Goal: Task Accomplishment & Management: Manage account settings

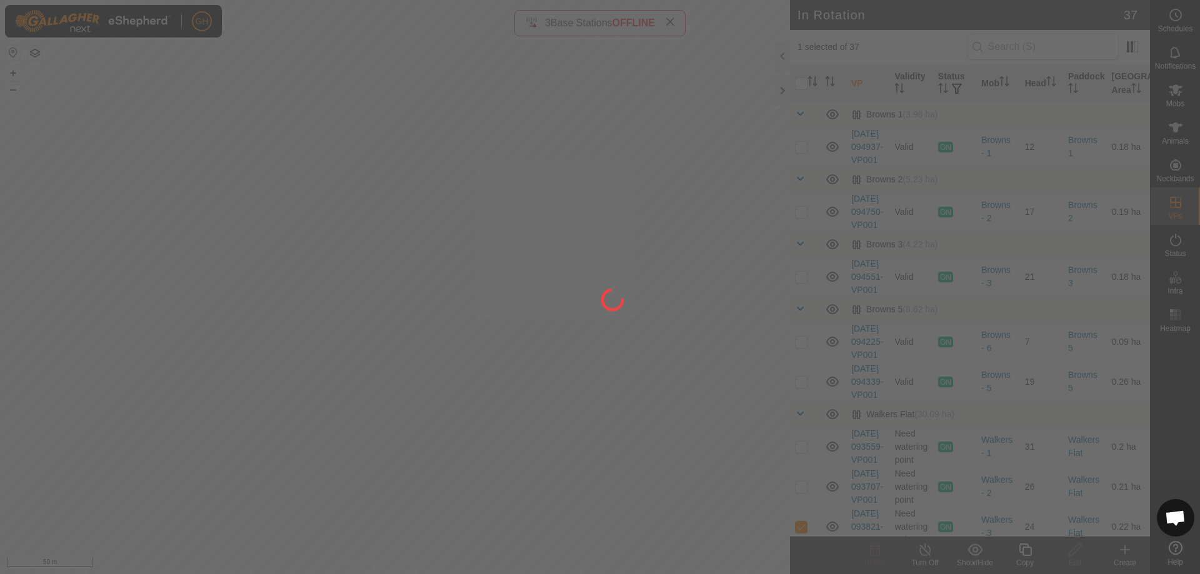
scroll to position [2618, 0]
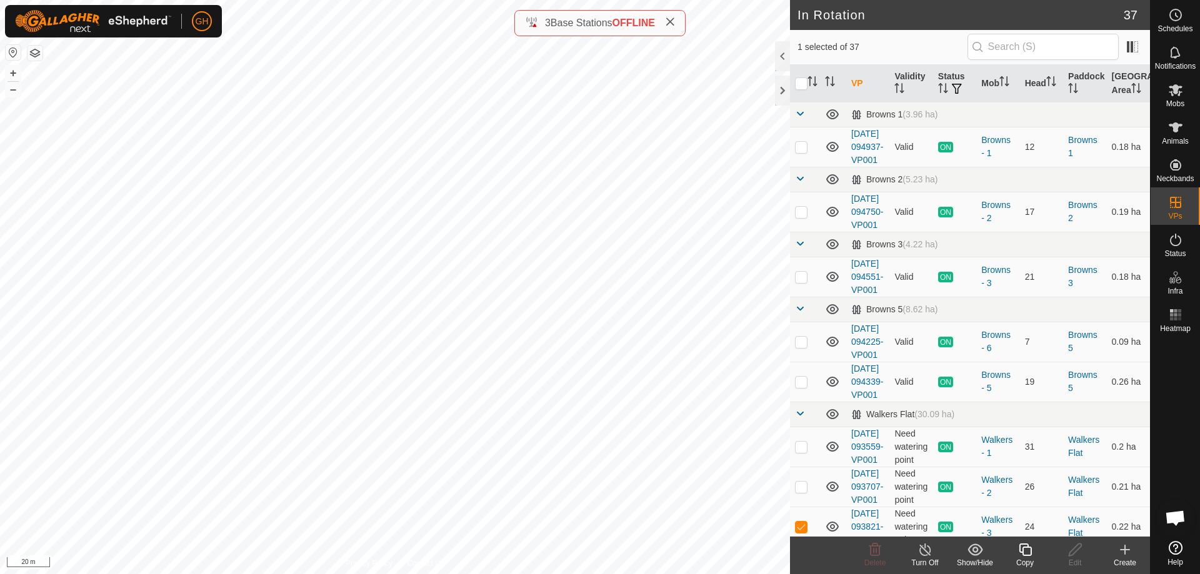
click at [1128, 552] on icon at bounding box center [1125, 550] width 15 height 15
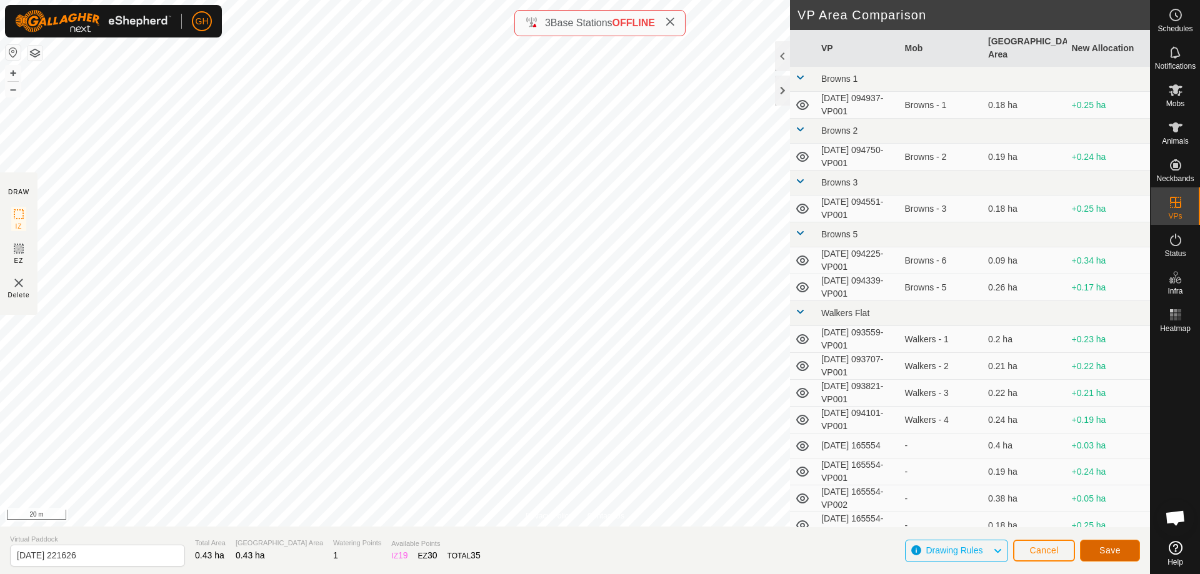
click at [1131, 551] on button "Save" at bounding box center [1110, 551] width 60 height 22
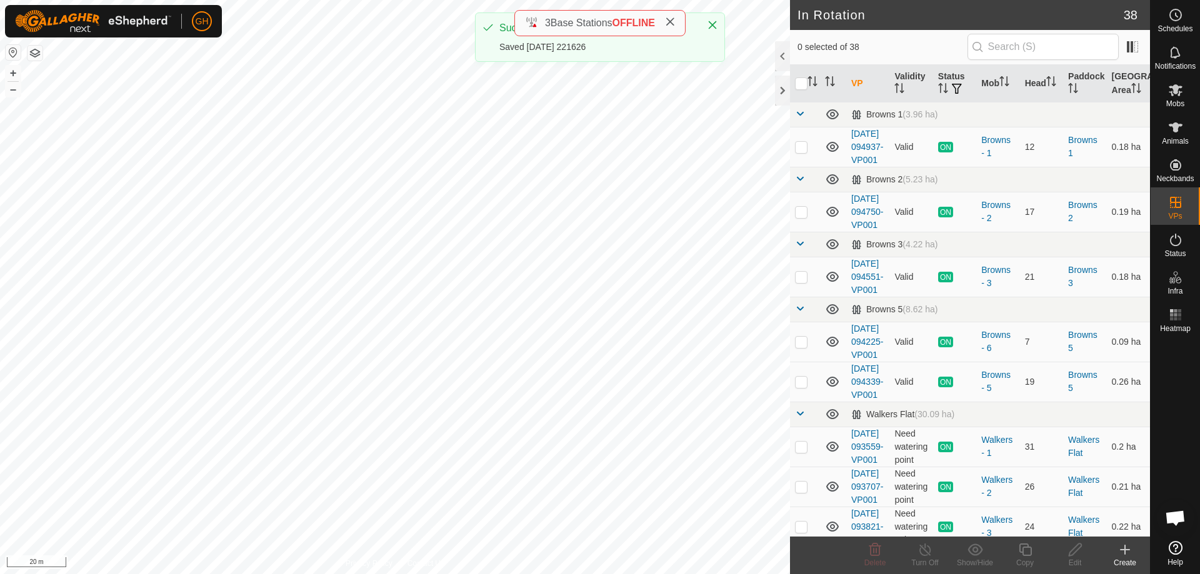
checkbox input "true"
click at [1026, 544] on icon at bounding box center [1025, 550] width 13 height 13
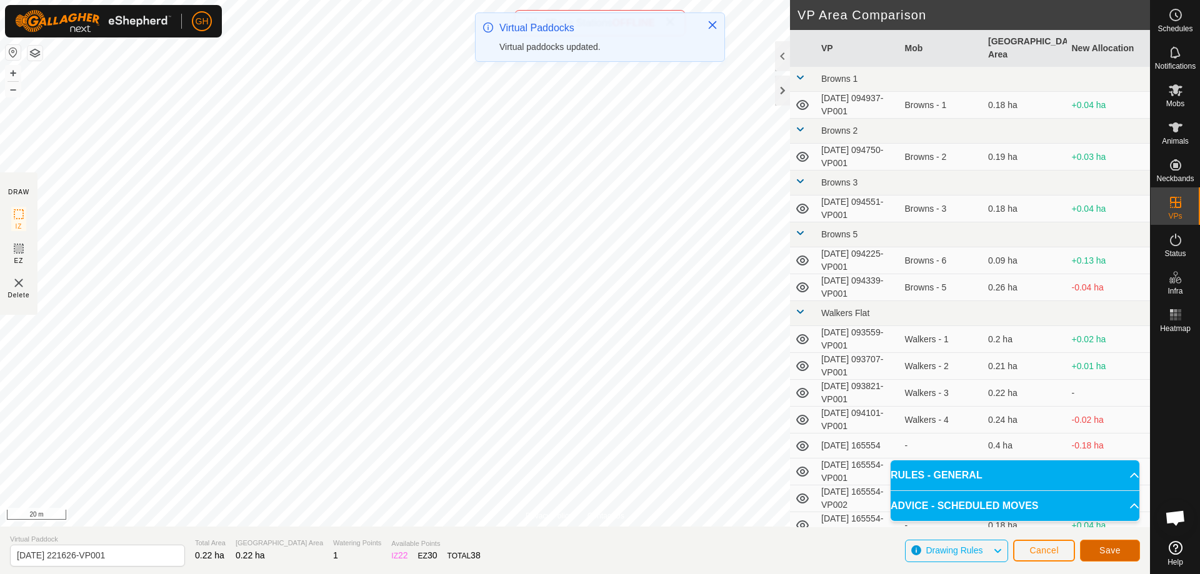
click at [1131, 548] on button "Save" at bounding box center [1110, 551] width 60 height 22
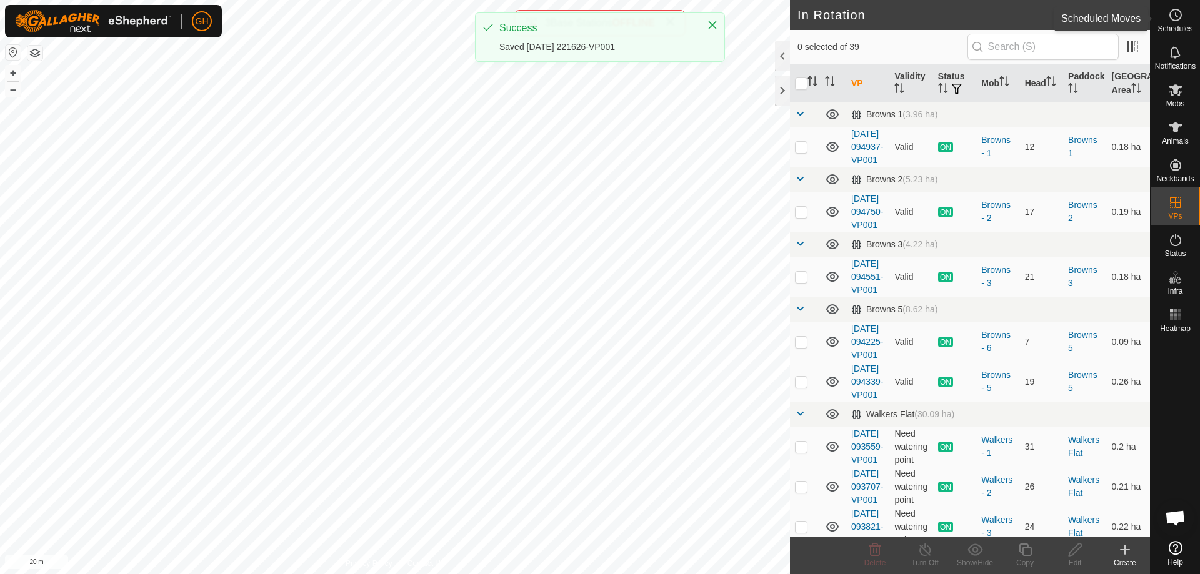
click at [1178, 18] on icon at bounding box center [1175, 15] width 15 height 15
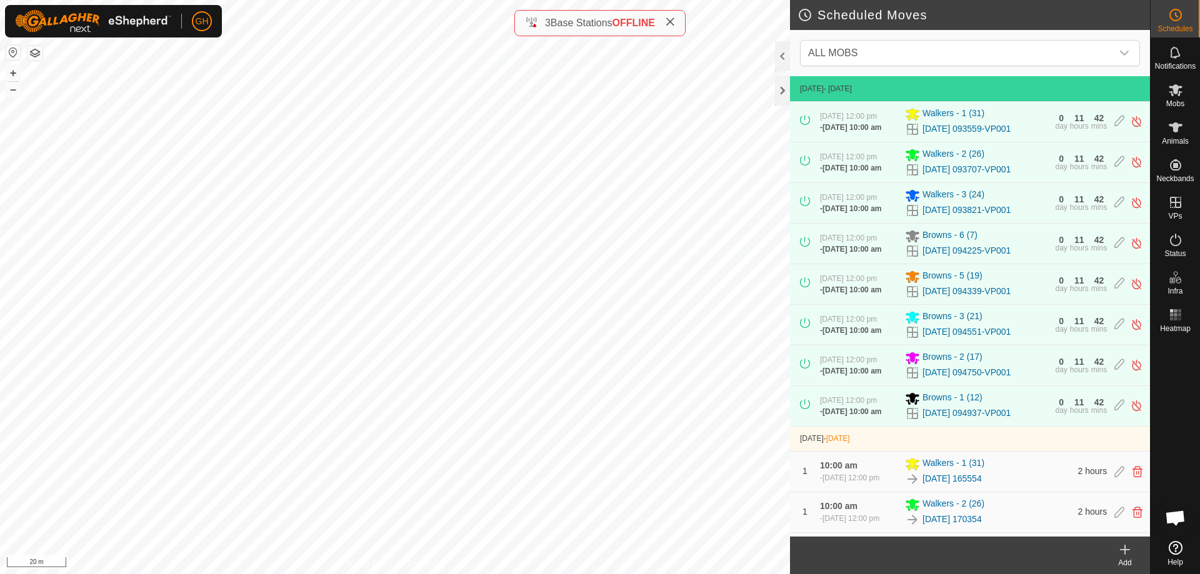
click at [1129, 560] on div "Add" at bounding box center [1125, 563] width 50 height 11
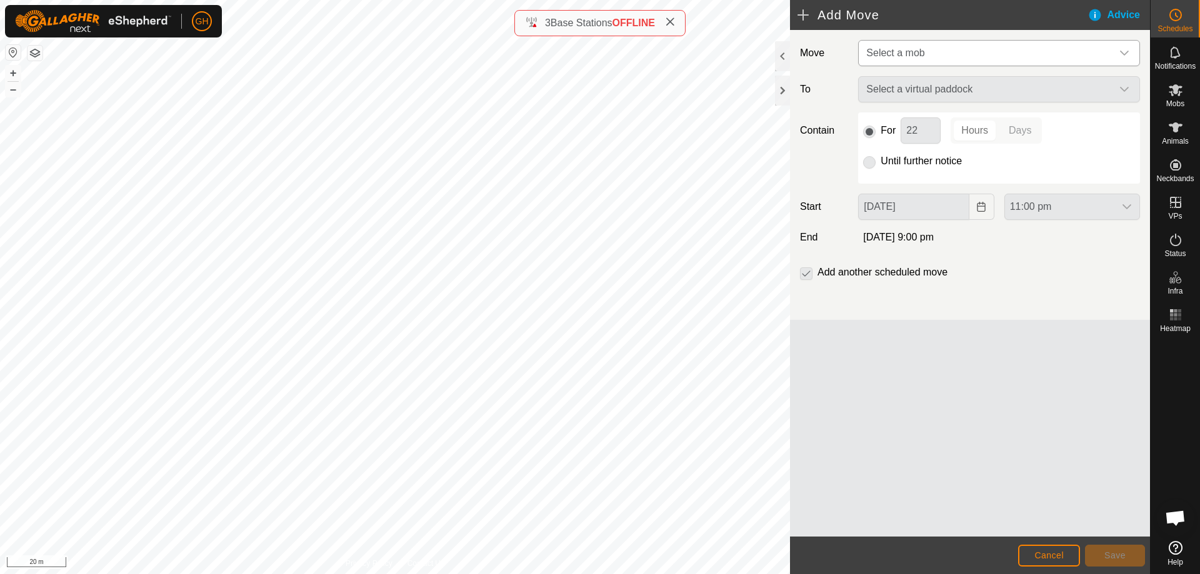
click at [932, 61] on span "Select a mob" at bounding box center [986, 53] width 251 height 25
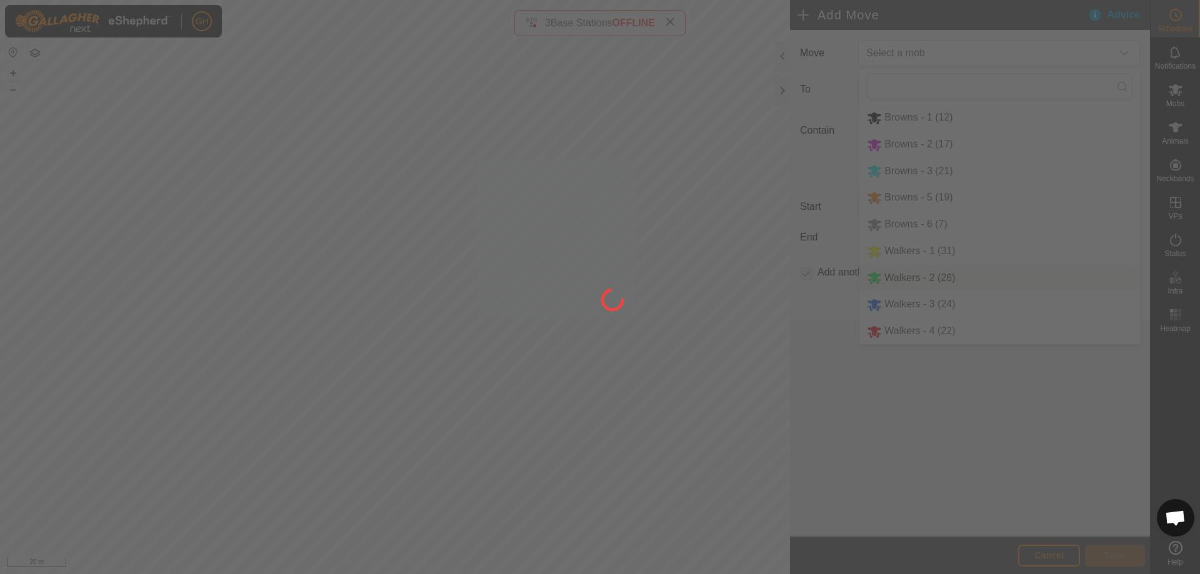
click at [923, 309] on div at bounding box center [600, 287] width 1200 height 574
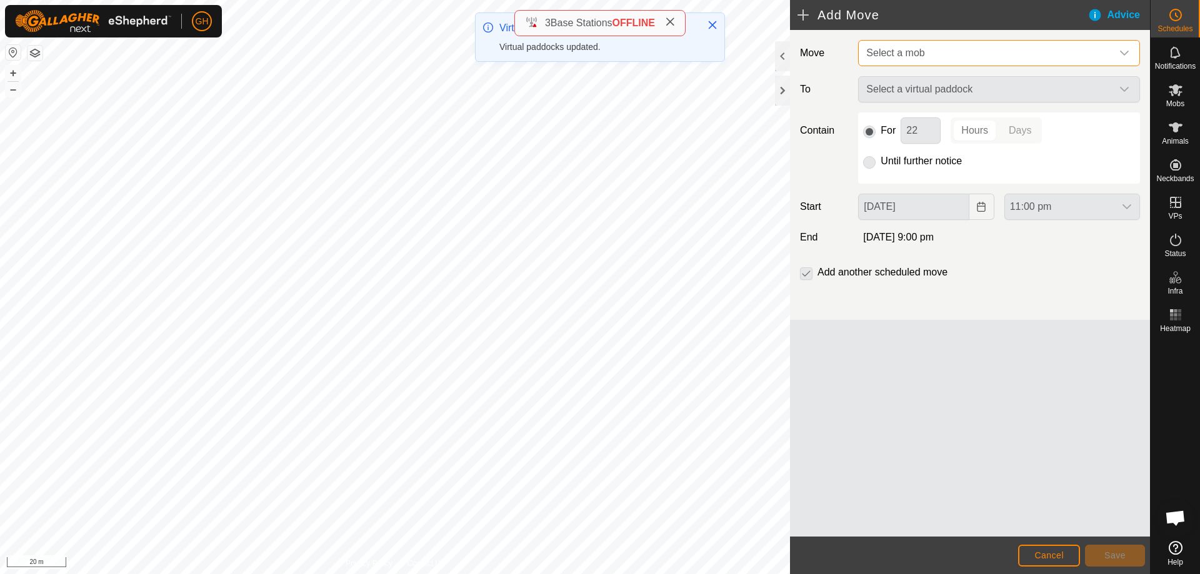
click at [932, 46] on span "Select a mob" at bounding box center [986, 53] width 251 height 25
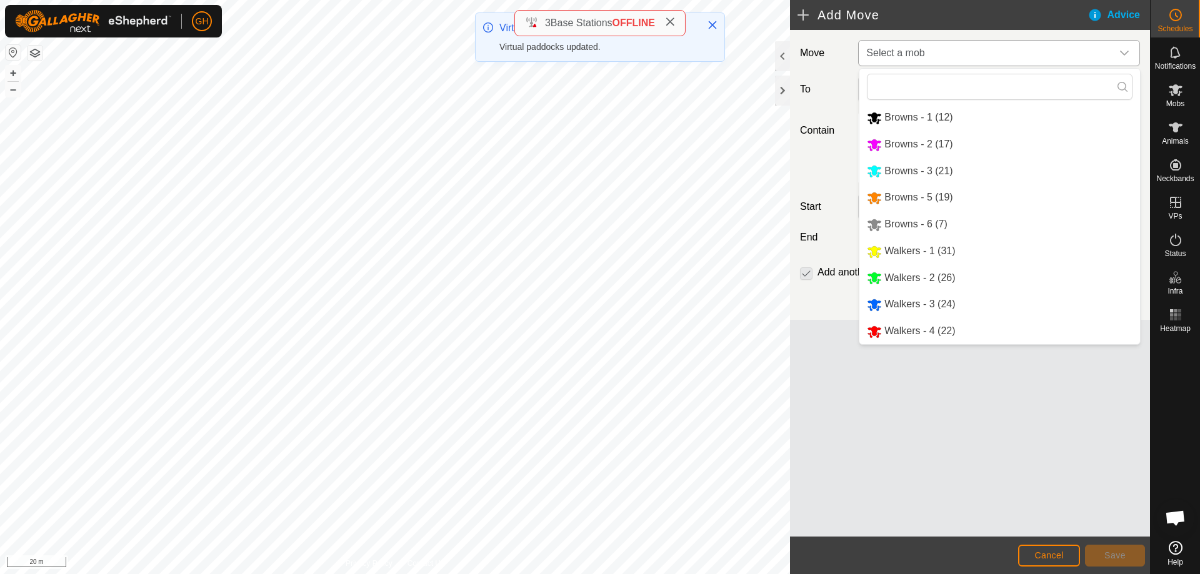
click at [939, 306] on li "Walkers - 3 (24)" at bounding box center [999, 305] width 281 height 26
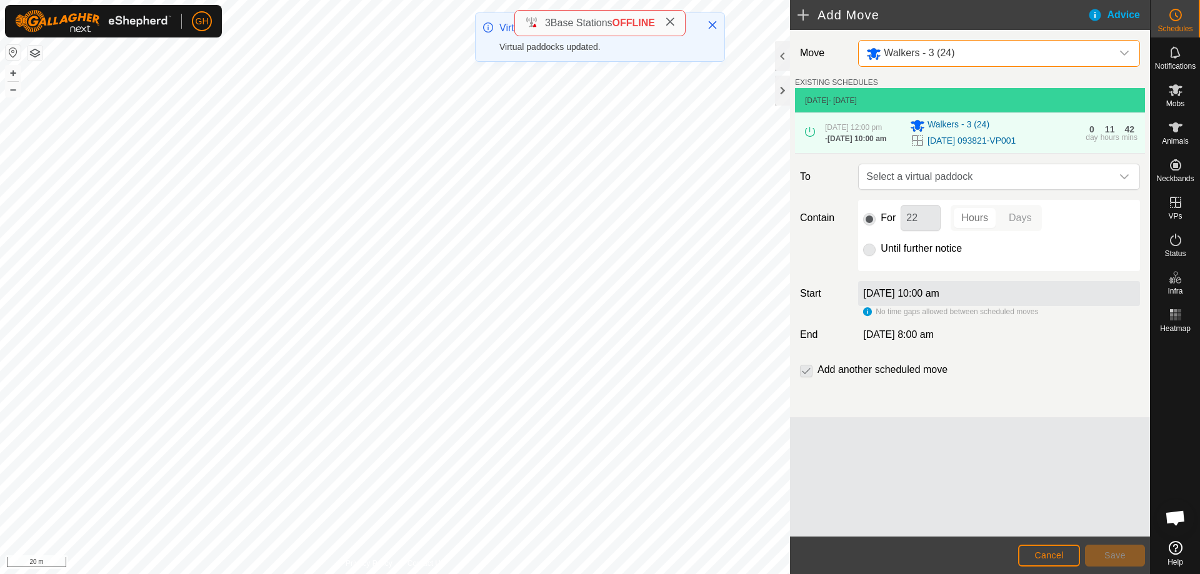
click at [1005, 189] on span "Select a virtual paddock" at bounding box center [986, 176] width 251 height 25
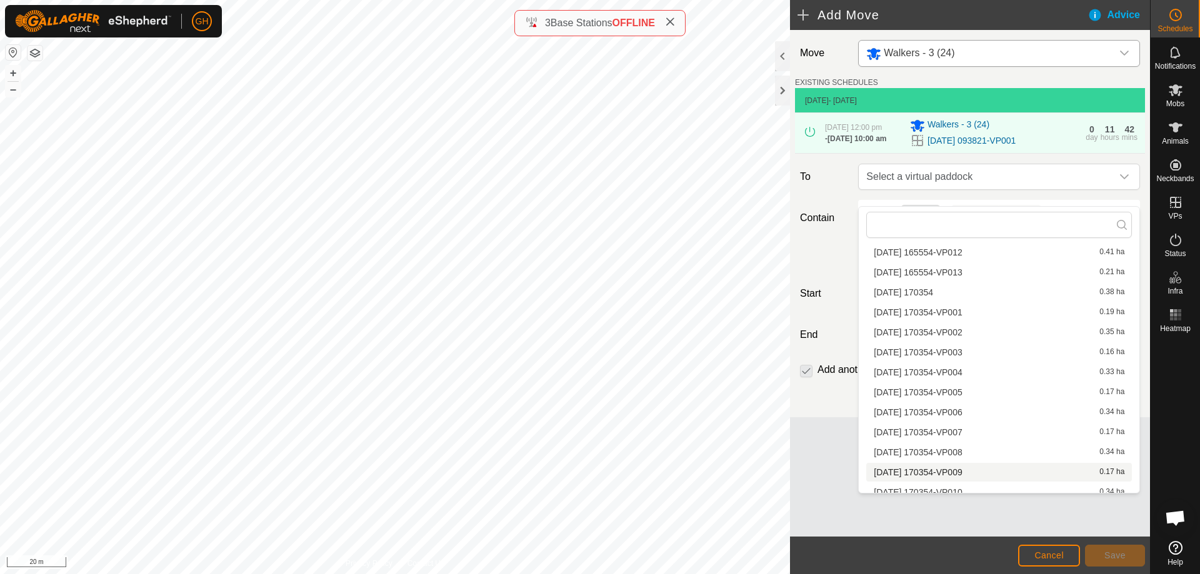
scroll to position [653, 0]
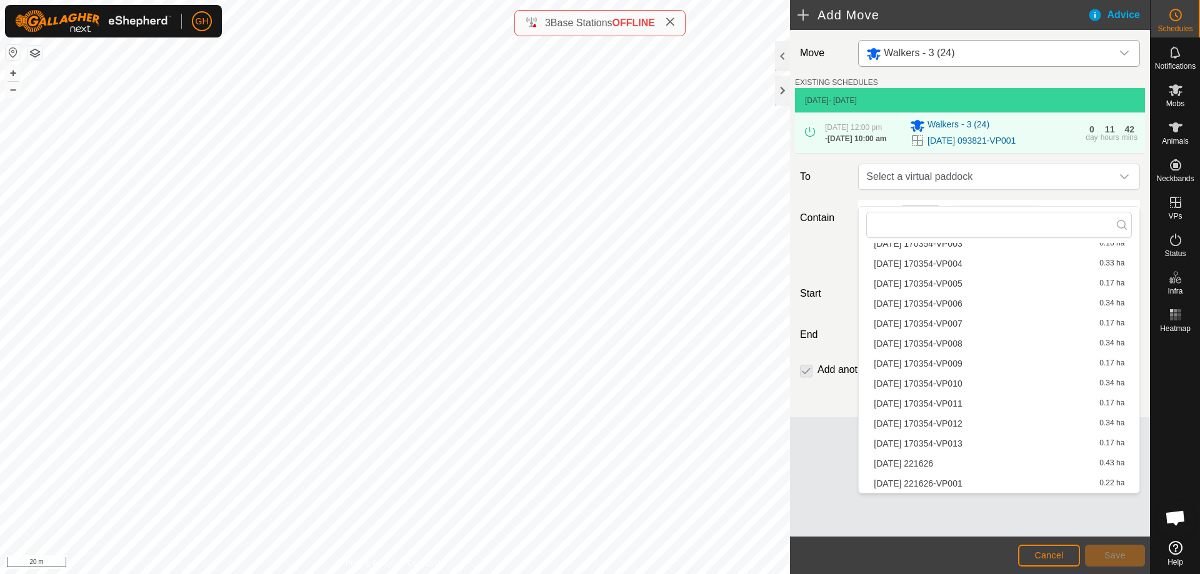
click at [955, 464] on li "[DATE] 221626 0.43 ha" at bounding box center [999, 463] width 266 height 19
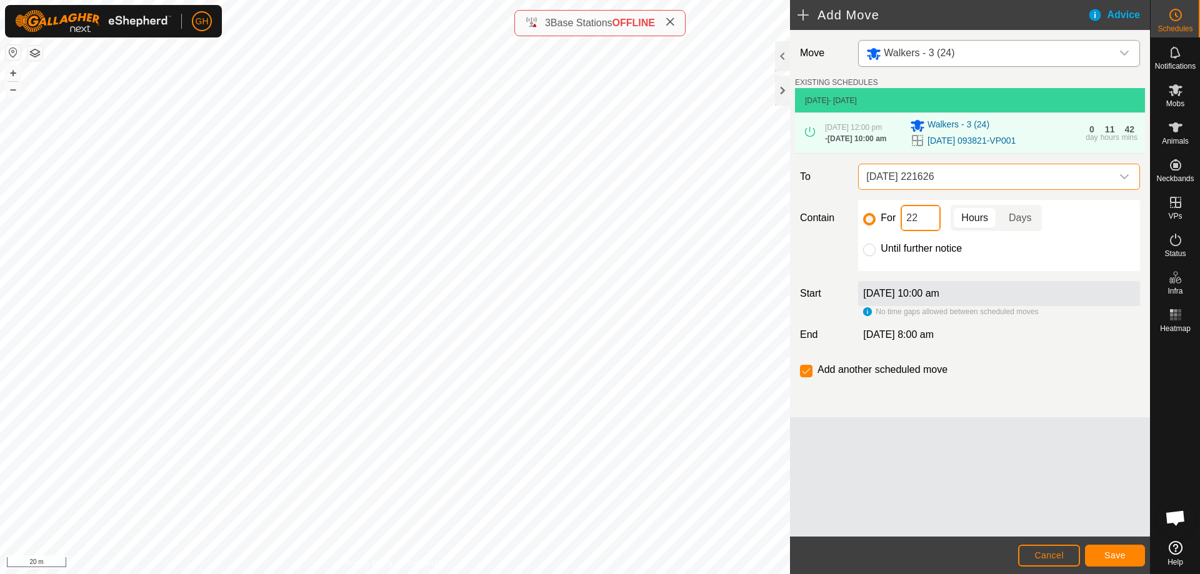
click at [929, 231] on input "22" at bounding box center [921, 218] width 40 height 26
click at [1100, 545] on button "Save" at bounding box center [1115, 556] width 60 height 22
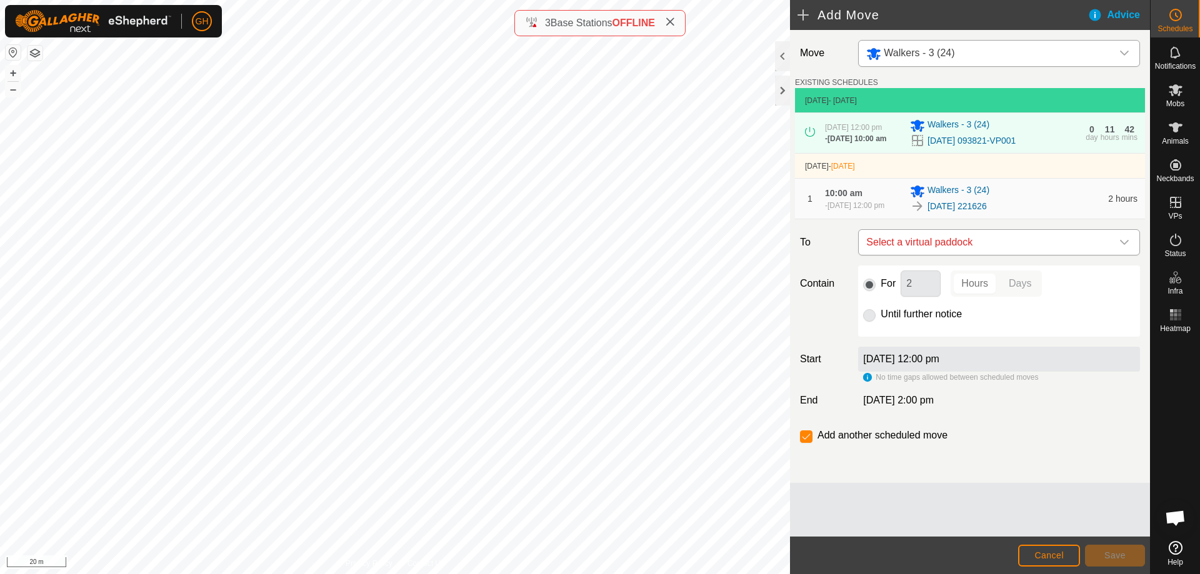
click at [1051, 255] on span "Select a virtual paddock" at bounding box center [986, 242] width 251 height 25
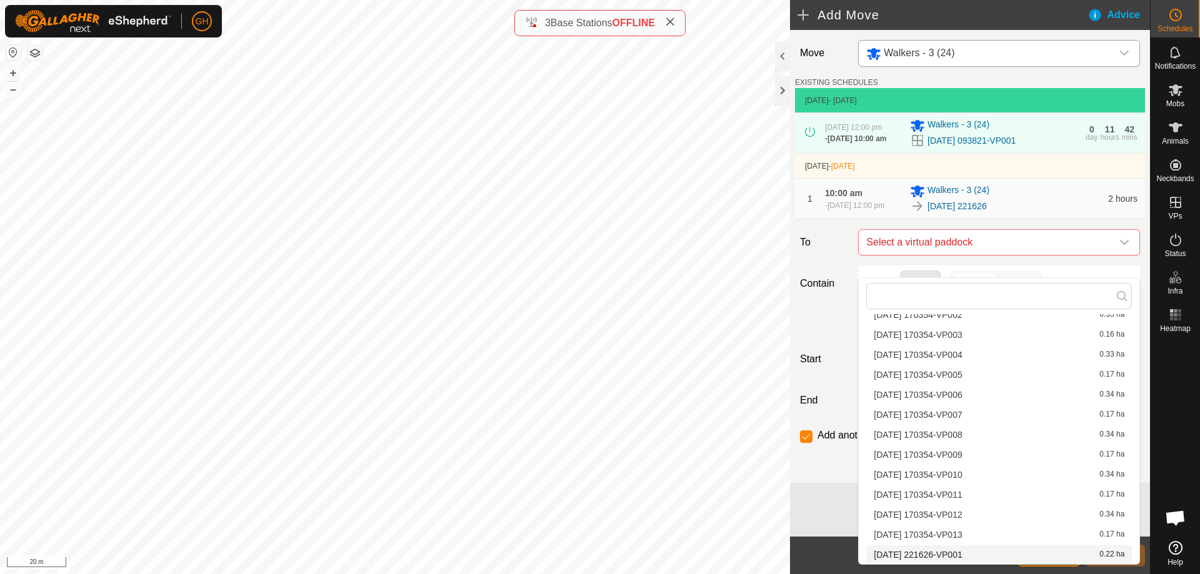
click at [951, 556] on li "[DATE] 221626-VP001 0.22 ha" at bounding box center [999, 555] width 266 height 19
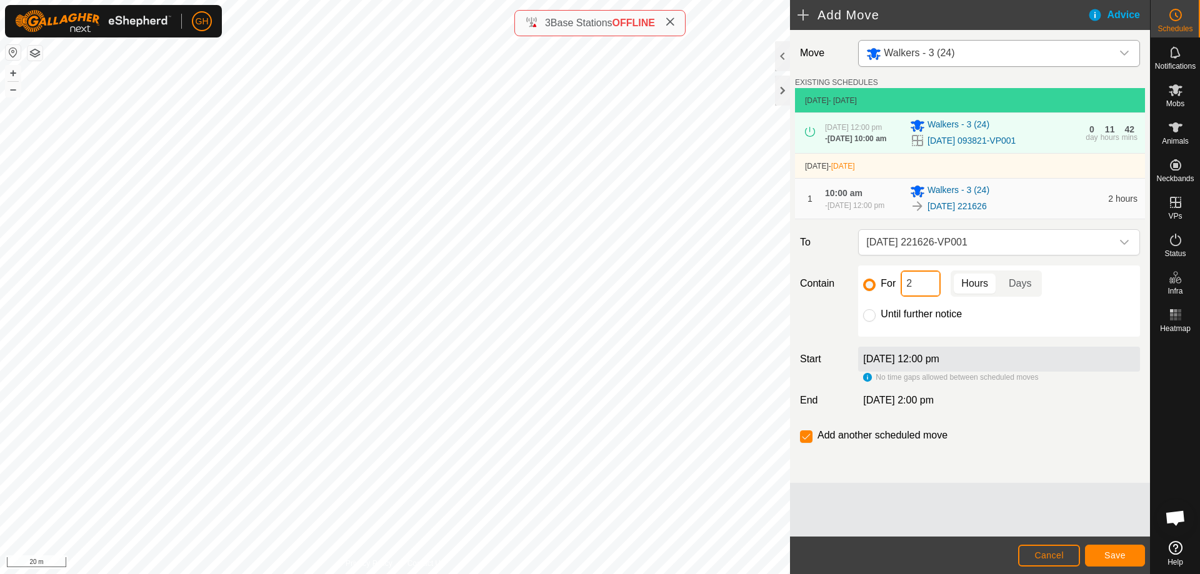
click at [931, 297] on input "2" at bounding box center [921, 284] width 40 height 26
type input "22"
click at [1111, 550] on button "Save" at bounding box center [1115, 556] width 60 height 22
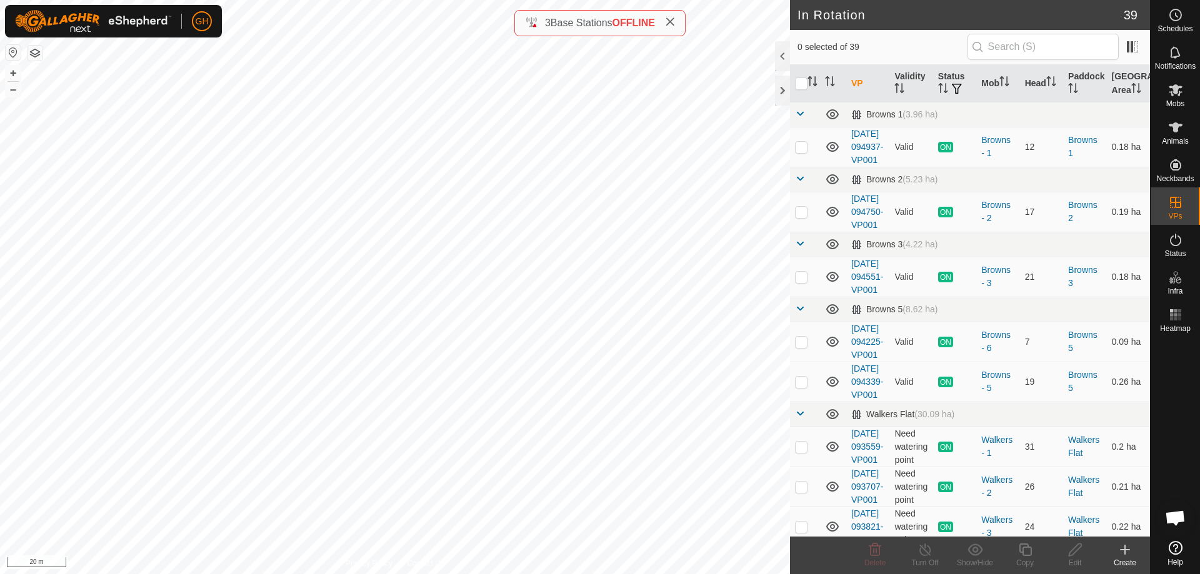
checkbox input "true"
click at [1028, 554] on icon at bounding box center [1026, 550] width 16 height 15
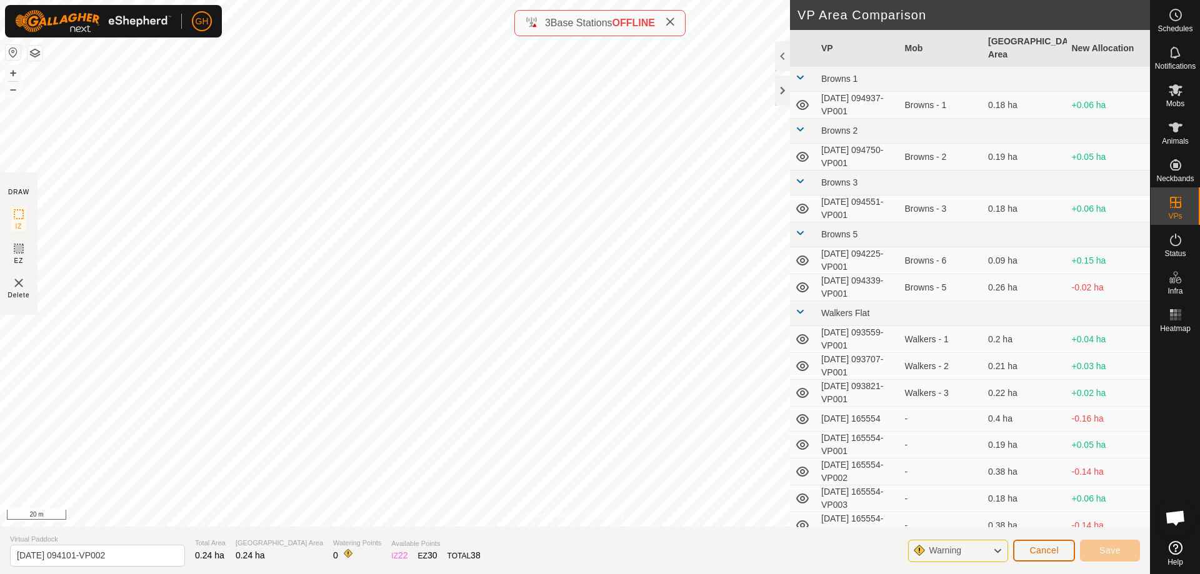
click at [1056, 546] on span "Cancel" at bounding box center [1043, 551] width 29 height 10
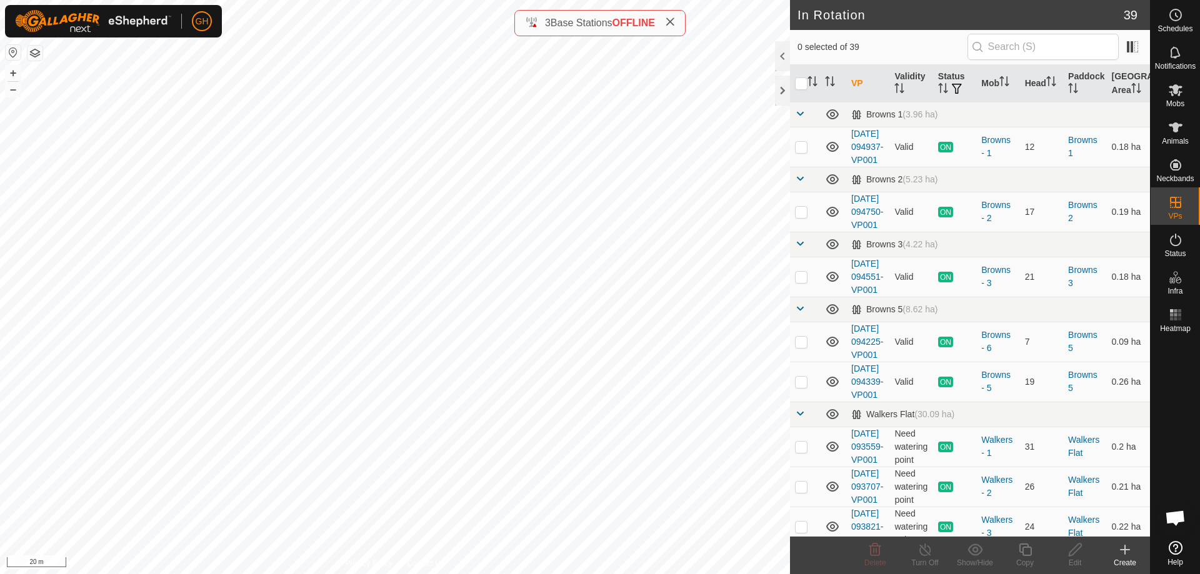
click at [1127, 551] on icon at bounding box center [1125, 550] width 15 height 15
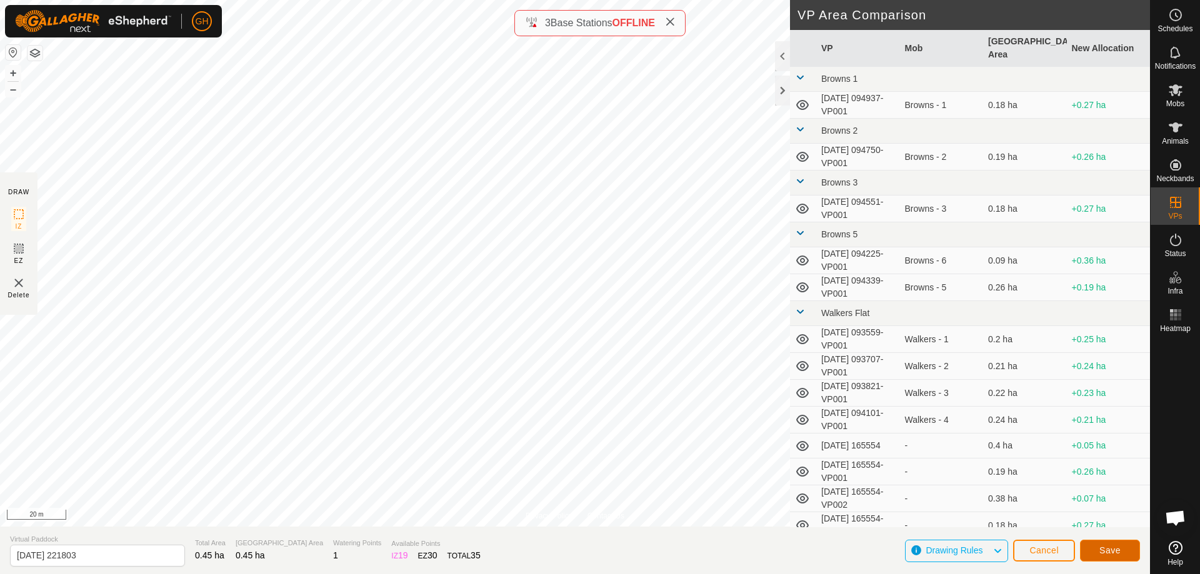
click at [1114, 544] on button "Save" at bounding box center [1110, 551] width 60 height 22
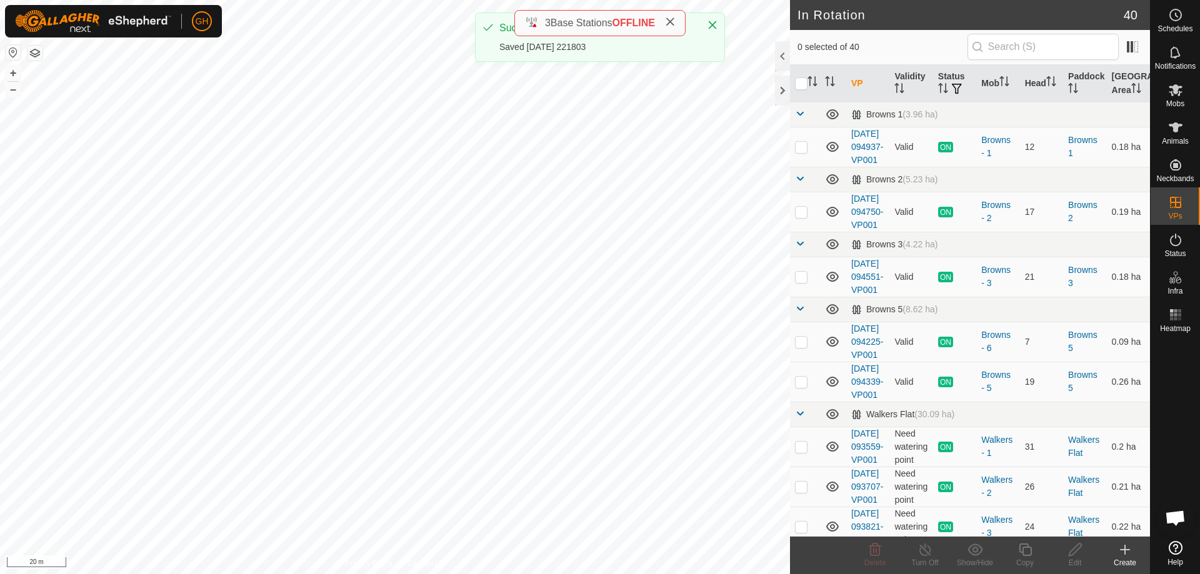
checkbox input "true"
click at [1028, 549] on icon at bounding box center [1026, 550] width 16 height 15
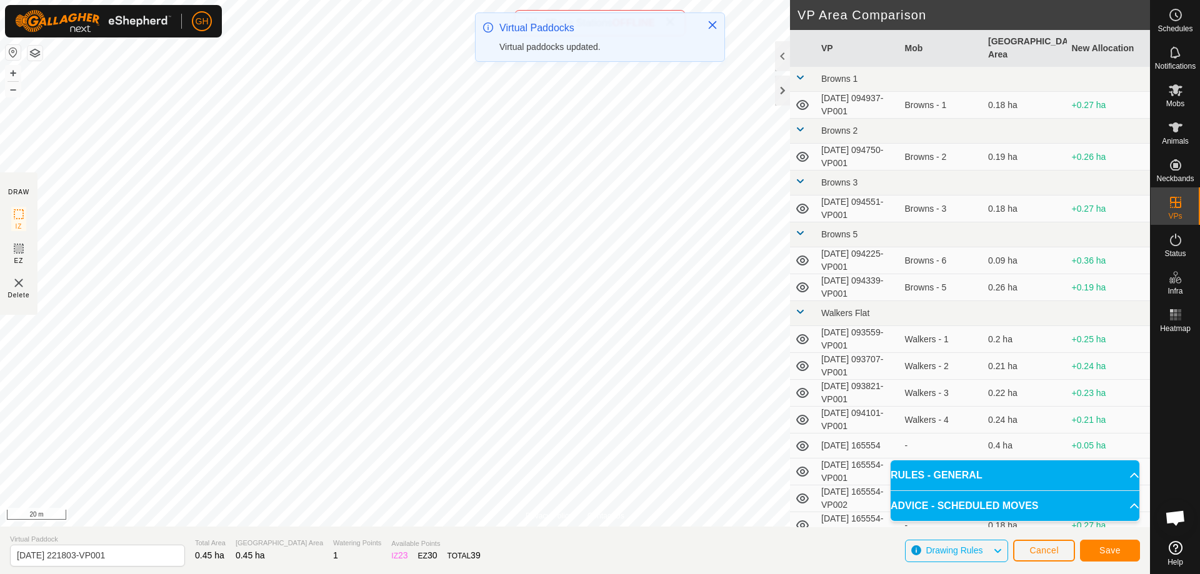
click at [552, 63] on div "Virtual Paddocks Virtual paddocks updated." at bounding box center [600, 42] width 250 height 59
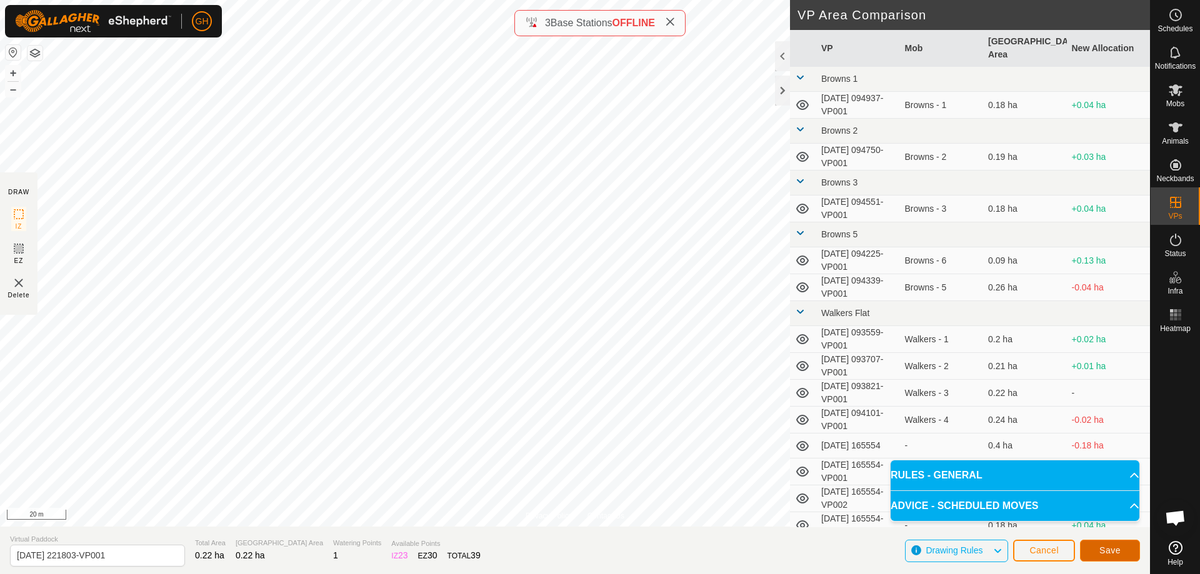
click at [1097, 551] on button "Save" at bounding box center [1110, 551] width 60 height 22
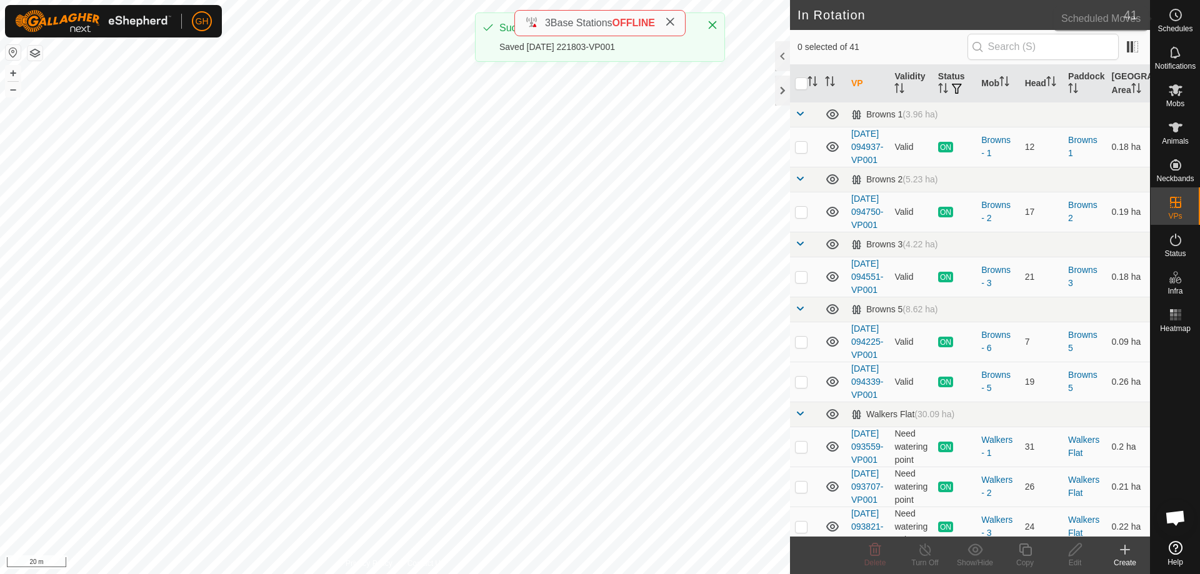
click at [1185, 13] on es-schedule-vp-svg-icon at bounding box center [1175, 15] width 23 height 20
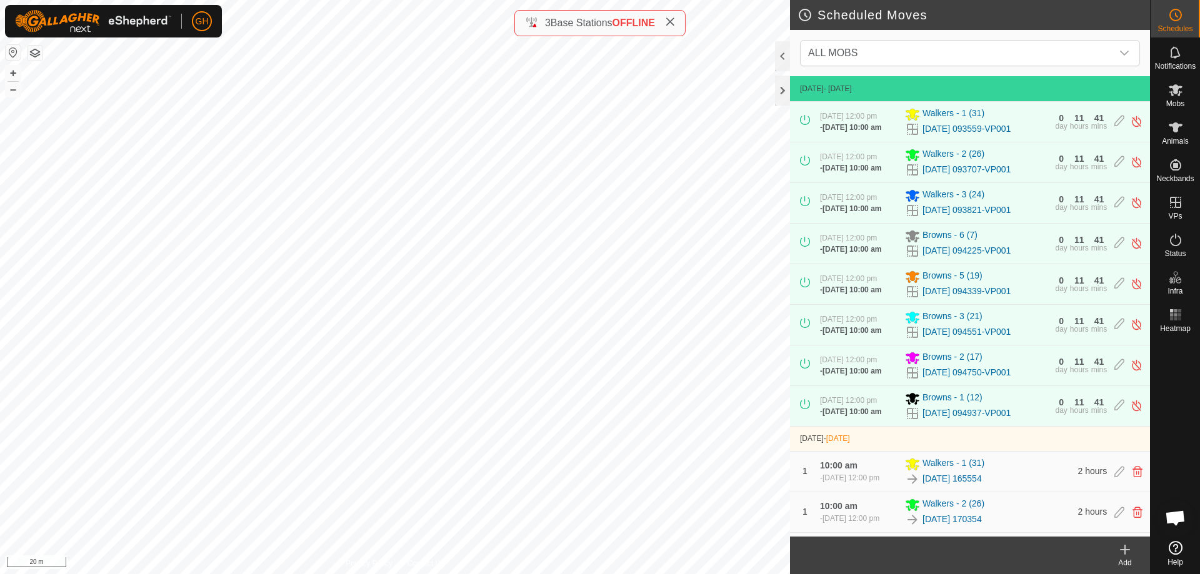
click at [1129, 552] on icon at bounding box center [1125, 550] width 15 height 15
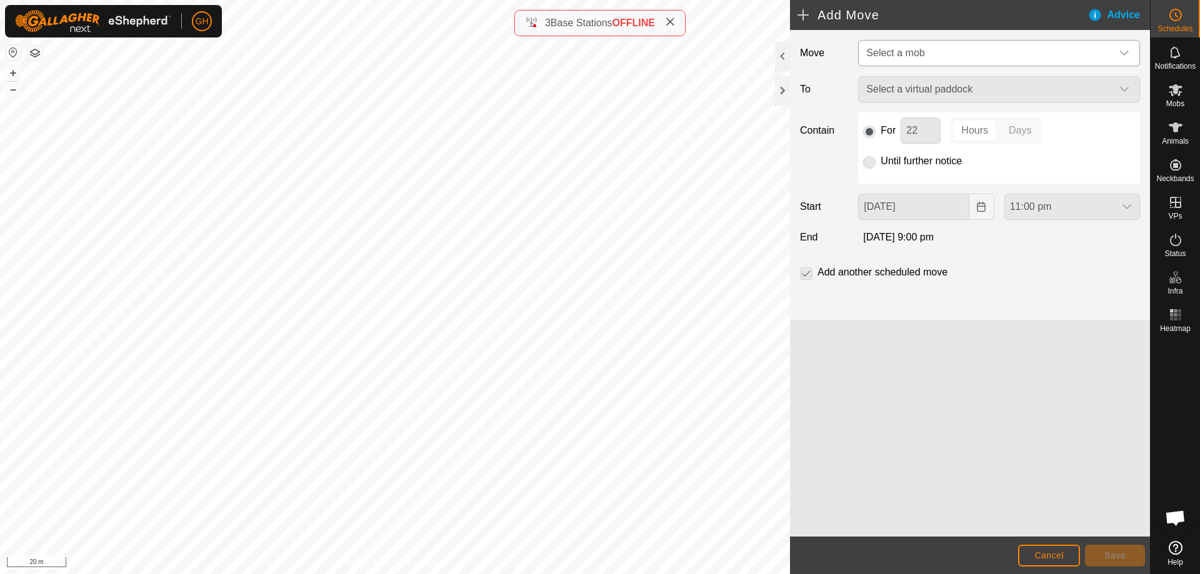
click at [981, 50] on span "Select a mob" at bounding box center [986, 53] width 251 height 25
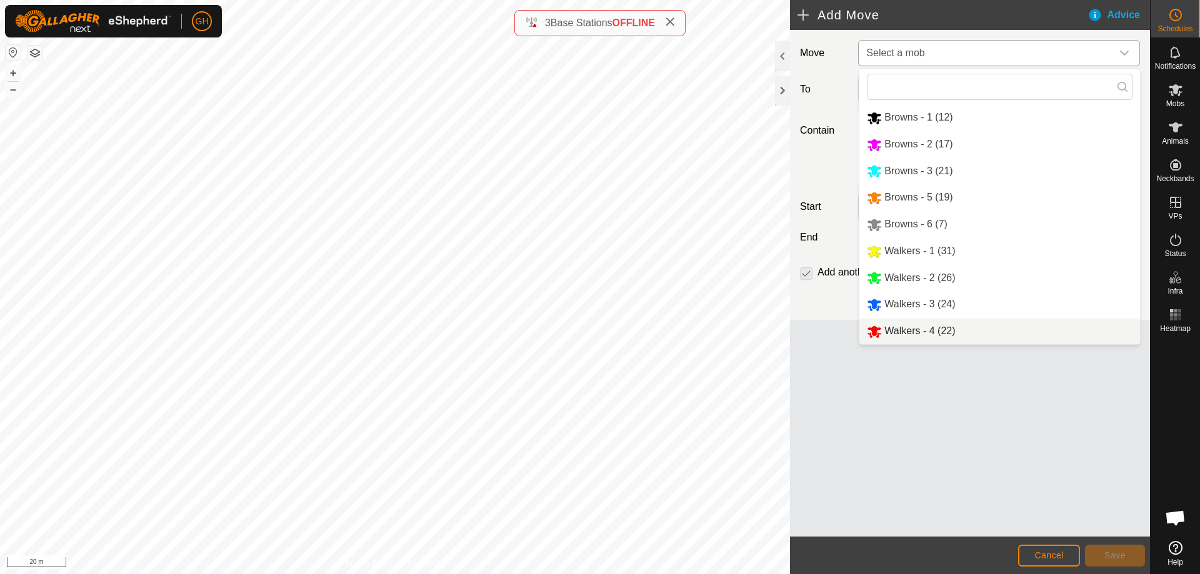
click at [951, 324] on li "Walkers - 4 (22)" at bounding box center [999, 332] width 281 height 26
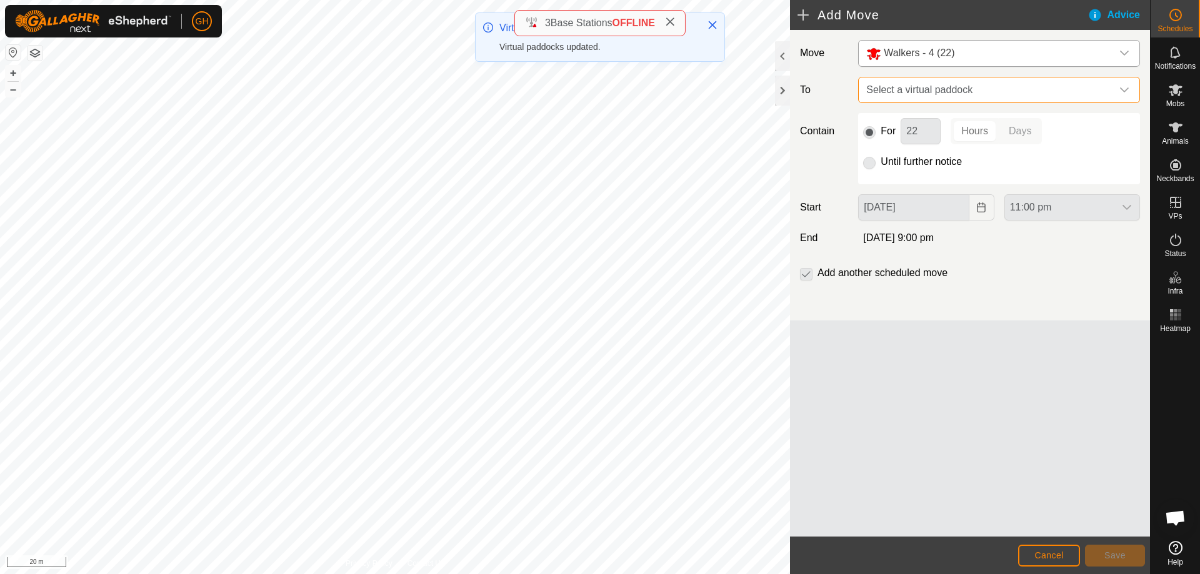
click at [969, 92] on span "Select a virtual paddock" at bounding box center [986, 90] width 251 height 25
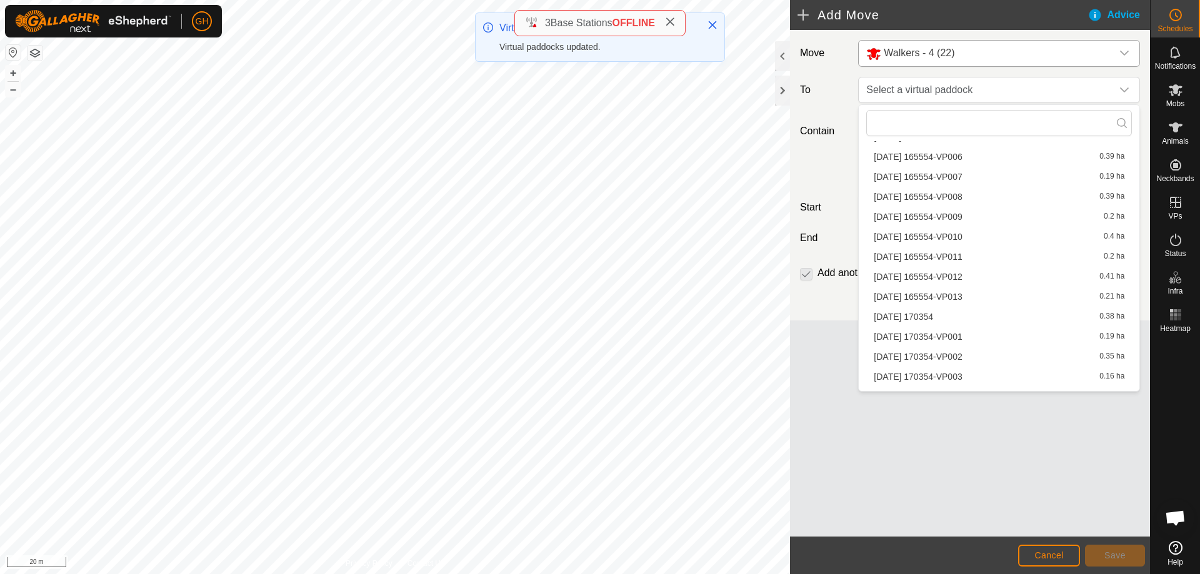
scroll to position [713, 0]
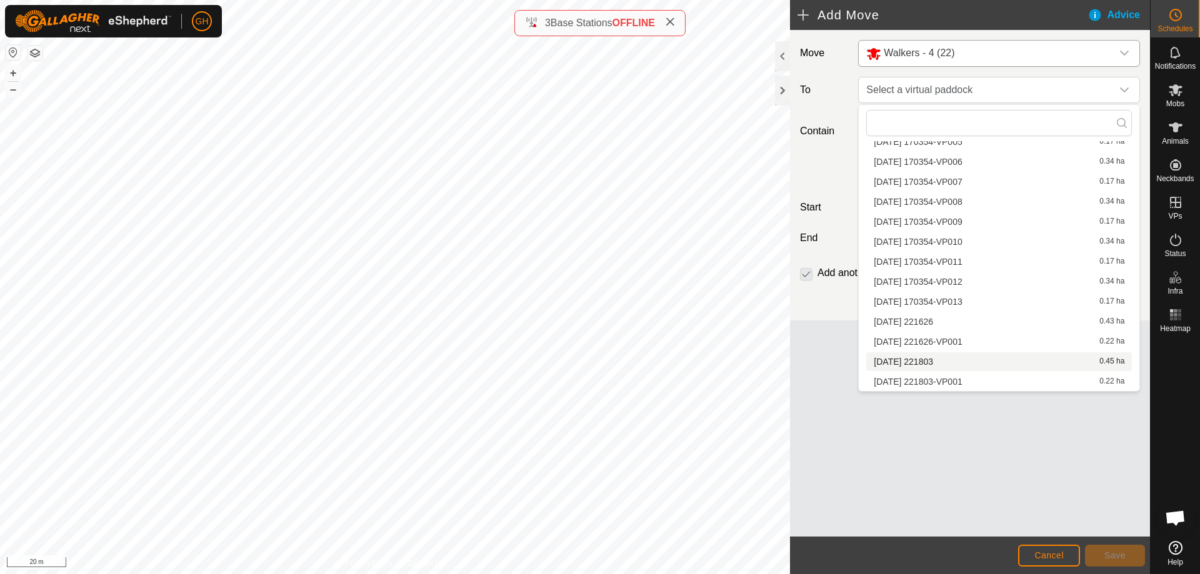
click at [941, 366] on li "[DATE] 221803 0.45 ha" at bounding box center [999, 362] width 266 height 19
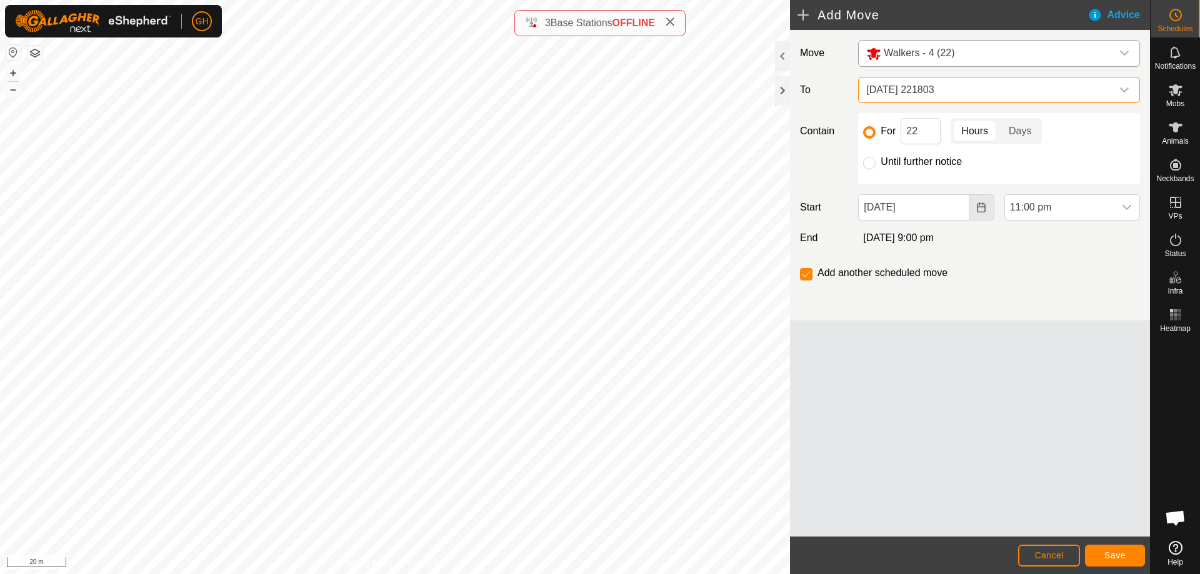
click at [973, 206] on button "Choose Date" at bounding box center [981, 207] width 25 height 26
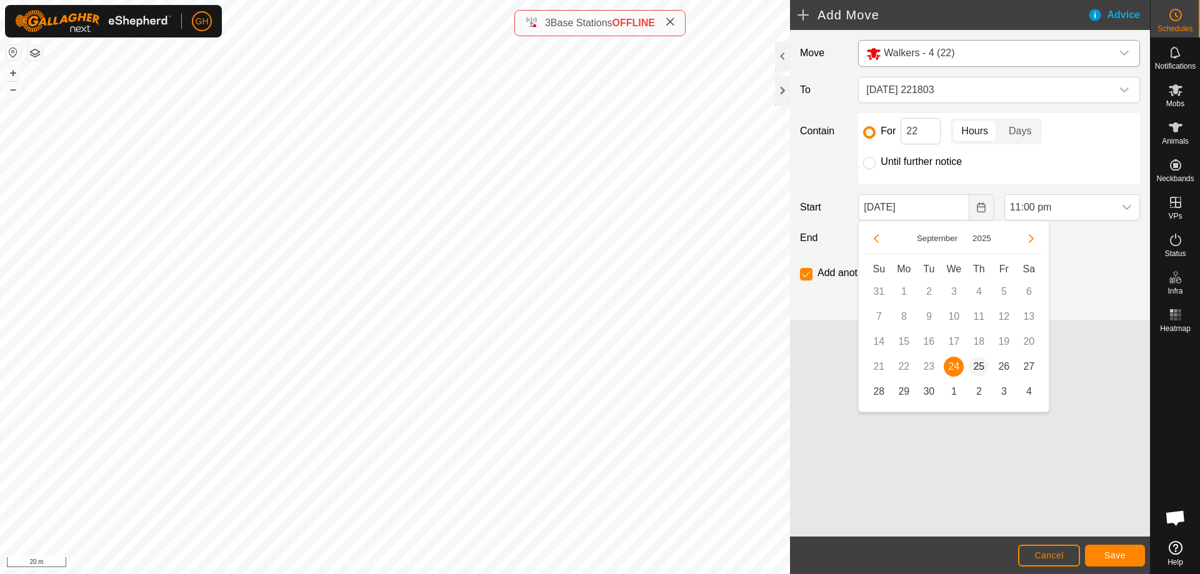
click at [983, 366] on span "25" at bounding box center [979, 367] width 20 height 20
type input "[DATE]"
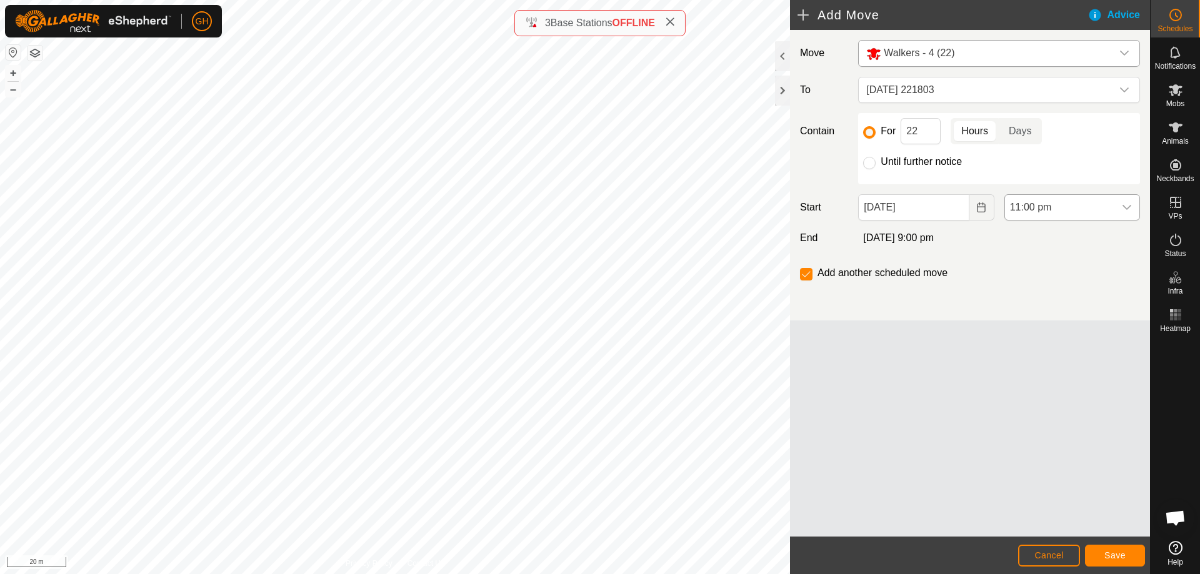
click at [1071, 219] on span "11:00 pm" at bounding box center [1059, 207] width 109 height 25
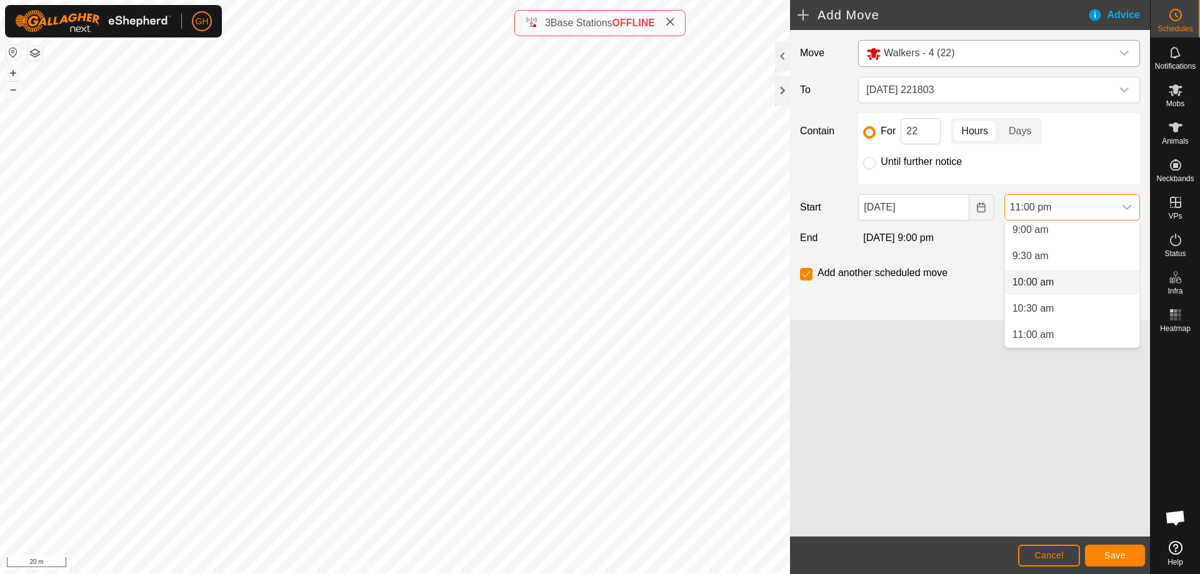
click at [1059, 278] on li "10:00 am" at bounding box center [1072, 282] width 134 height 25
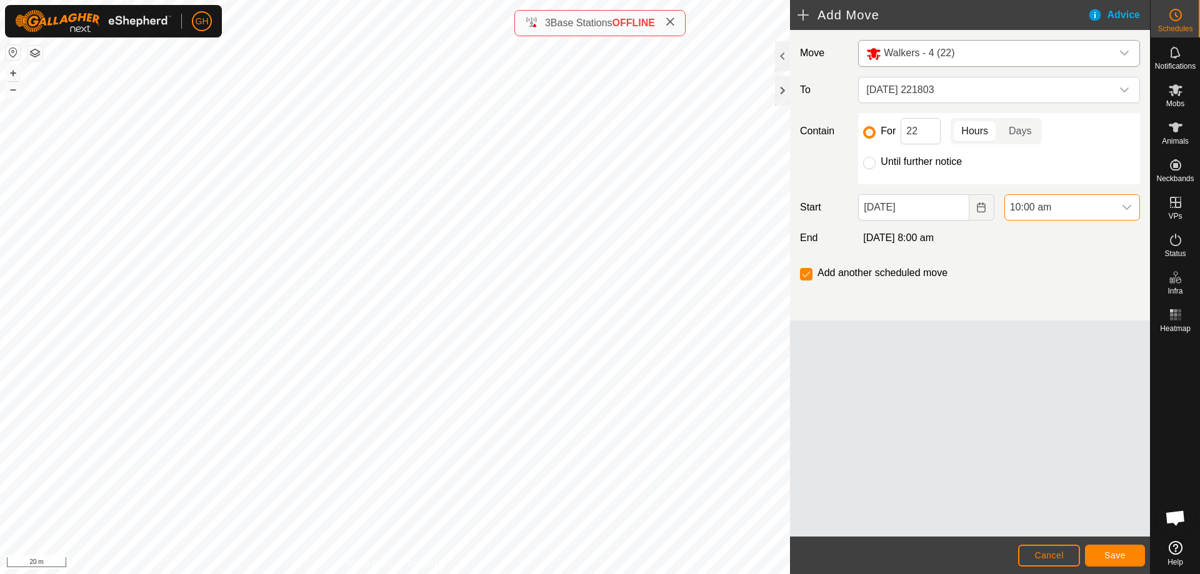
scroll to position [1108, 0]
click at [918, 126] on input "22" at bounding box center [921, 131] width 40 height 26
click at [1119, 559] on span "Save" at bounding box center [1114, 556] width 21 height 10
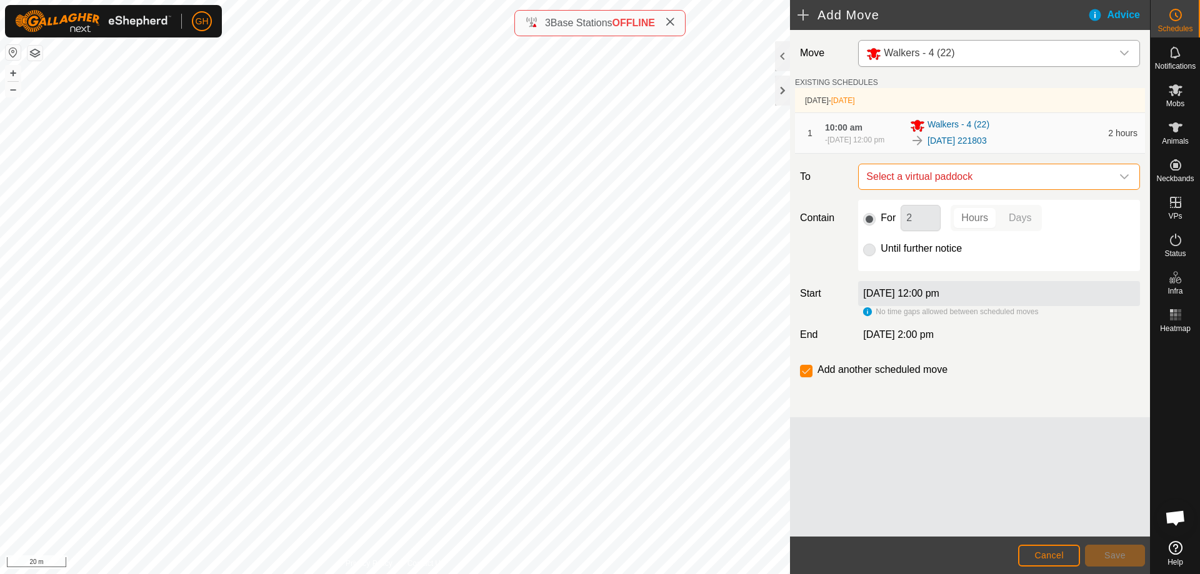
click at [979, 189] on span "Select a virtual paddock" at bounding box center [986, 176] width 251 height 25
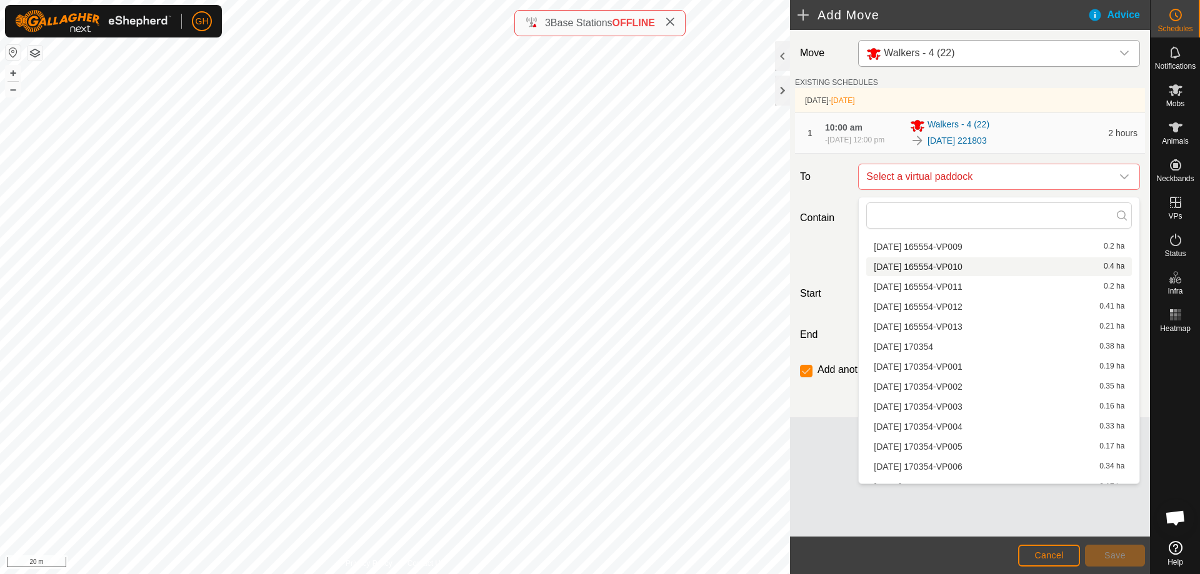
scroll to position [693, 0]
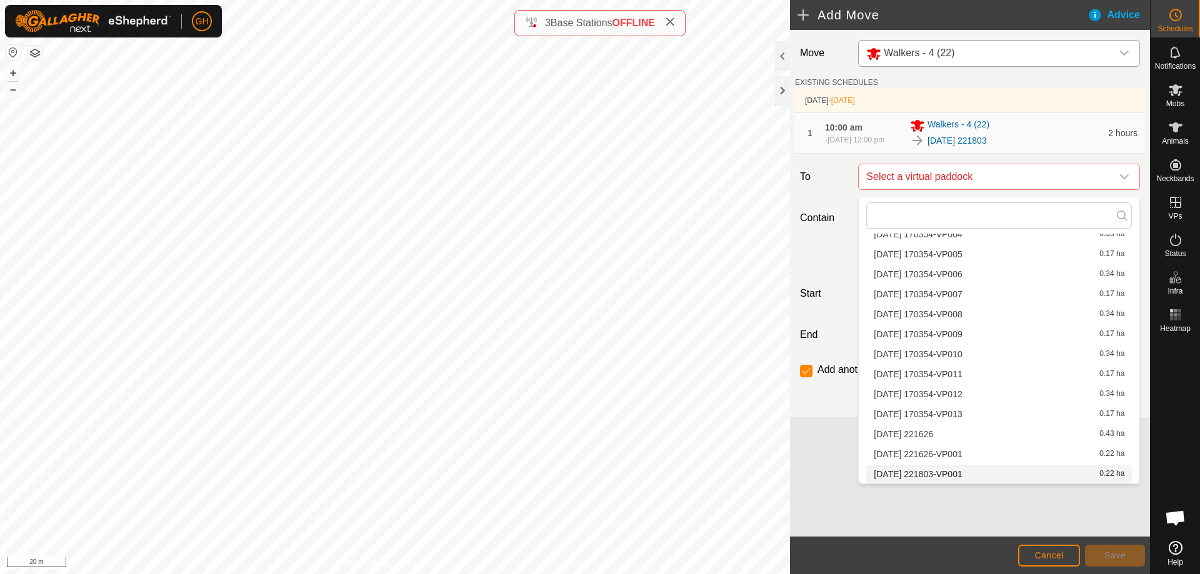
click at [933, 476] on li "[DATE] 221803-VP001 0.22 ha" at bounding box center [999, 474] width 266 height 19
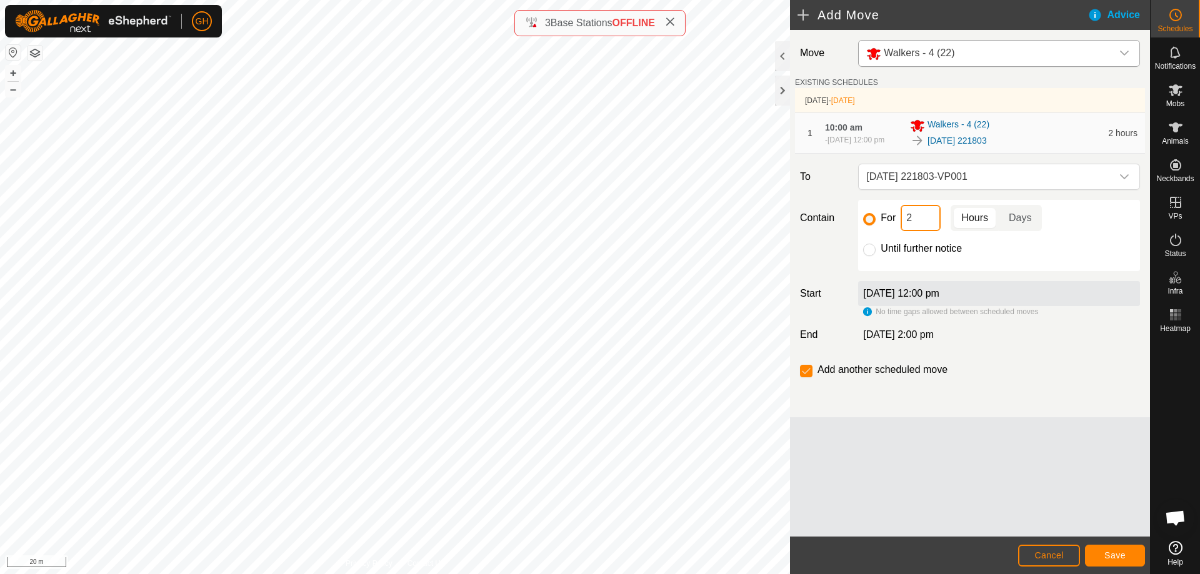
click at [928, 231] on input "2" at bounding box center [921, 218] width 40 height 26
type input "22"
click at [801, 372] on input "checkbox" at bounding box center [806, 371] width 13 height 13
checkbox input "false"
click at [1128, 558] on button "Save" at bounding box center [1115, 556] width 60 height 22
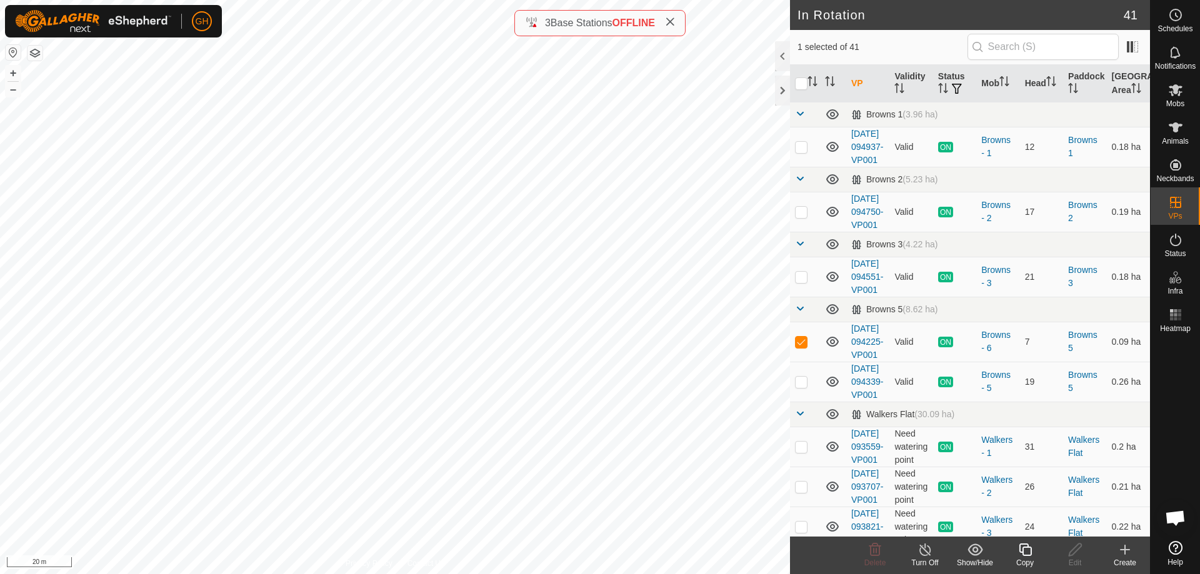
click at [1124, 551] on icon at bounding box center [1125, 550] width 15 height 15
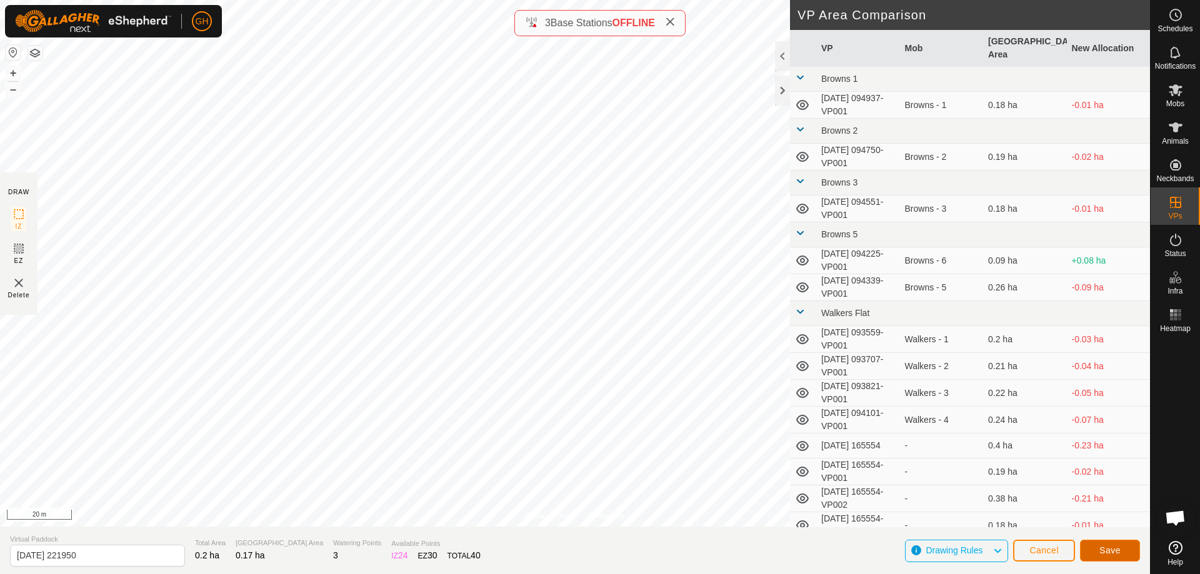
click at [1104, 544] on button "Save" at bounding box center [1110, 551] width 60 height 22
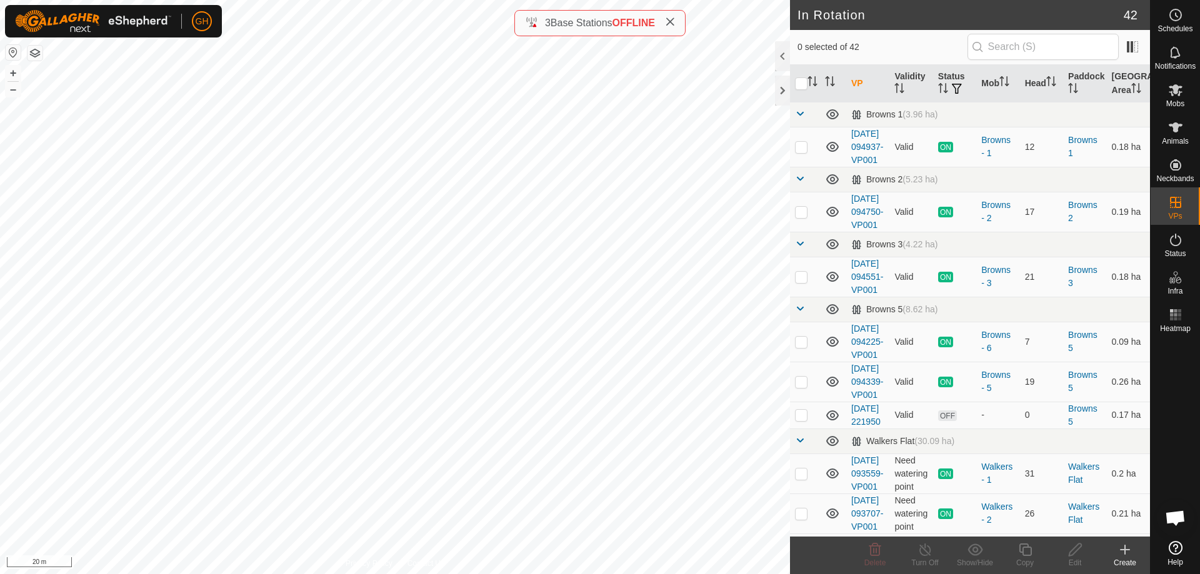
checkbox input "true"
click at [1033, 554] on icon at bounding box center [1026, 550] width 16 height 15
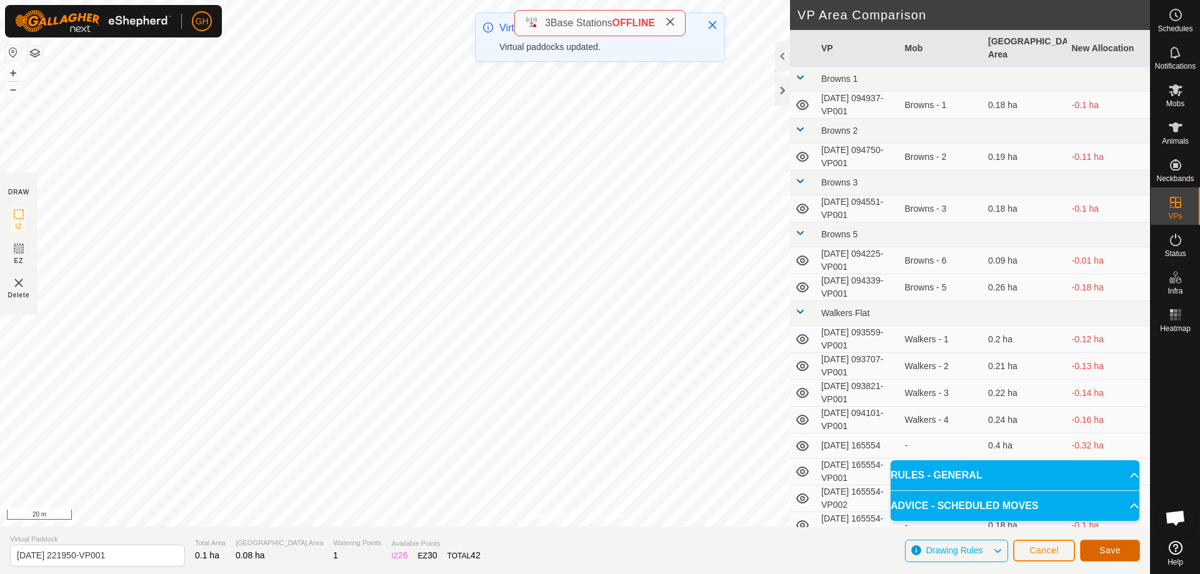
click at [1101, 551] on span "Save" at bounding box center [1109, 551] width 21 height 10
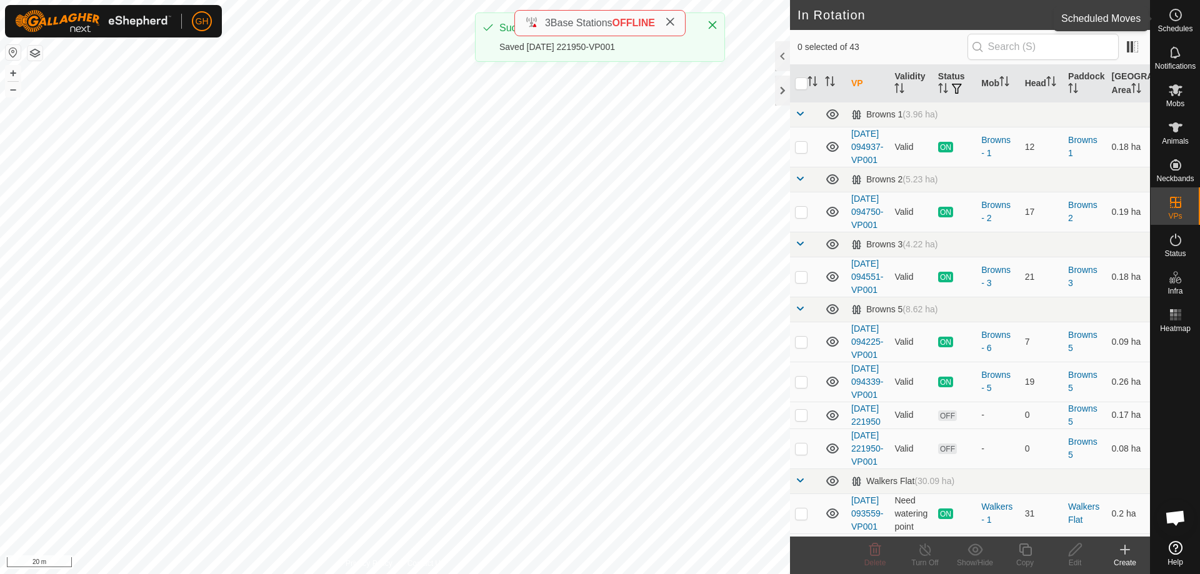
click at [1180, 19] on circle at bounding box center [1175, 14] width 11 height 11
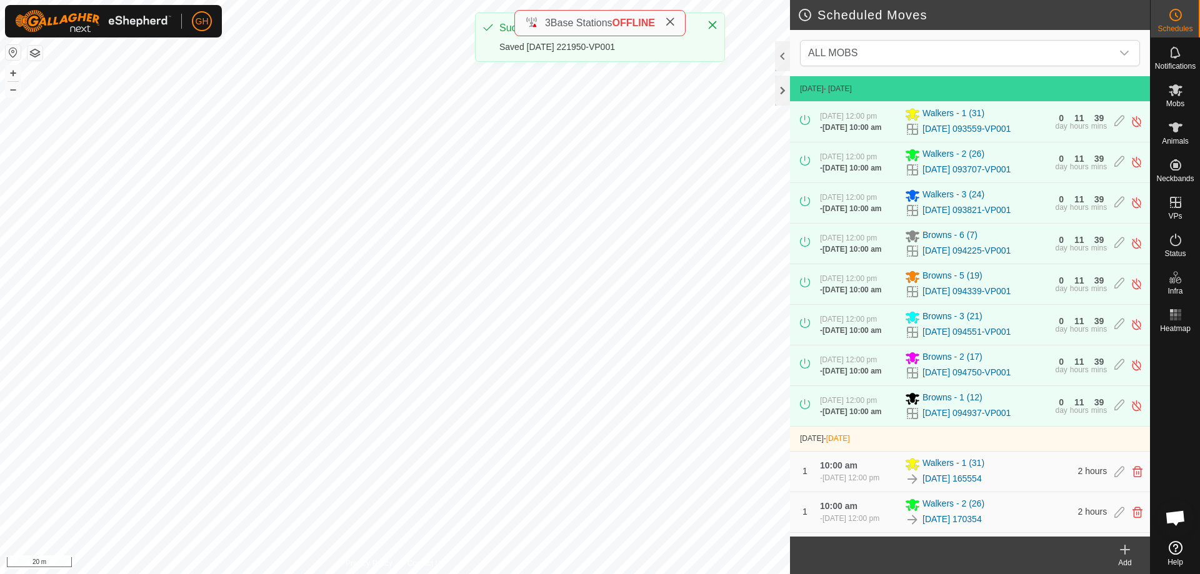
click at [1126, 562] on div "Add" at bounding box center [1125, 563] width 50 height 11
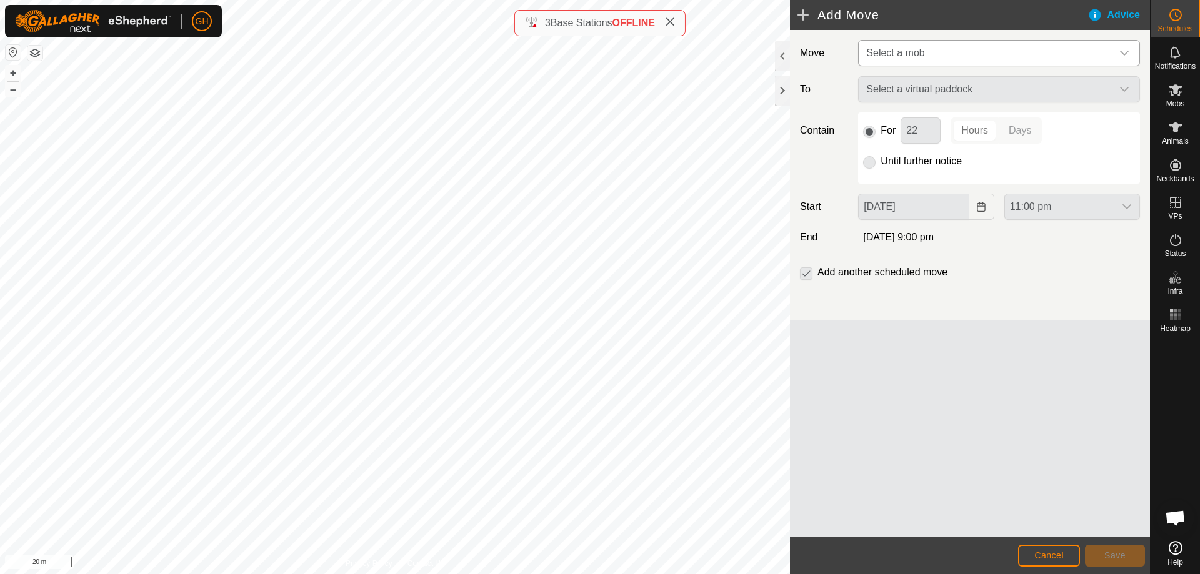
click at [954, 44] on span "Select a mob" at bounding box center [986, 53] width 251 height 25
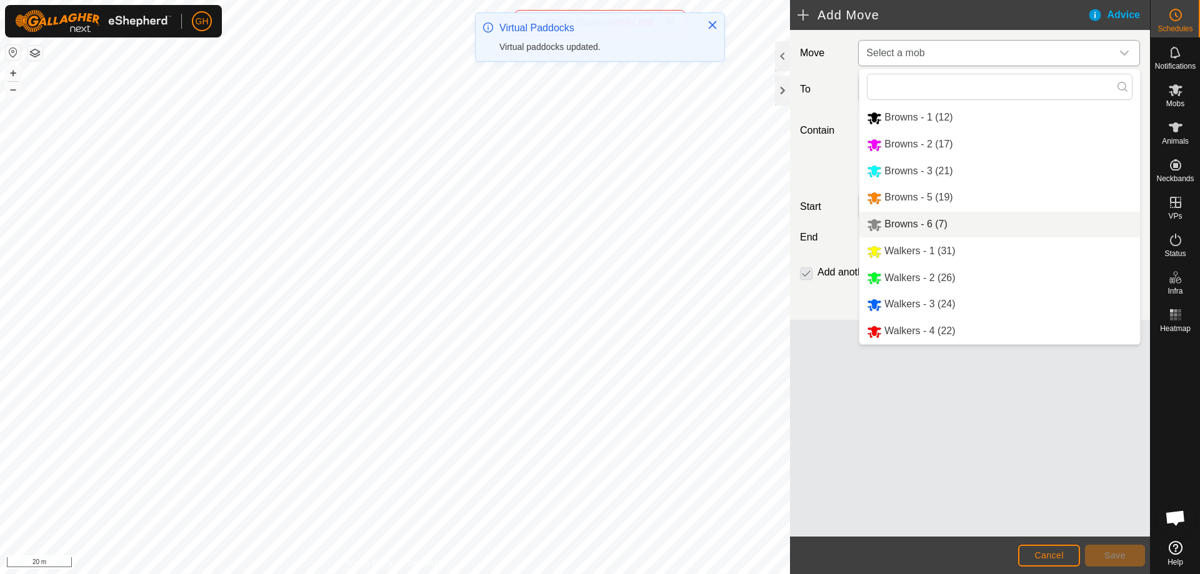
click at [938, 228] on li "Browns - 6 (7)" at bounding box center [999, 225] width 281 height 26
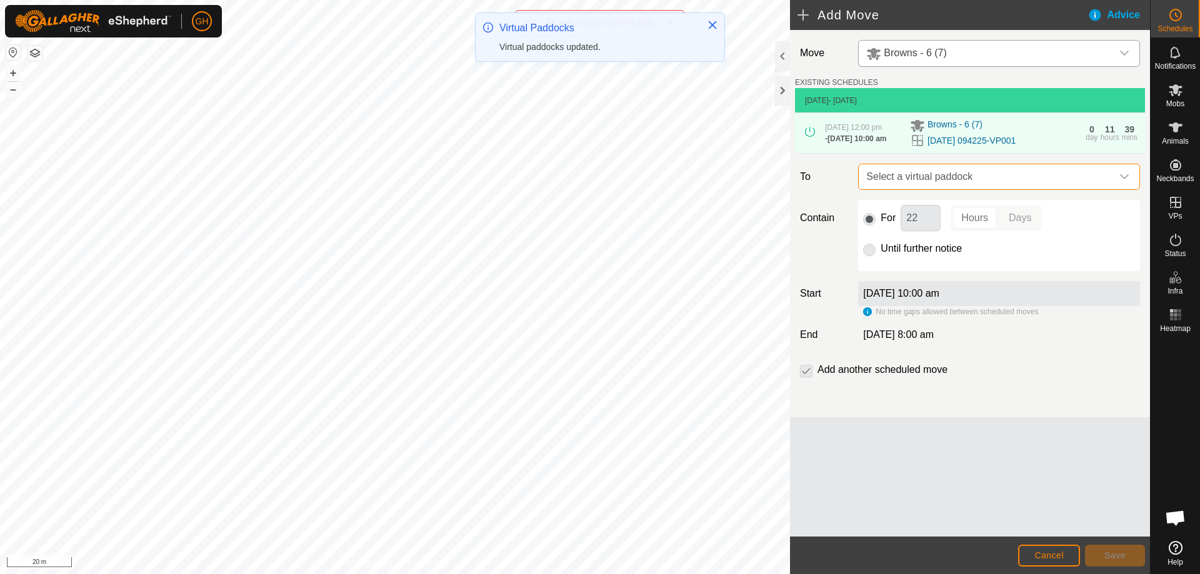
click at [991, 189] on span "Select a virtual paddock" at bounding box center [986, 176] width 251 height 25
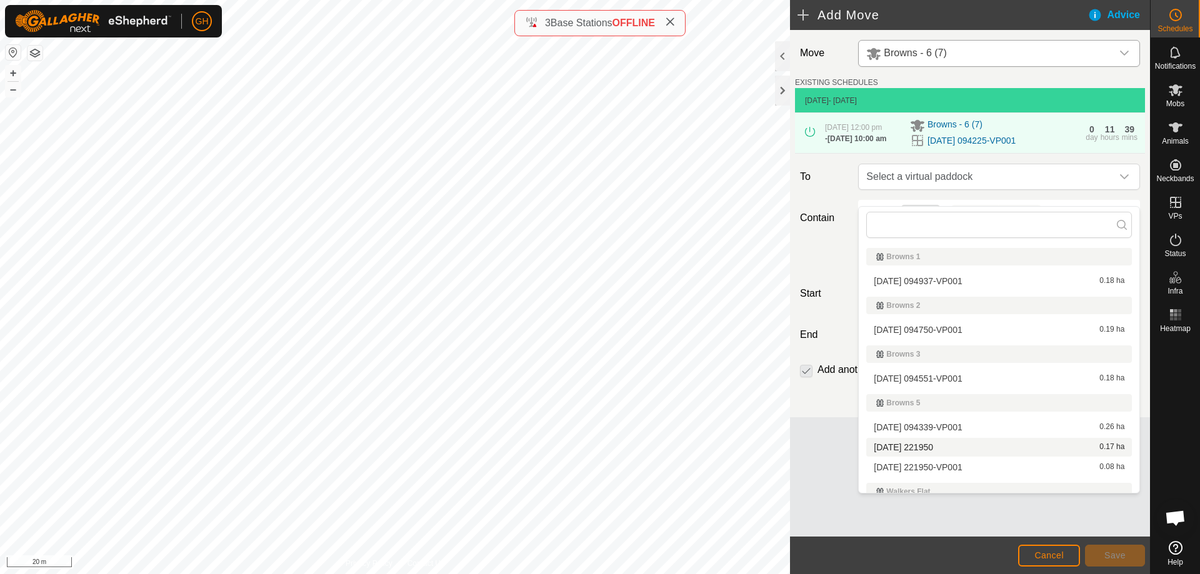
click at [968, 448] on li "[DATE] 221950 0.17 ha" at bounding box center [999, 447] width 266 height 19
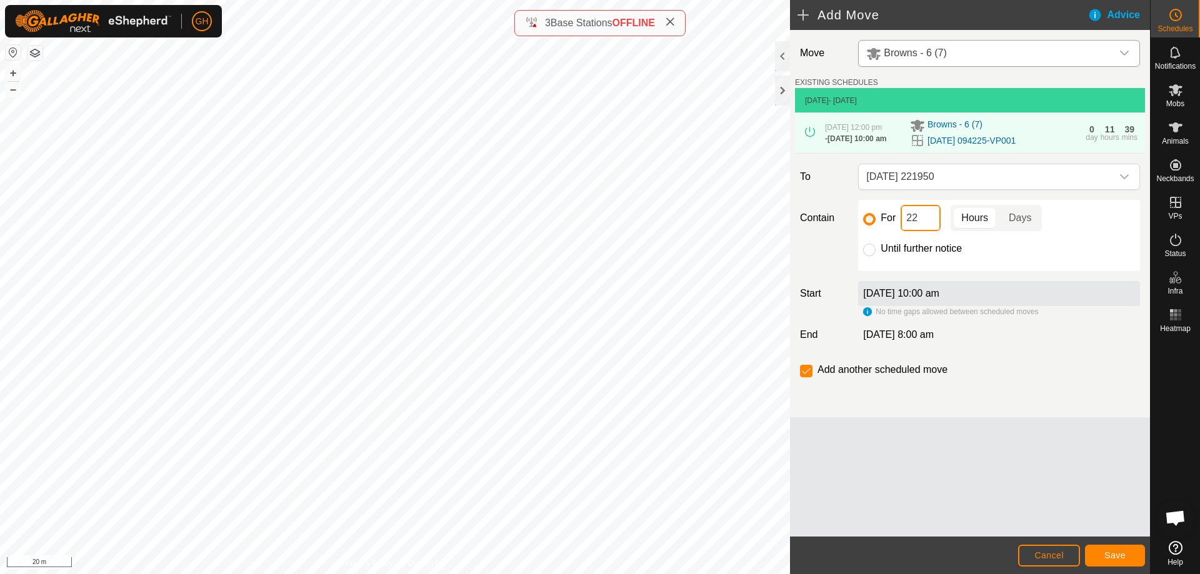
click at [929, 230] on input "22" at bounding box center [921, 218] width 40 height 26
click at [1099, 554] on button "Save" at bounding box center [1115, 556] width 60 height 22
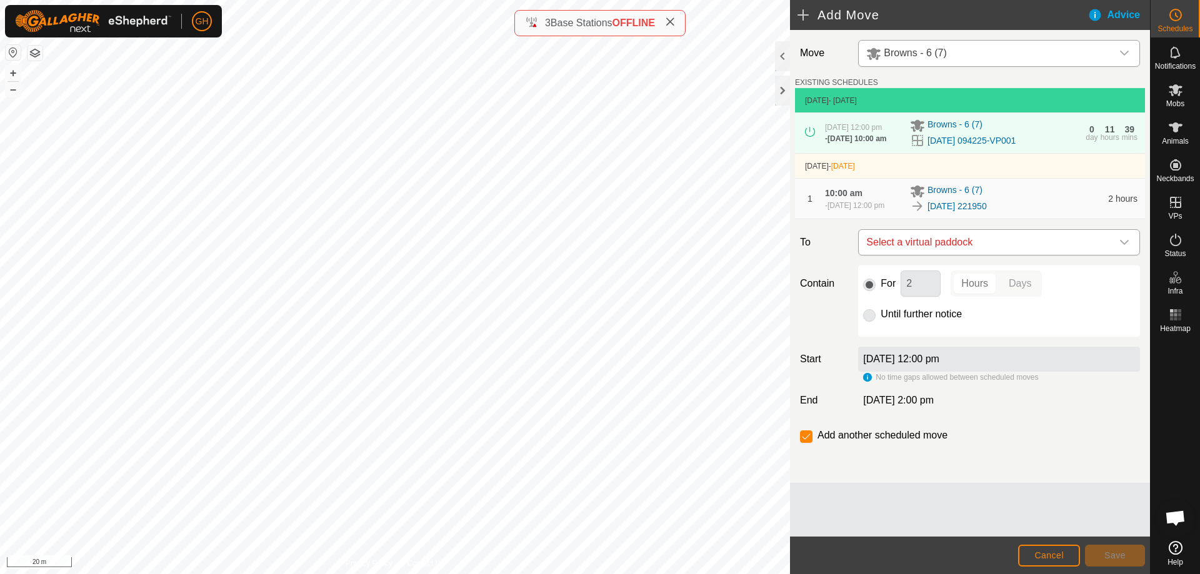
click at [1009, 255] on span "Select a virtual paddock" at bounding box center [986, 242] width 251 height 25
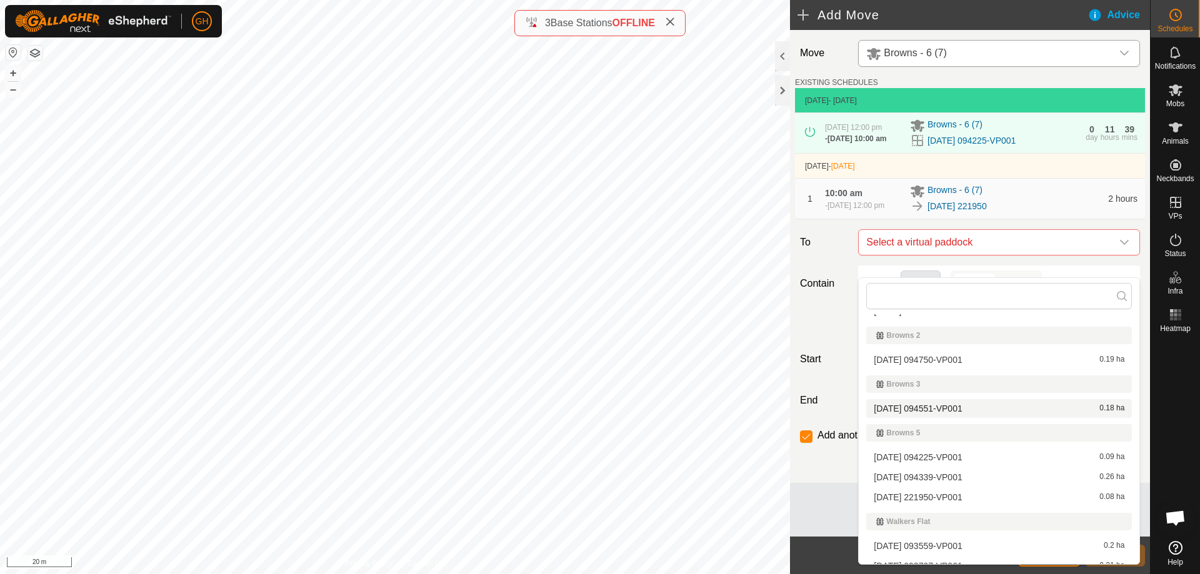
scroll to position [63, 0]
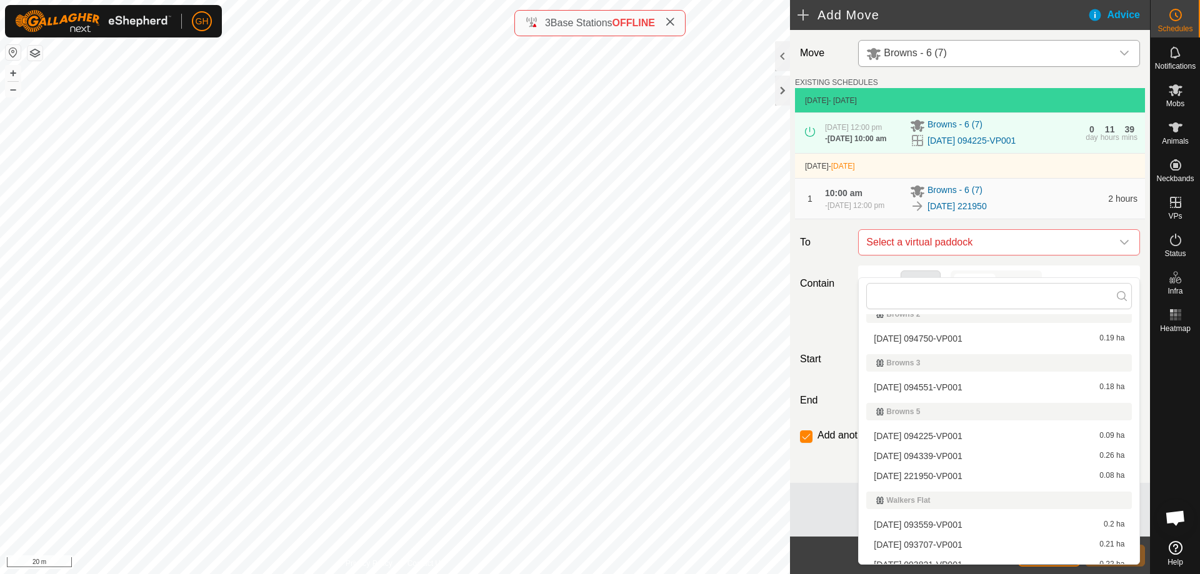
click at [959, 478] on li "[DATE] 221950-VP001 0.08 ha" at bounding box center [999, 476] width 266 height 19
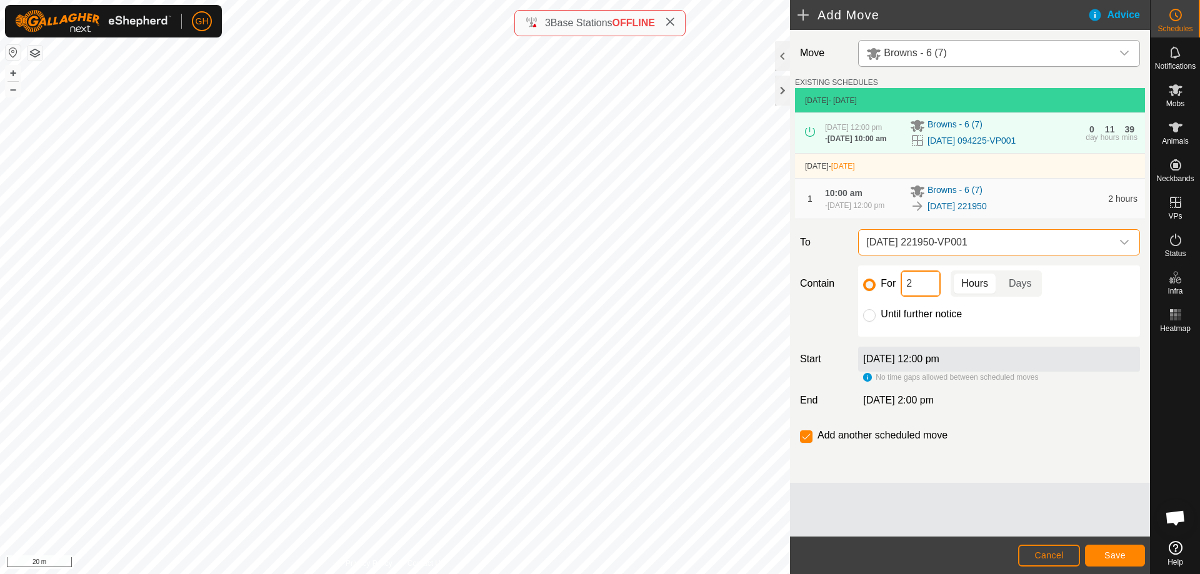
click at [933, 297] on input "2" at bounding box center [921, 284] width 40 height 26
type input "22"
click at [824, 441] on label "Add another scheduled move" at bounding box center [883, 436] width 130 height 10
click at [803, 443] on input "checkbox" at bounding box center [806, 437] width 13 height 13
checkbox input "false"
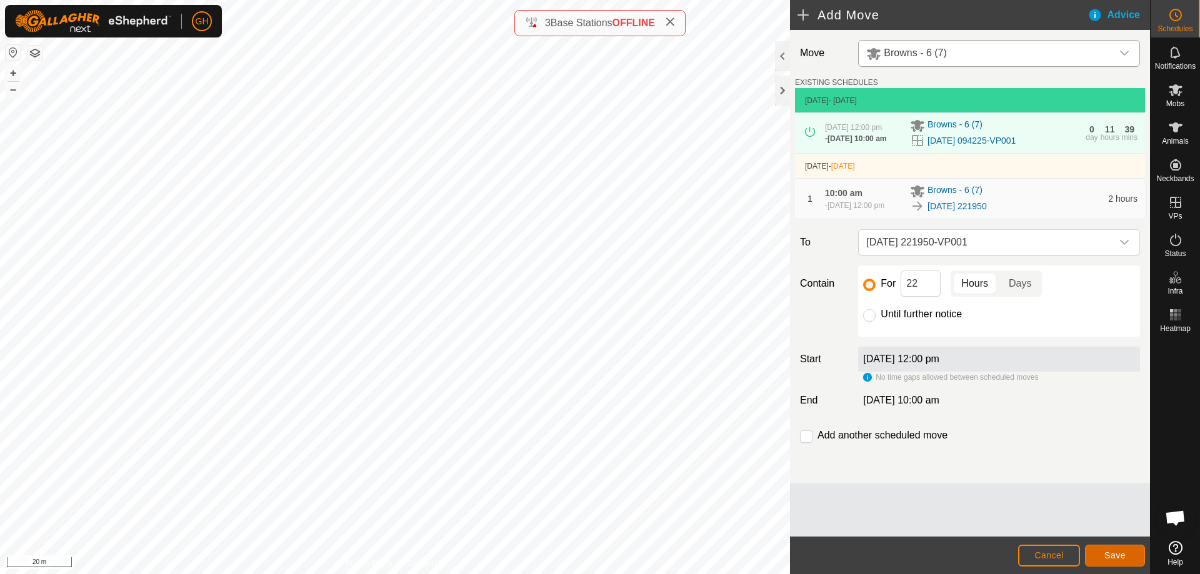
click at [1100, 550] on button "Save" at bounding box center [1115, 556] width 60 height 22
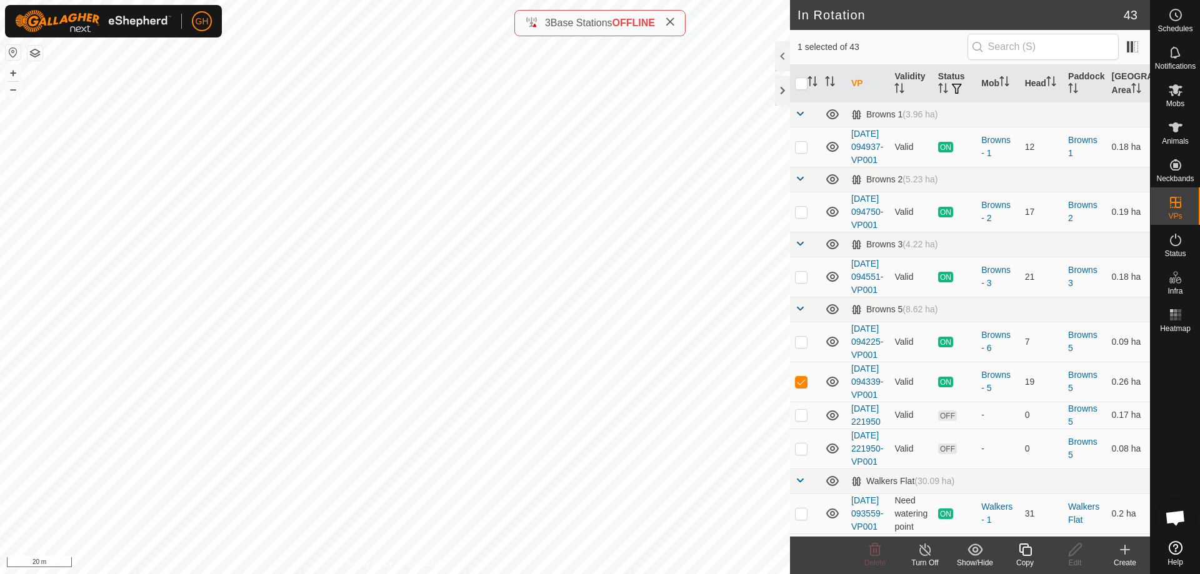
click at [1118, 552] on icon at bounding box center [1125, 550] width 15 height 15
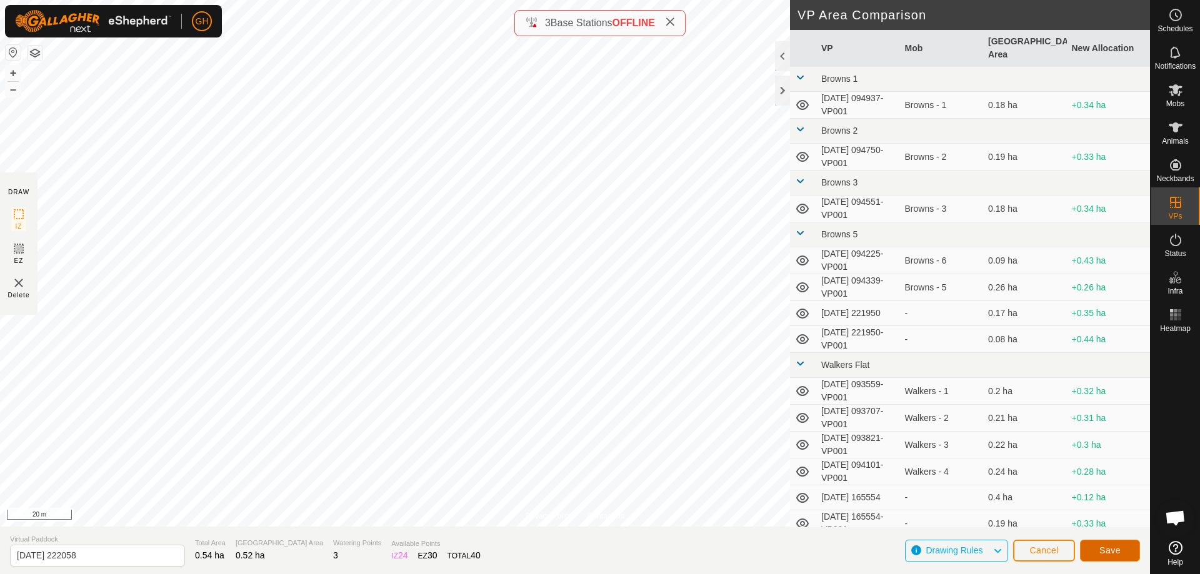
click at [1122, 550] on button "Save" at bounding box center [1110, 551] width 60 height 22
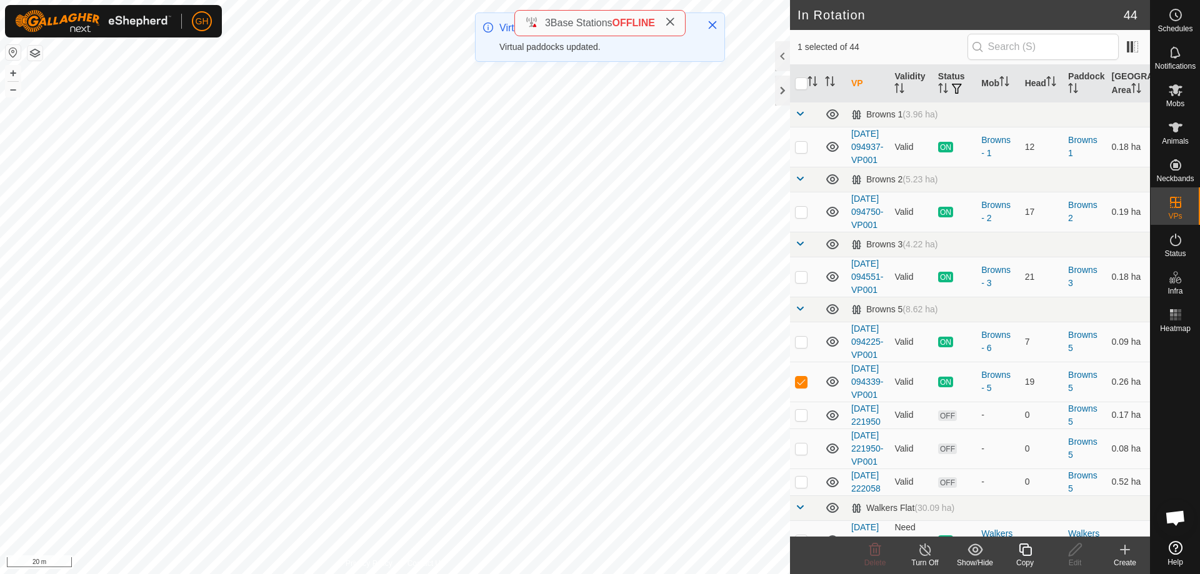
checkbox input "false"
checkbox input "true"
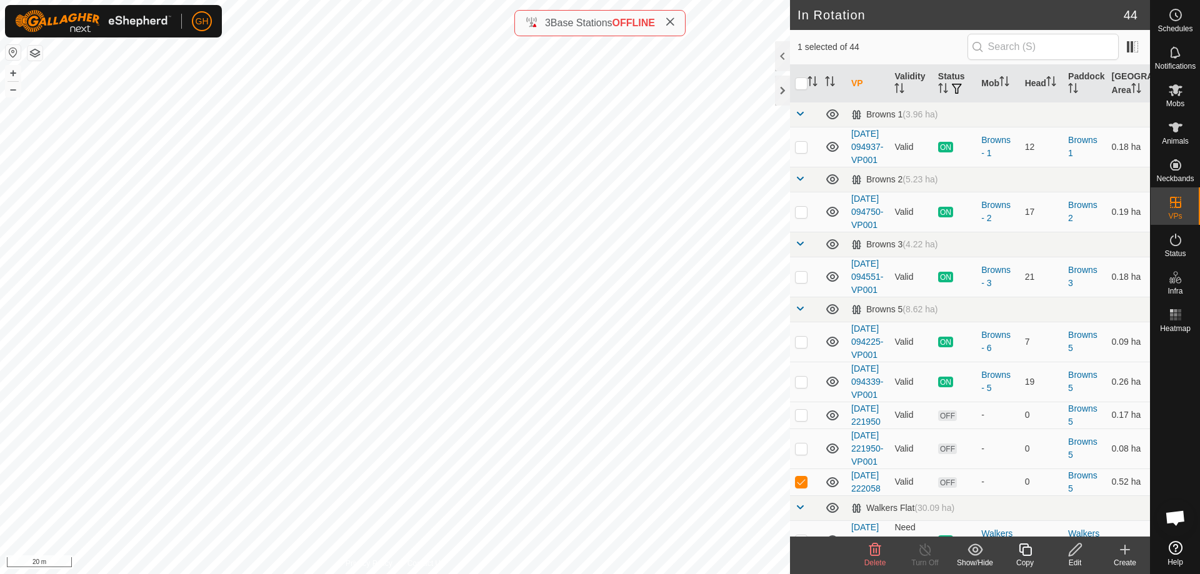
click at [1028, 547] on icon at bounding box center [1025, 550] width 13 height 13
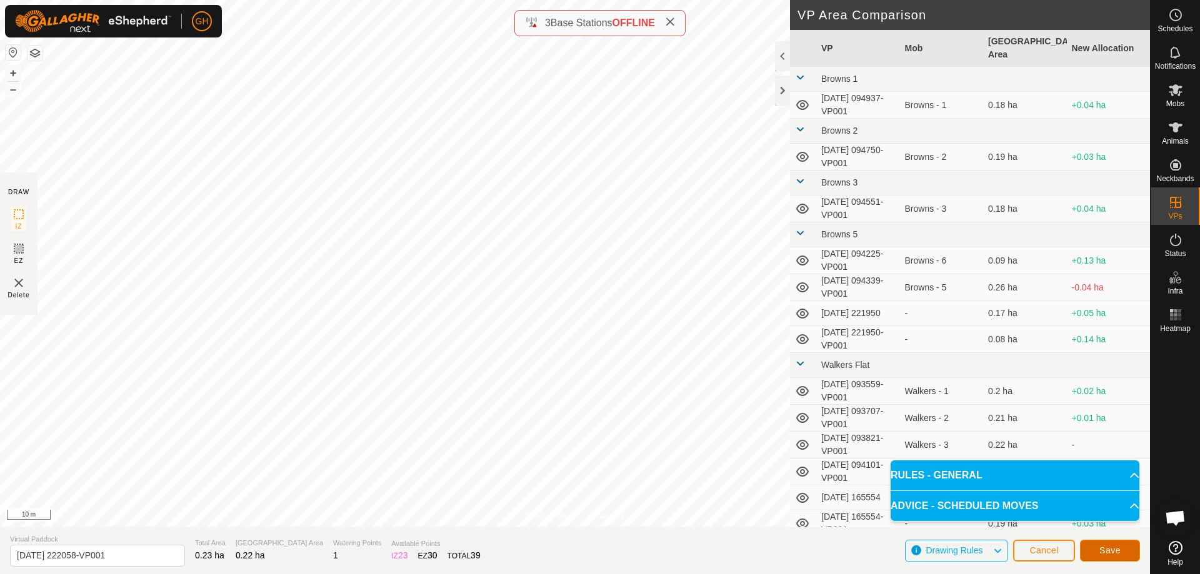
click at [1128, 551] on button "Save" at bounding box center [1110, 551] width 60 height 22
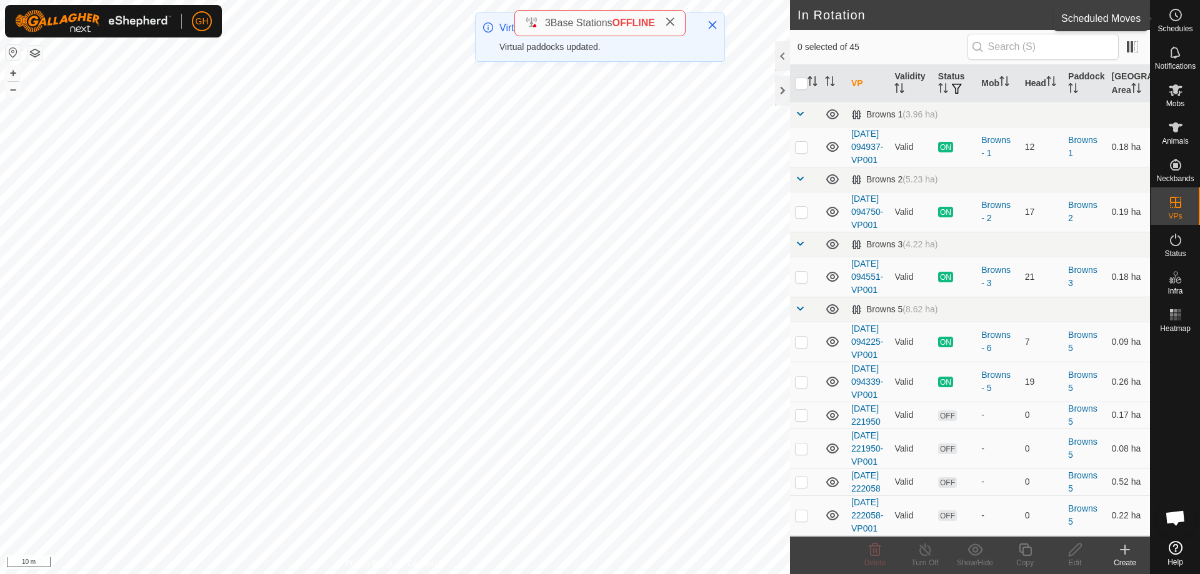
click at [1176, 22] on icon at bounding box center [1175, 15] width 15 height 15
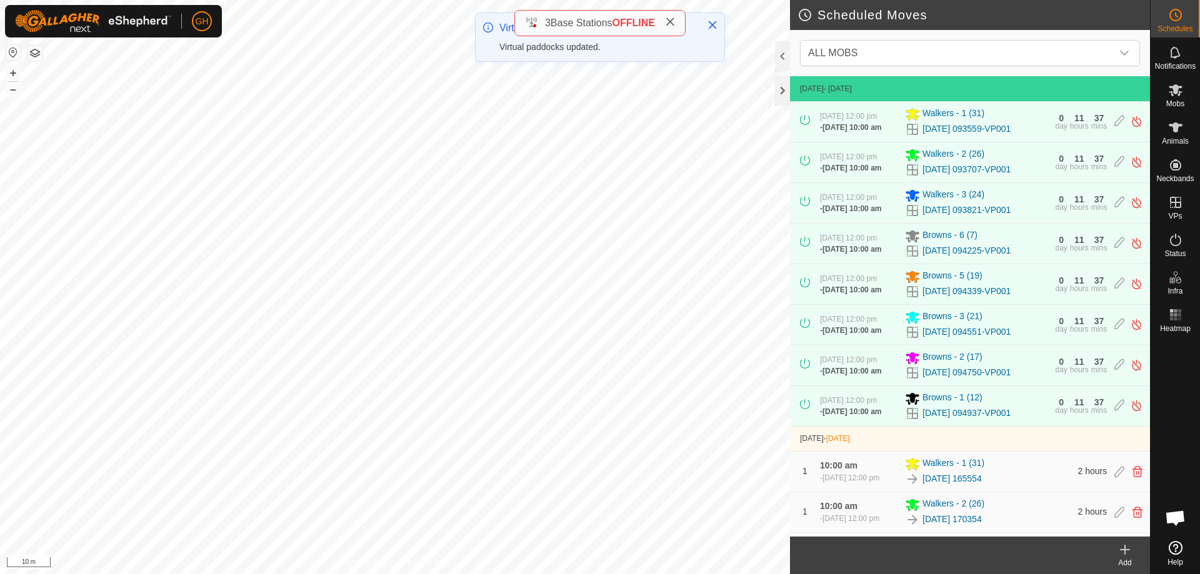
click at [1130, 561] on div "Add" at bounding box center [1125, 563] width 50 height 11
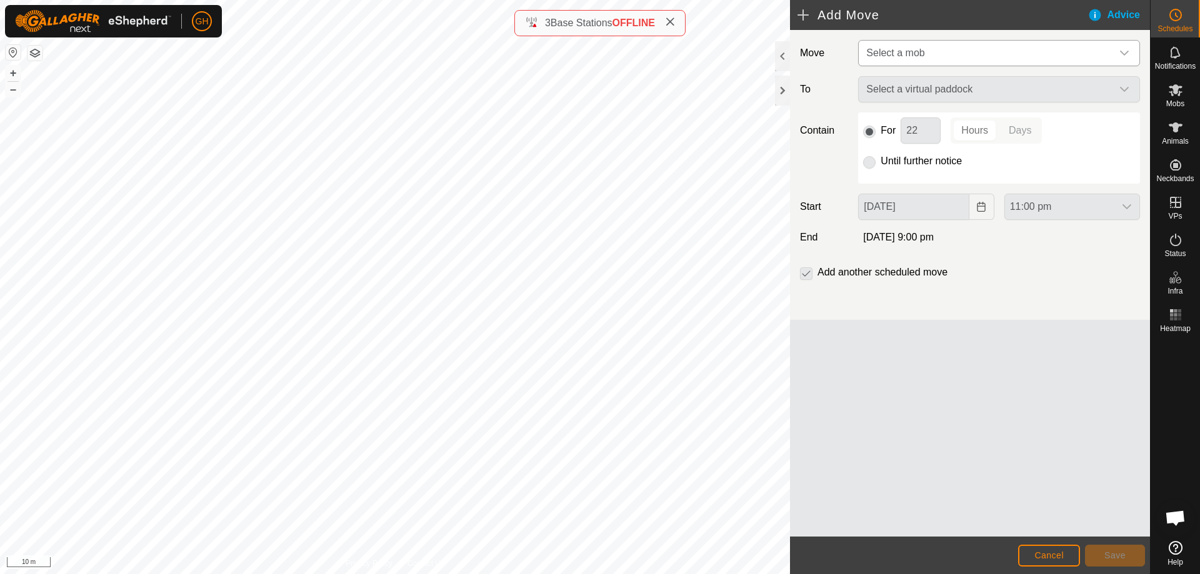
click at [996, 49] on span "Select a mob" at bounding box center [986, 53] width 251 height 25
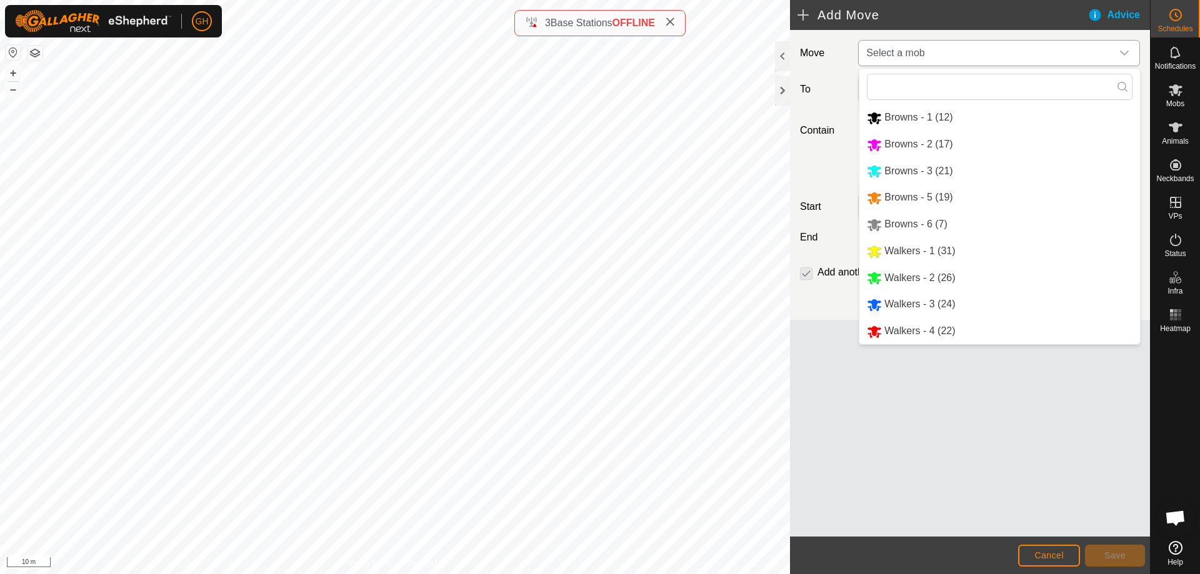
click at [931, 198] on li "Browns - 5 (19)" at bounding box center [999, 198] width 281 height 26
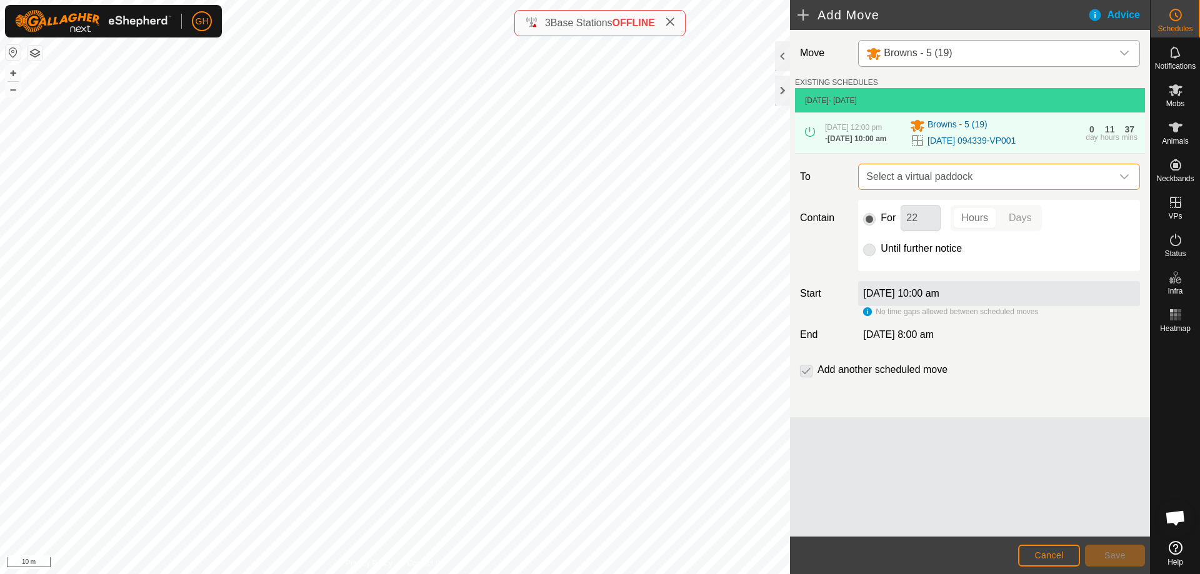
click at [1055, 189] on span "Select a virtual paddock" at bounding box center [986, 176] width 251 height 25
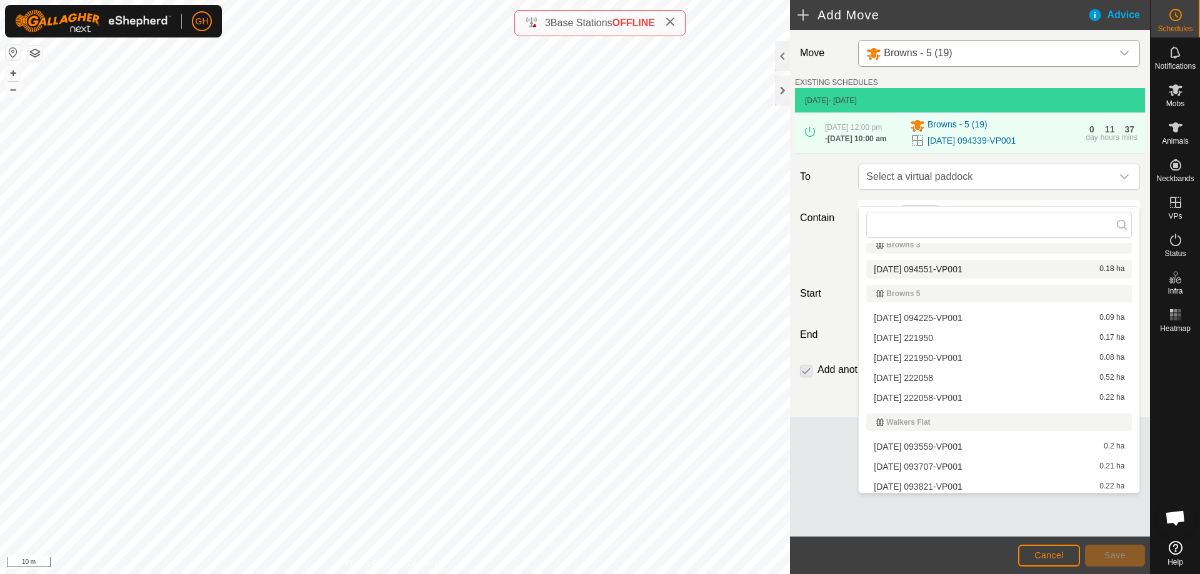
scroll to position [125, 0]
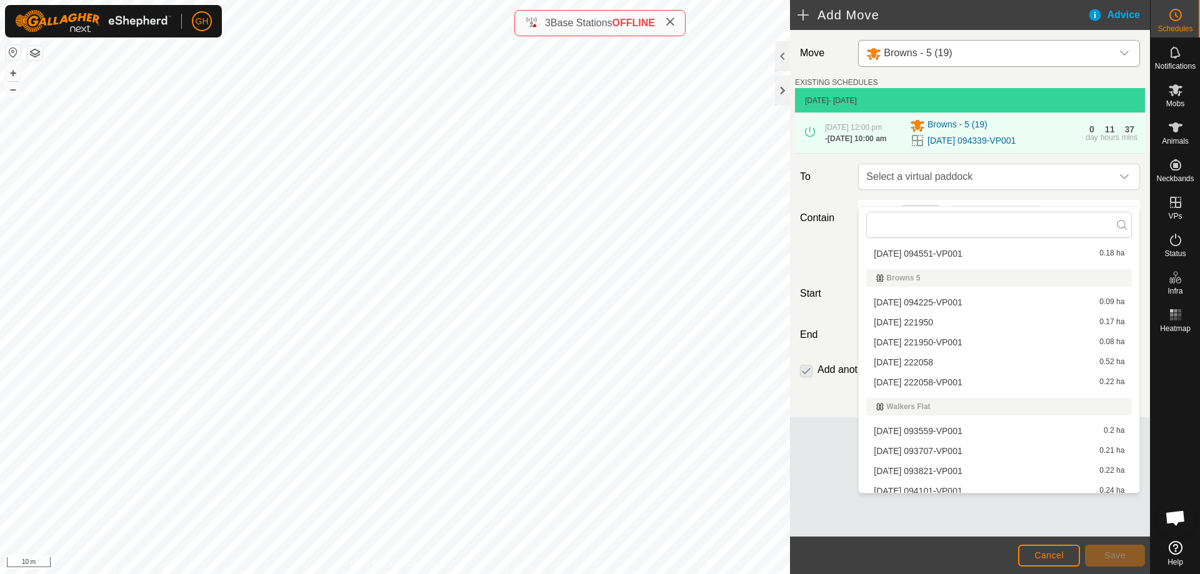
click at [953, 364] on li "[DATE] 222058 0.52 ha" at bounding box center [999, 362] width 266 height 19
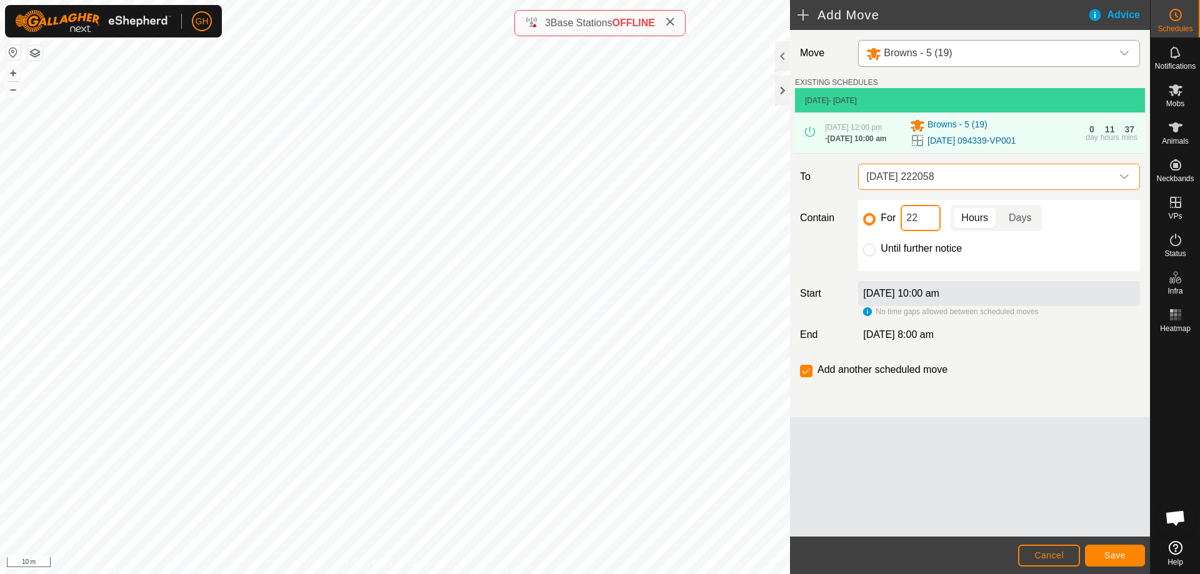
click at [932, 231] on input "22" at bounding box center [921, 218] width 40 height 26
click at [1129, 549] on button "Save" at bounding box center [1115, 556] width 60 height 22
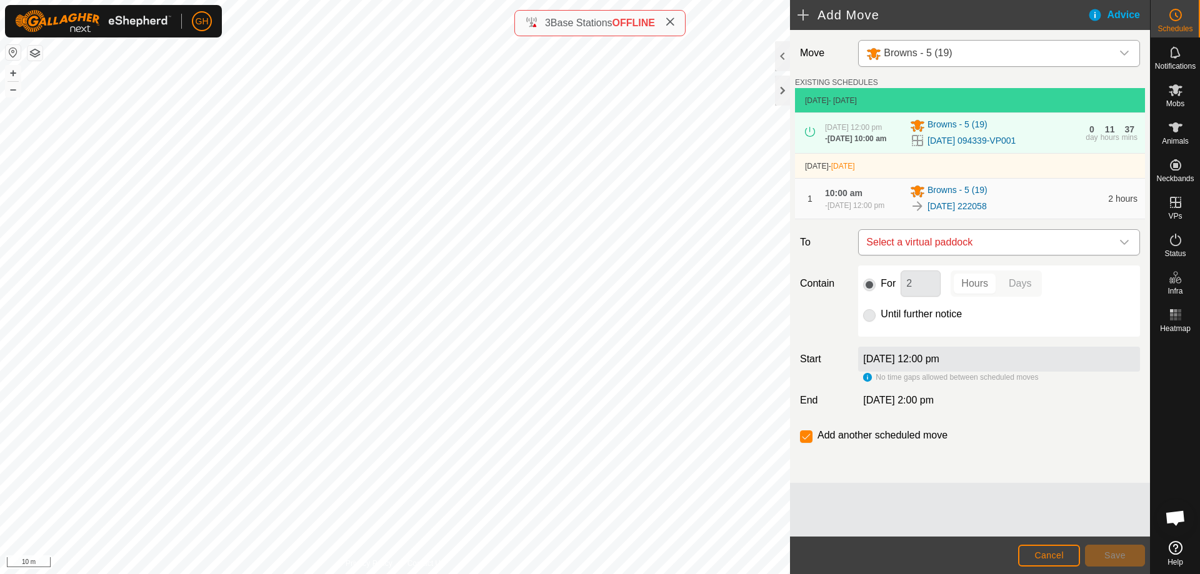
click at [1041, 255] on span "Select a virtual paddock" at bounding box center [986, 242] width 251 height 25
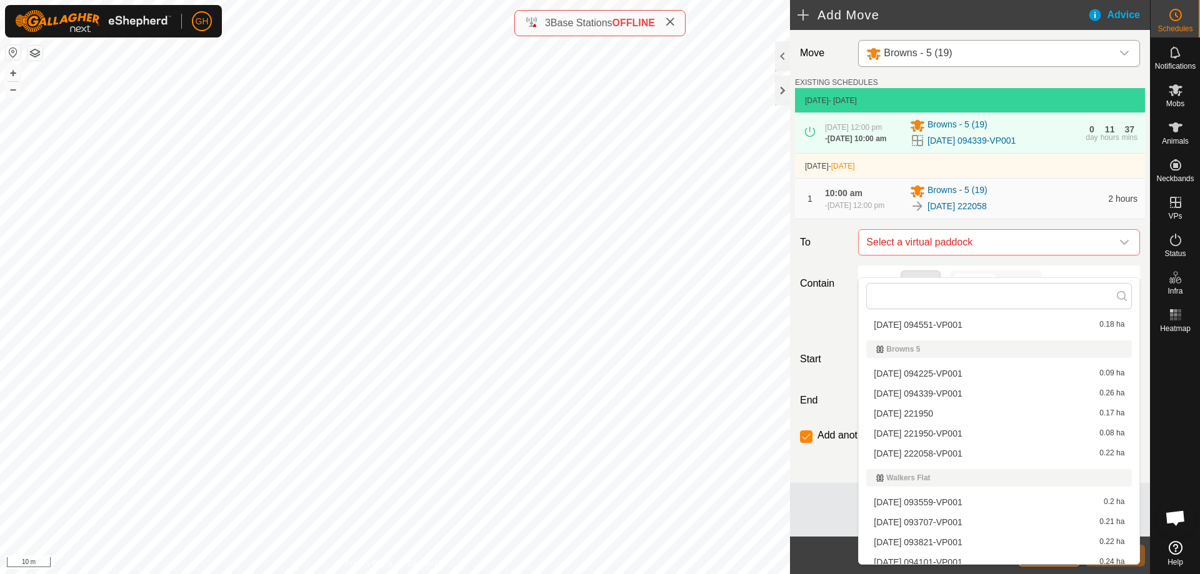
click at [958, 449] on li "[DATE] 222058-VP001 0.22 ha" at bounding box center [999, 453] width 266 height 19
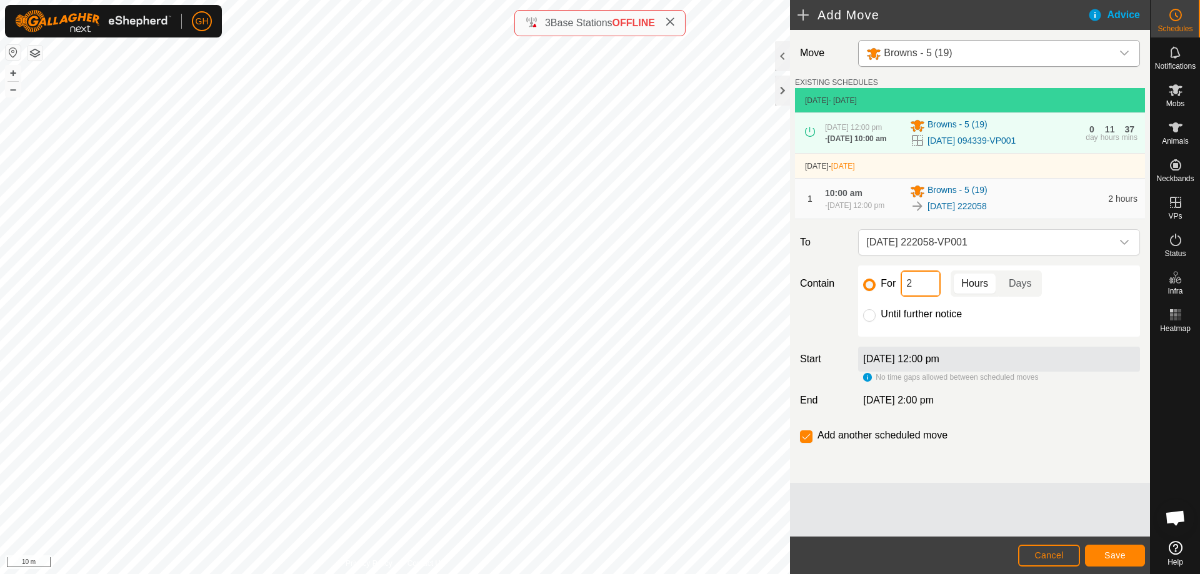
click at [936, 297] on input "2" at bounding box center [921, 284] width 40 height 26
type input "22"
click at [1131, 556] on button "Save" at bounding box center [1115, 556] width 60 height 22
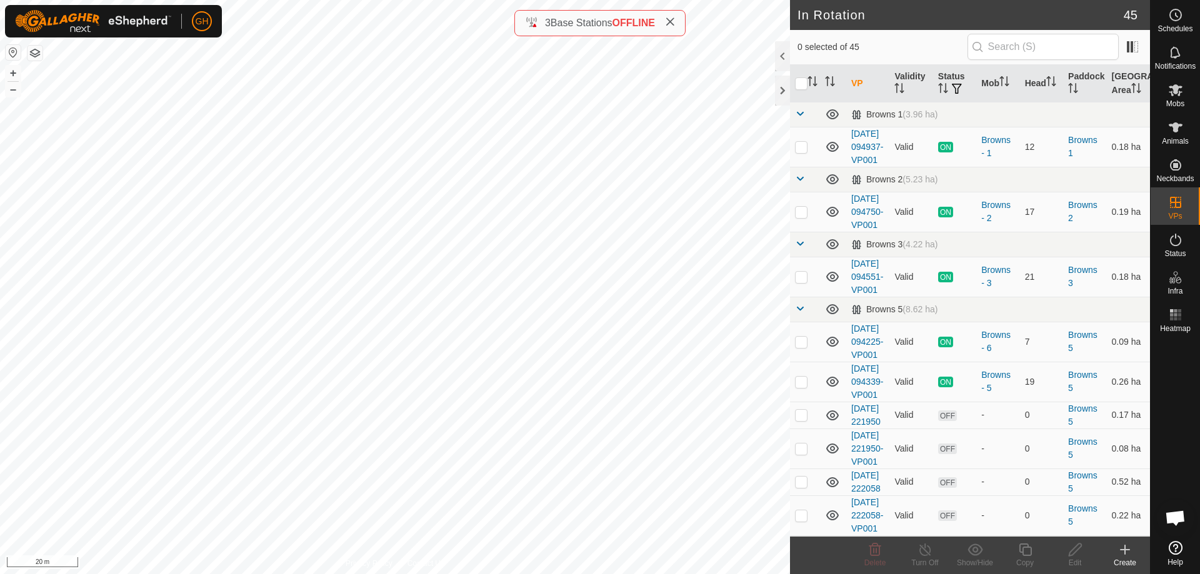
checkbox input "true"
click at [1128, 554] on icon at bounding box center [1125, 550] width 15 height 15
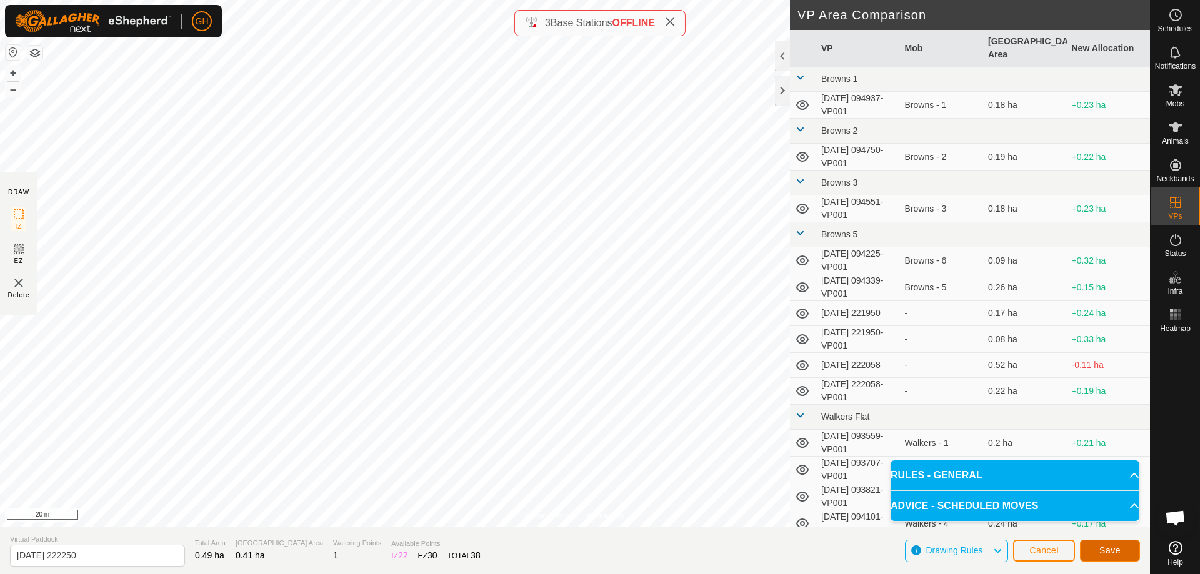
click at [1099, 554] on button "Save" at bounding box center [1110, 551] width 60 height 22
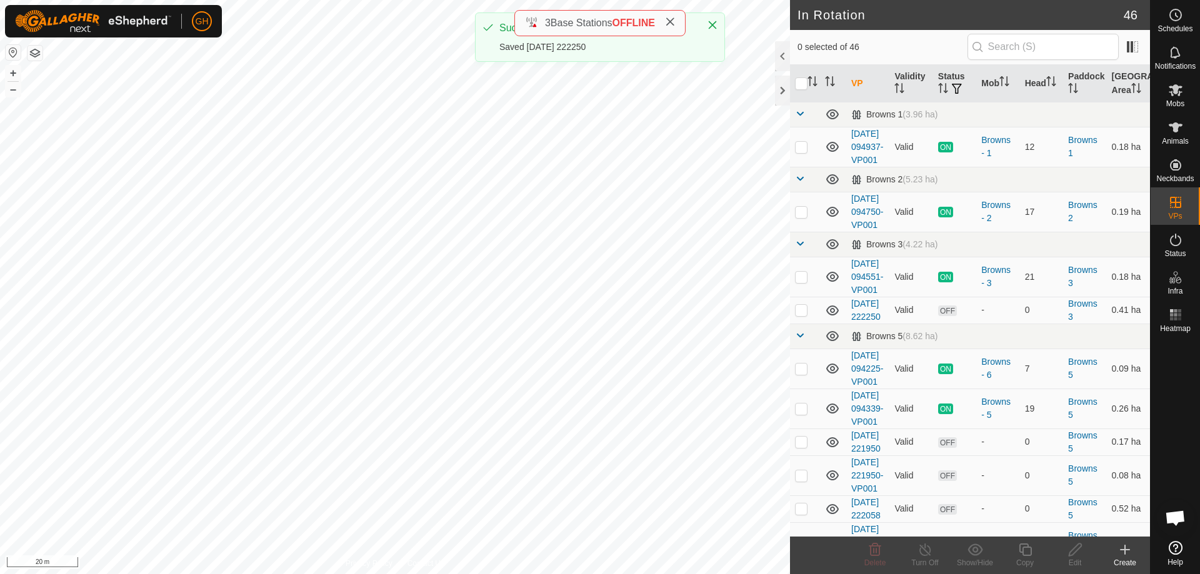
checkbox input "true"
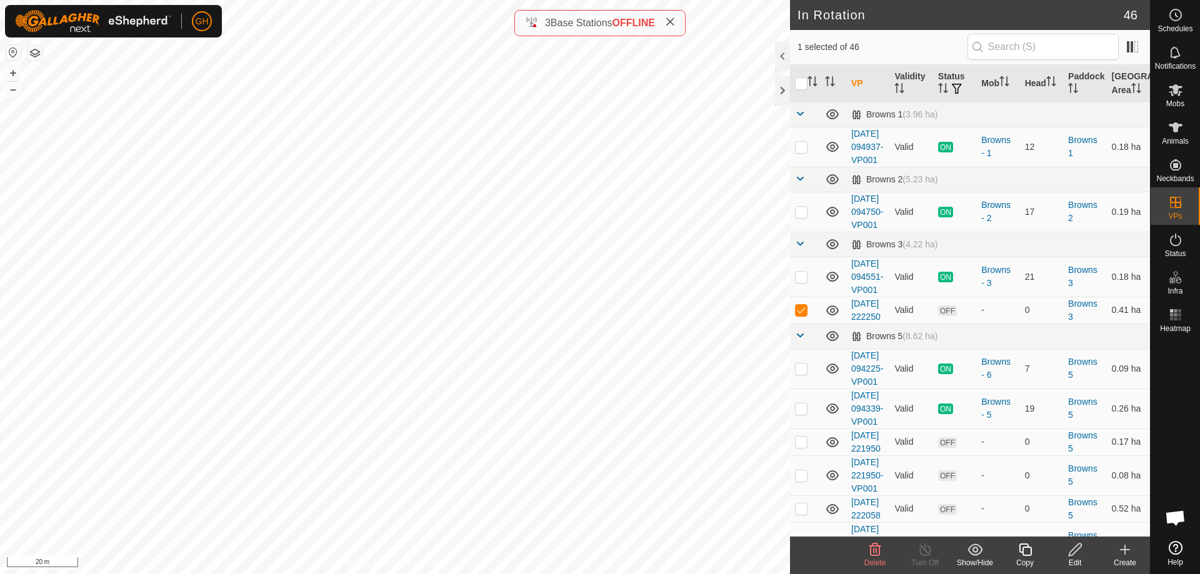
click at [1022, 544] on icon at bounding box center [1025, 550] width 13 height 13
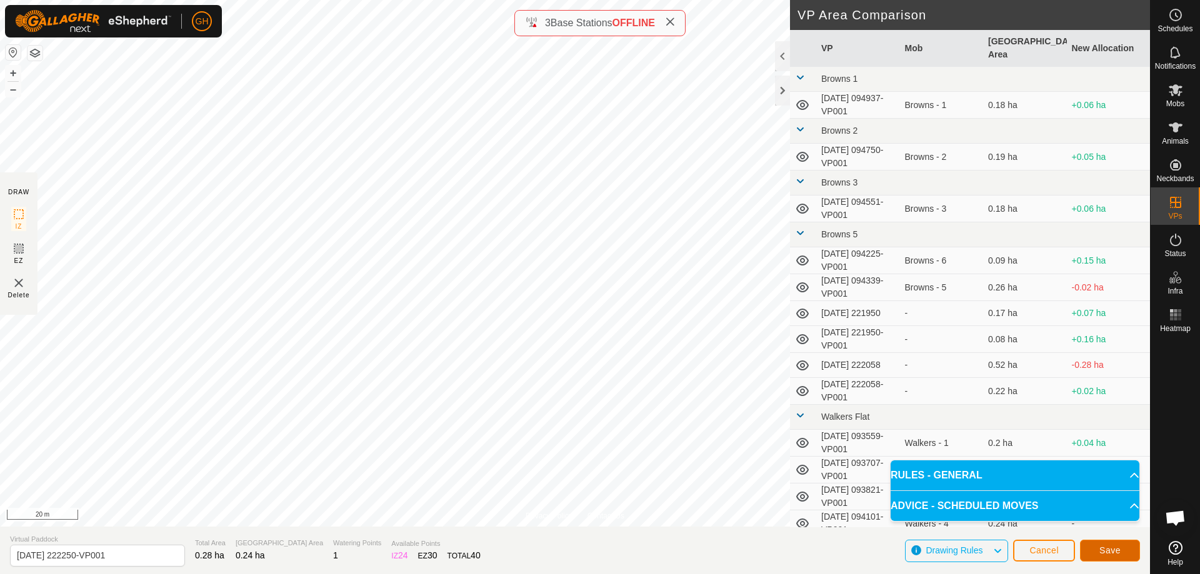
click at [1104, 553] on span "Save" at bounding box center [1109, 551] width 21 height 10
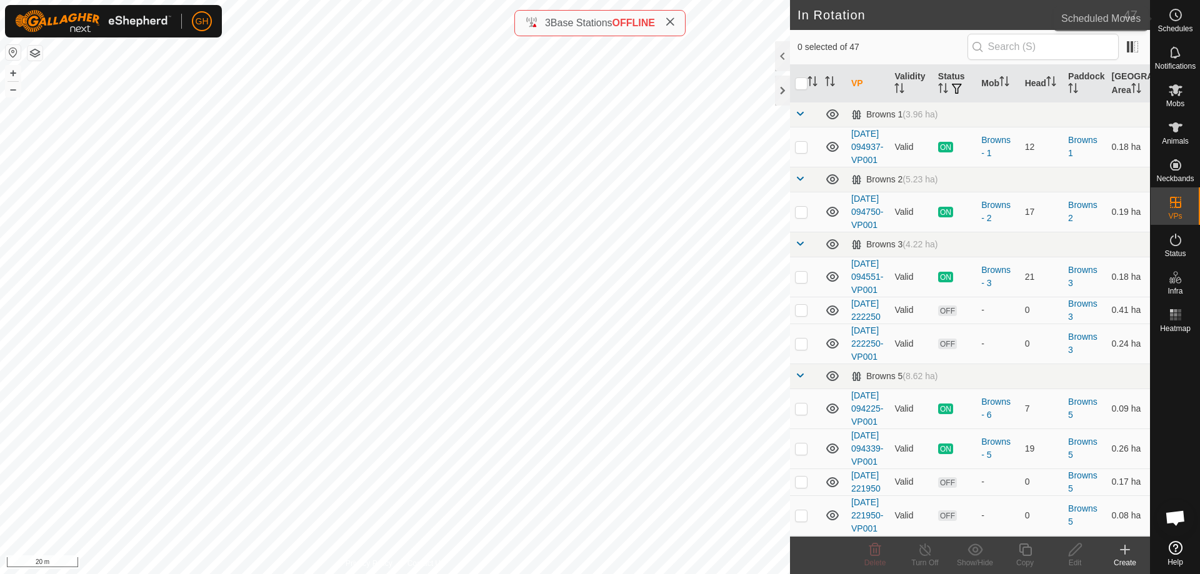
click at [1184, 18] on es-schedule-vp-svg-icon at bounding box center [1175, 15] width 23 height 20
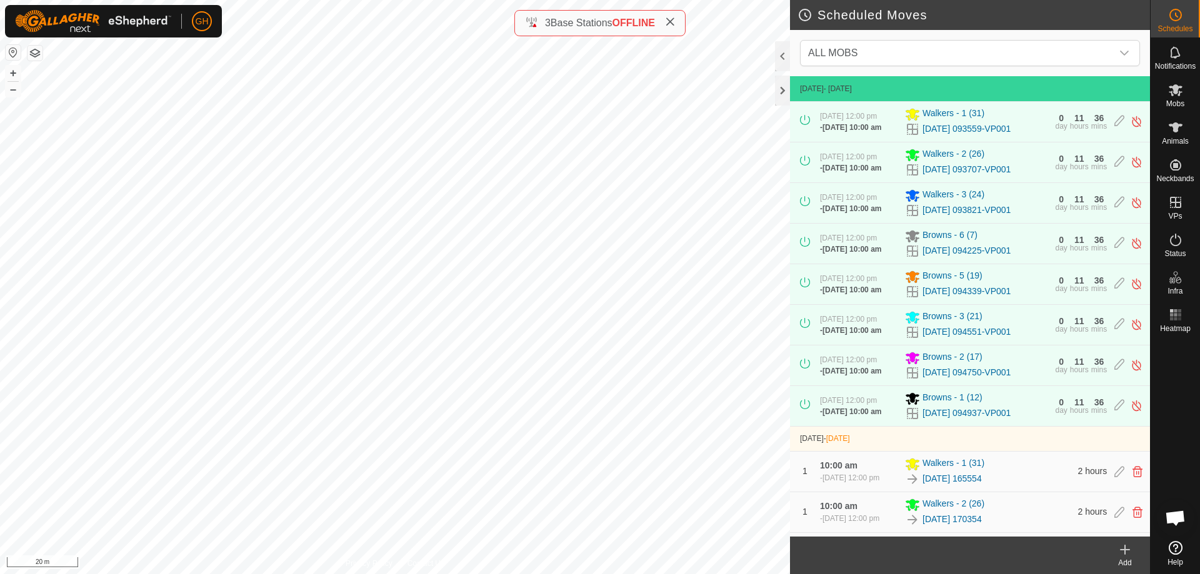
click at [1136, 555] on create-svg-icon at bounding box center [1125, 550] width 50 height 15
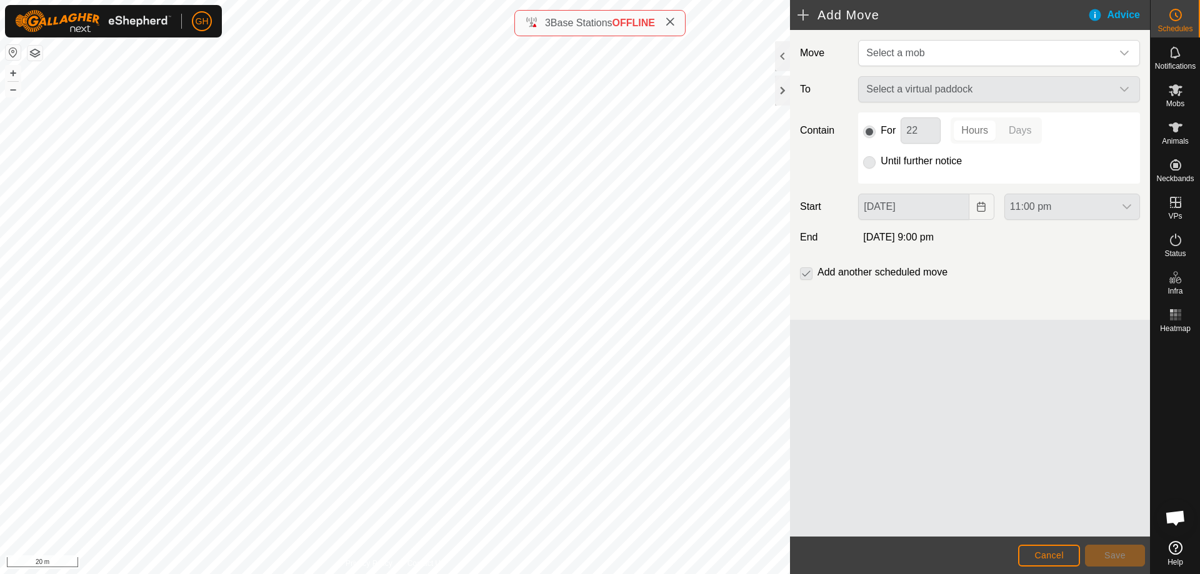
click at [934, 66] on div "Move Select a mob To Select a virtual paddock Contain For 22 Hours Days Until f…" at bounding box center [970, 175] width 360 height 290
click at [941, 58] on span "Select a mob" at bounding box center [986, 53] width 251 height 25
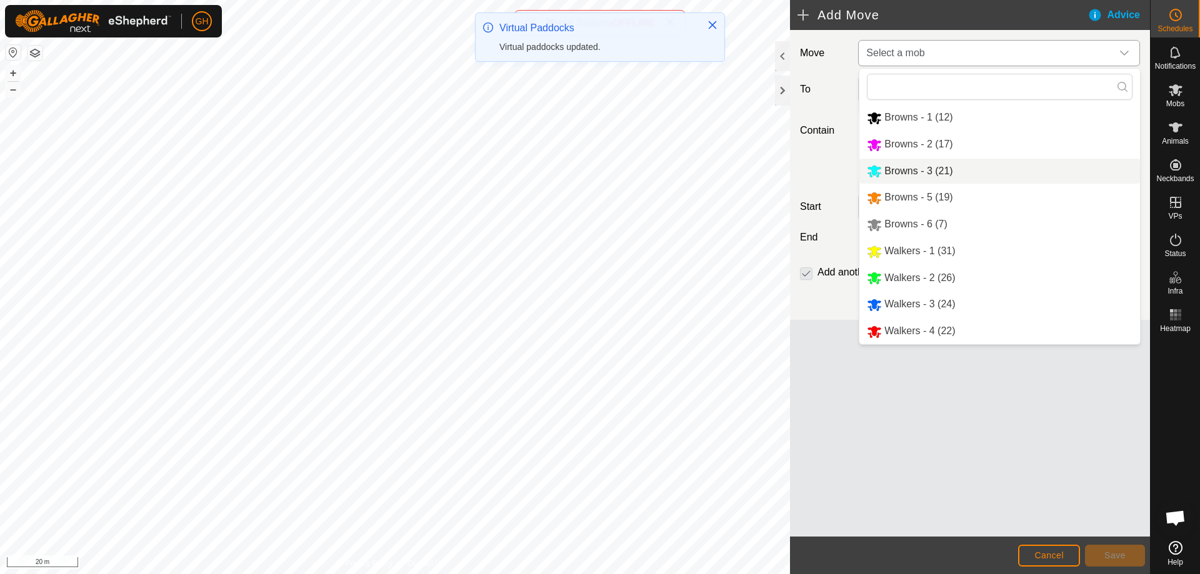
click at [956, 174] on li "Browns - 3 (21)" at bounding box center [999, 172] width 281 height 26
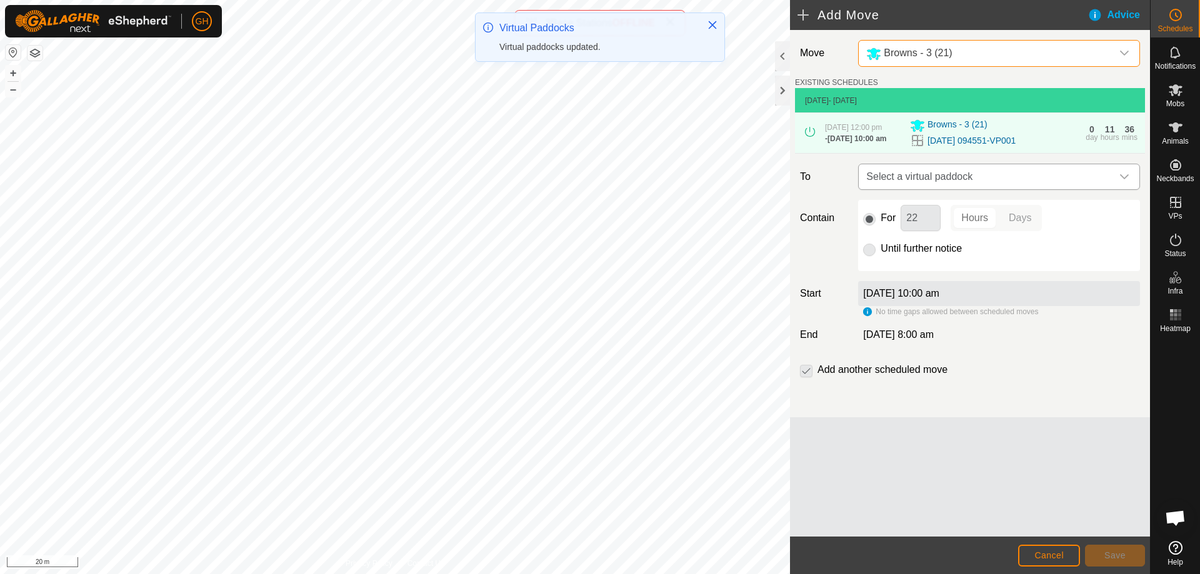
click at [1016, 189] on span "Select a virtual paddock" at bounding box center [986, 176] width 251 height 25
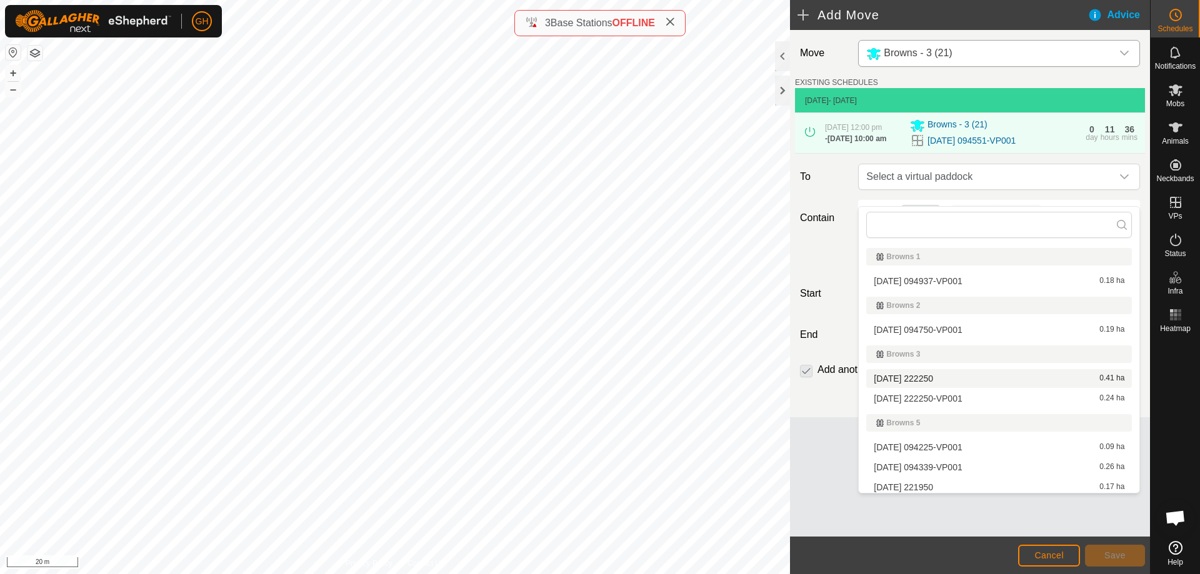
click at [948, 383] on li "[DATE] 222250 0.41 ha" at bounding box center [999, 378] width 266 height 19
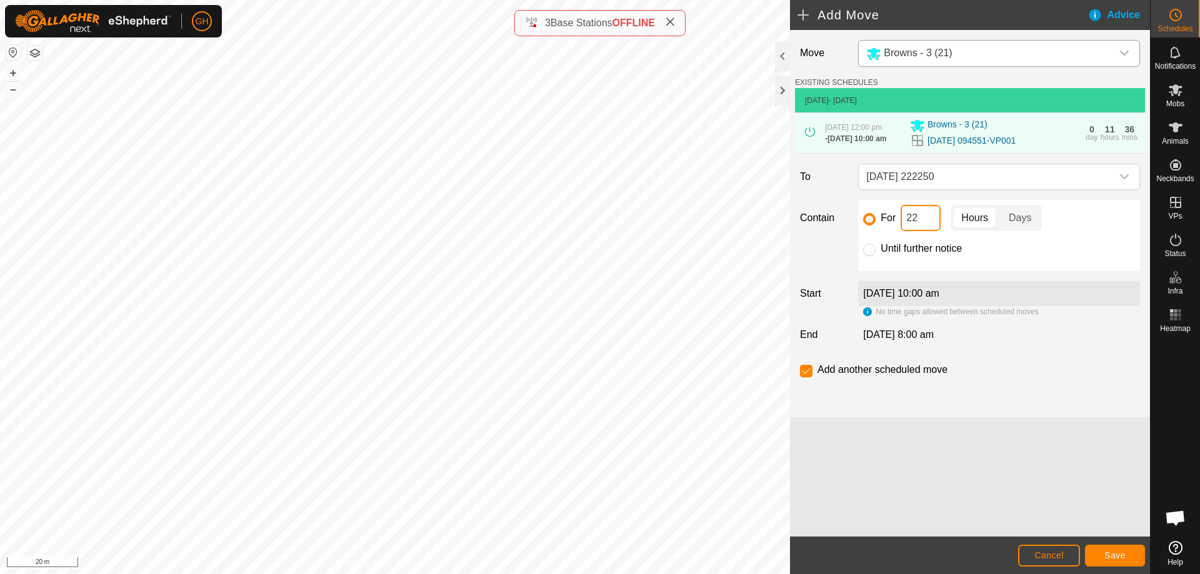
click at [928, 228] on input "22" at bounding box center [921, 218] width 40 height 26
click at [1110, 555] on span "Save" at bounding box center [1114, 556] width 21 height 10
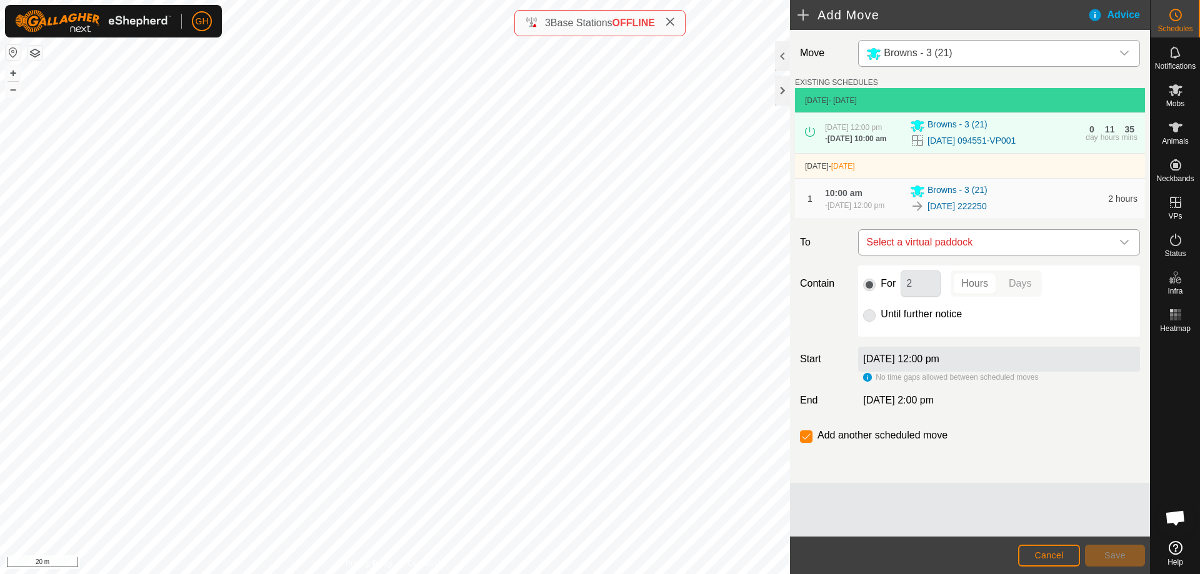
click at [1009, 255] on span "Select a virtual paddock" at bounding box center [986, 242] width 251 height 25
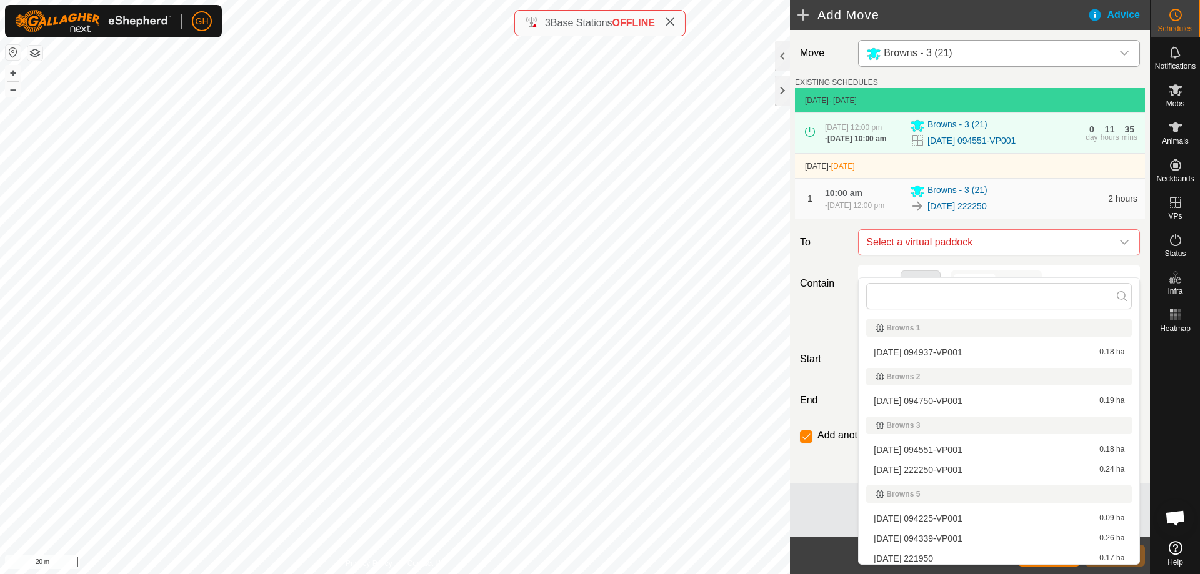
click at [959, 469] on li "[DATE] 222250-VP001 0.24 ha" at bounding box center [999, 470] width 266 height 19
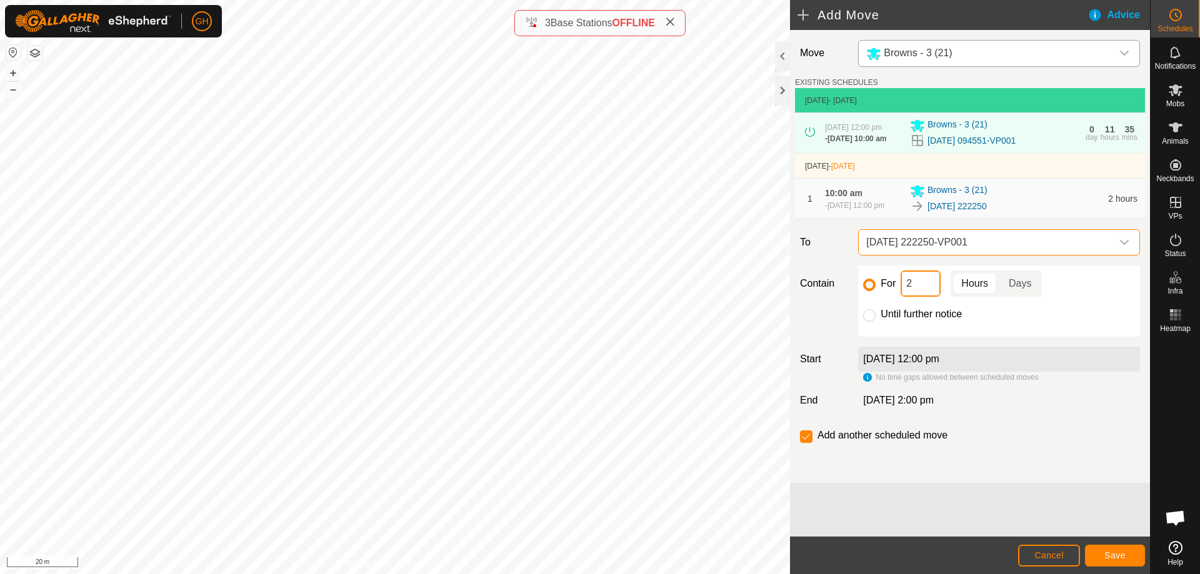
click at [935, 297] on input "2" at bounding box center [921, 284] width 40 height 26
type input "22"
click at [1117, 549] on button "Save" at bounding box center [1115, 556] width 60 height 22
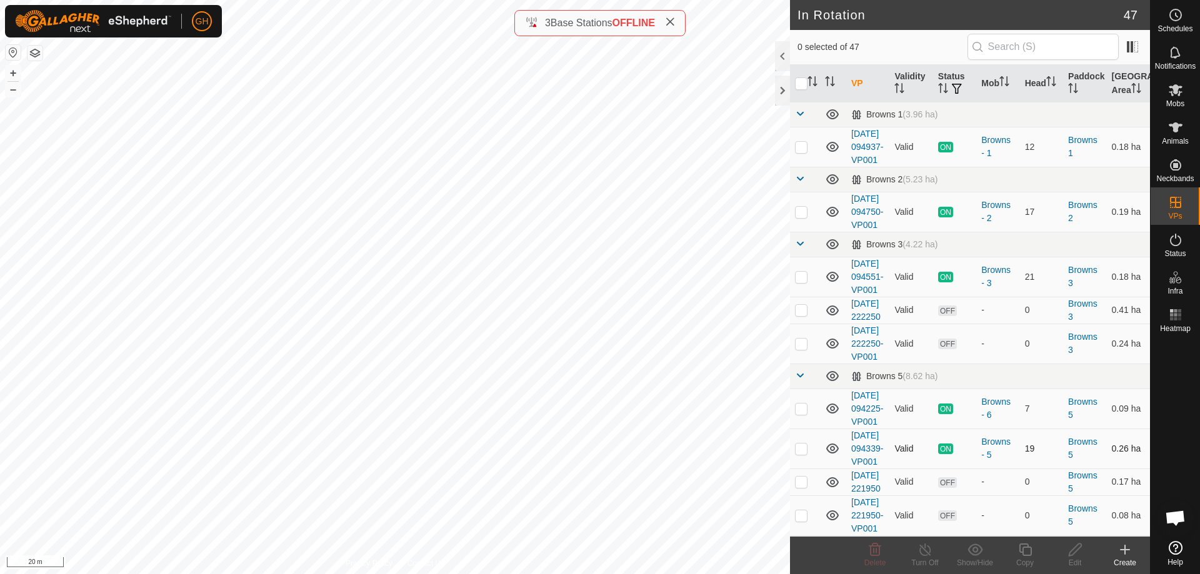
checkbox input "true"
click at [1133, 557] on create-svg-icon at bounding box center [1125, 550] width 50 height 15
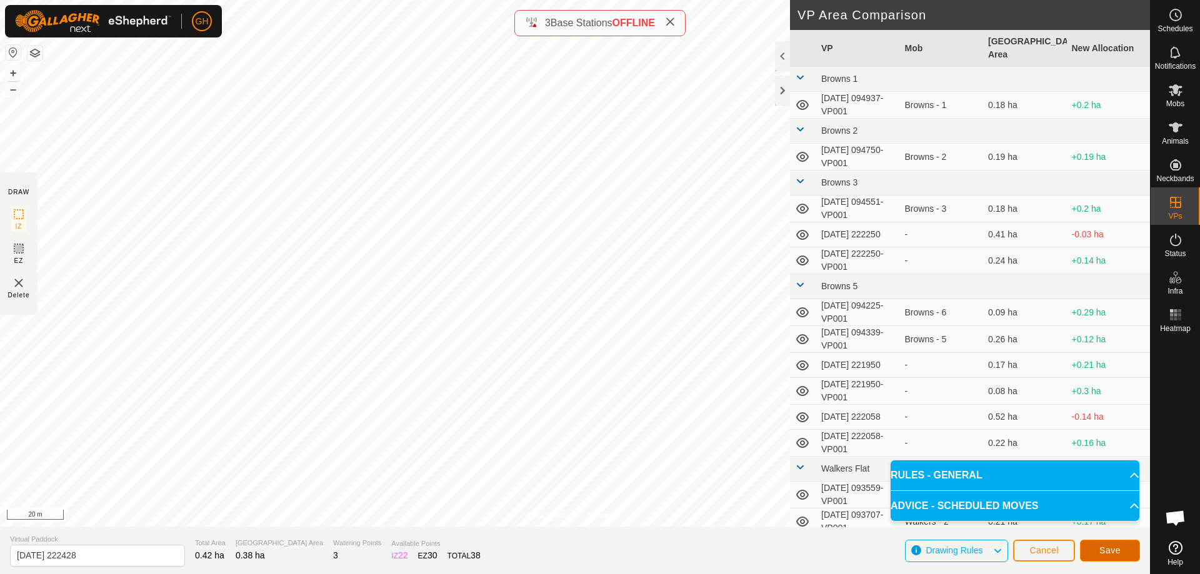
click at [1091, 550] on button "Save" at bounding box center [1110, 551] width 60 height 22
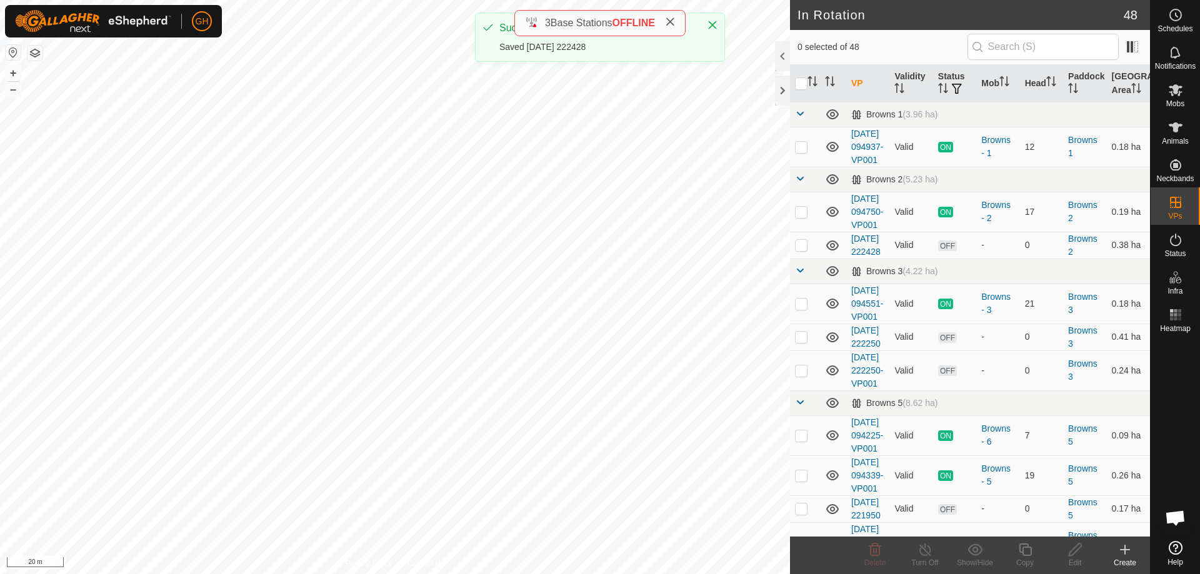
checkbox input "true"
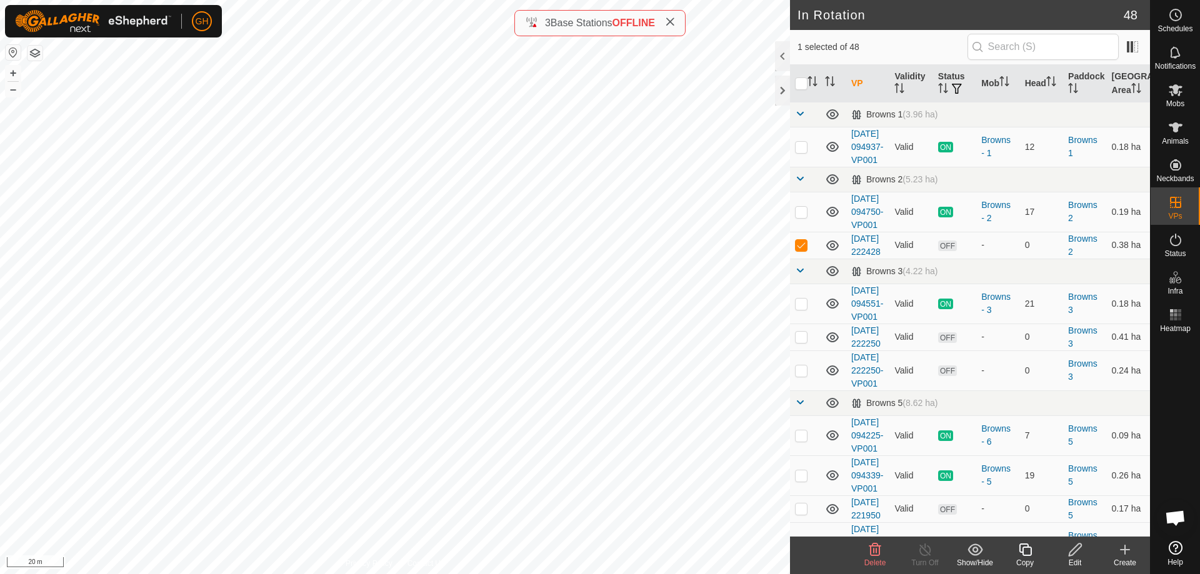
click at [1021, 554] on icon at bounding box center [1026, 550] width 16 height 15
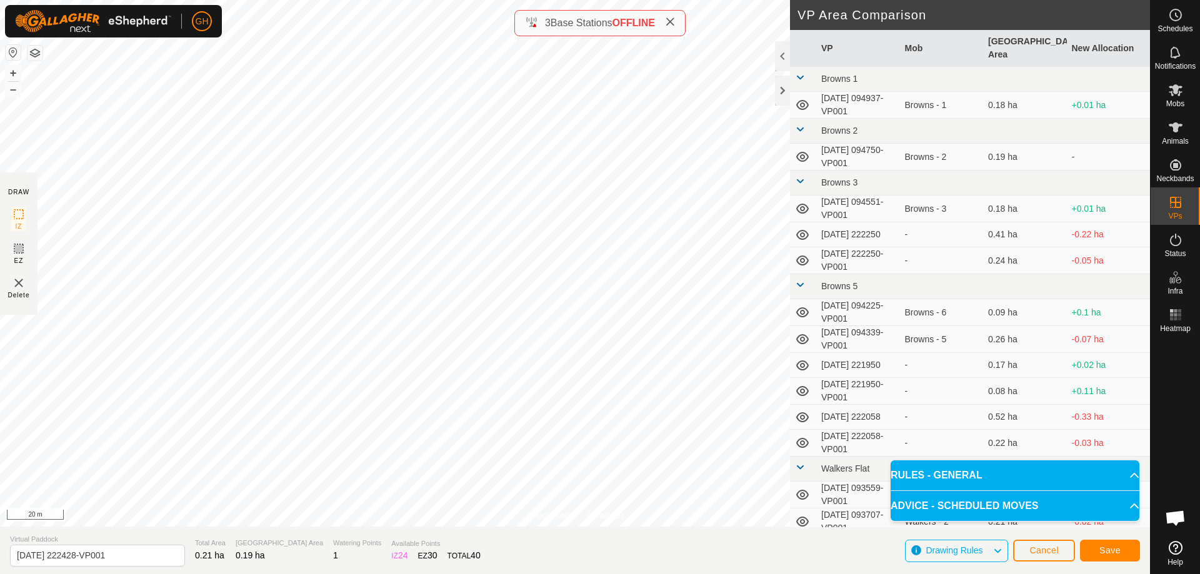
click at [1138, 563] on section "Virtual Paddock [DATE] 222428-VP001 Total Area 0.21 ha Grazing Area 0.19 ha Wat…" at bounding box center [575, 551] width 1150 height 48
click at [1128, 554] on button "Save" at bounding box center [1110, 551] width 60 height 22
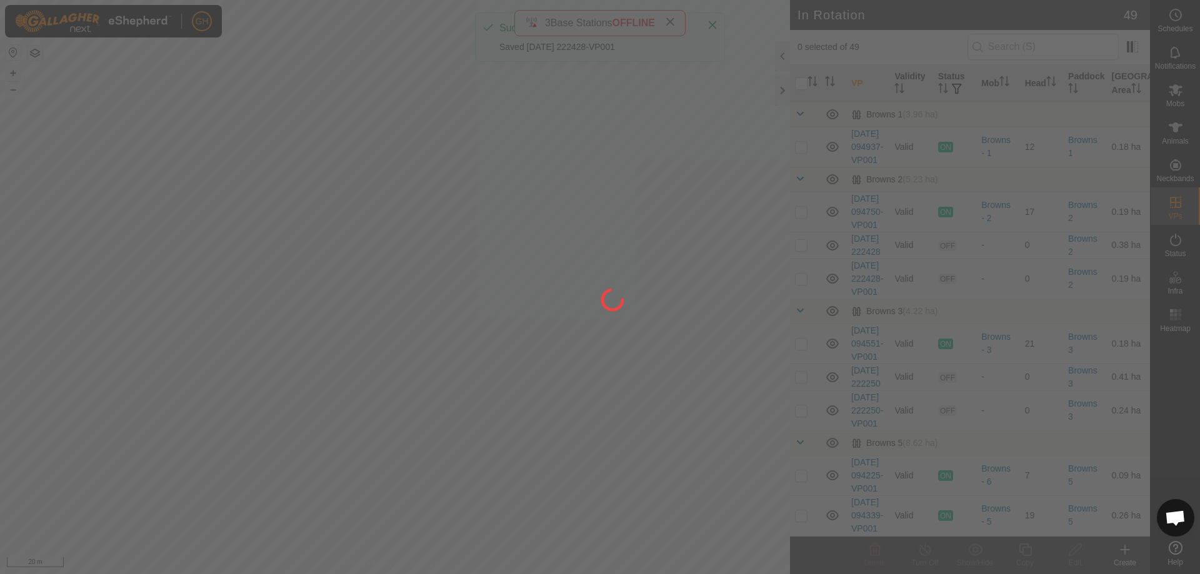
click at [1180, 16] on div at bounding box center [600, 287] width 1200 height 574
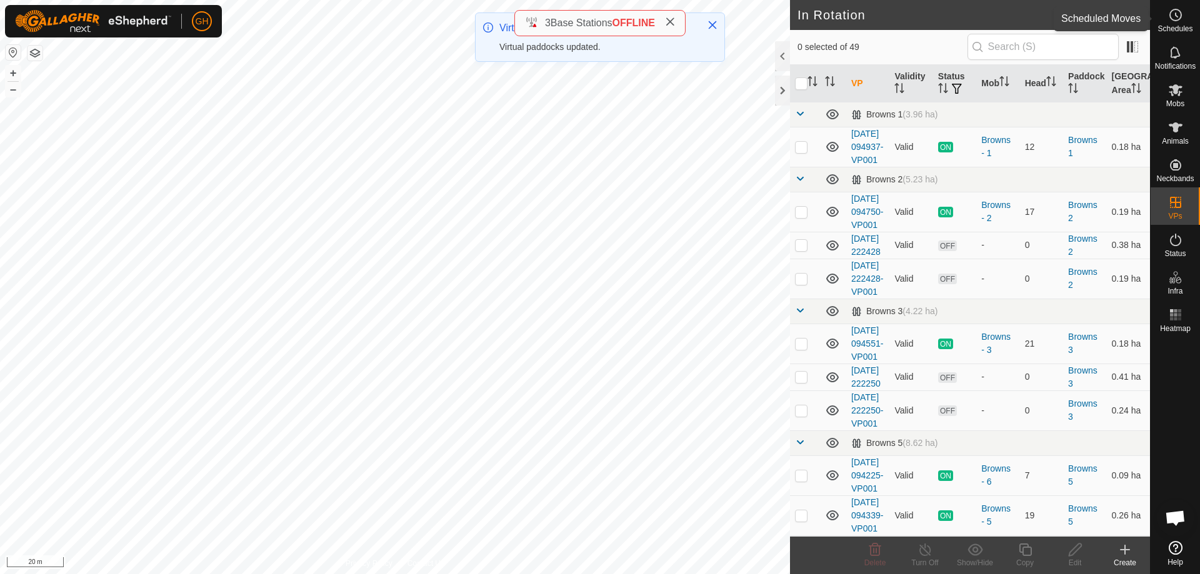
click at [1178, 18] on icon at bounding box center [1175, 15] width 15 height 15
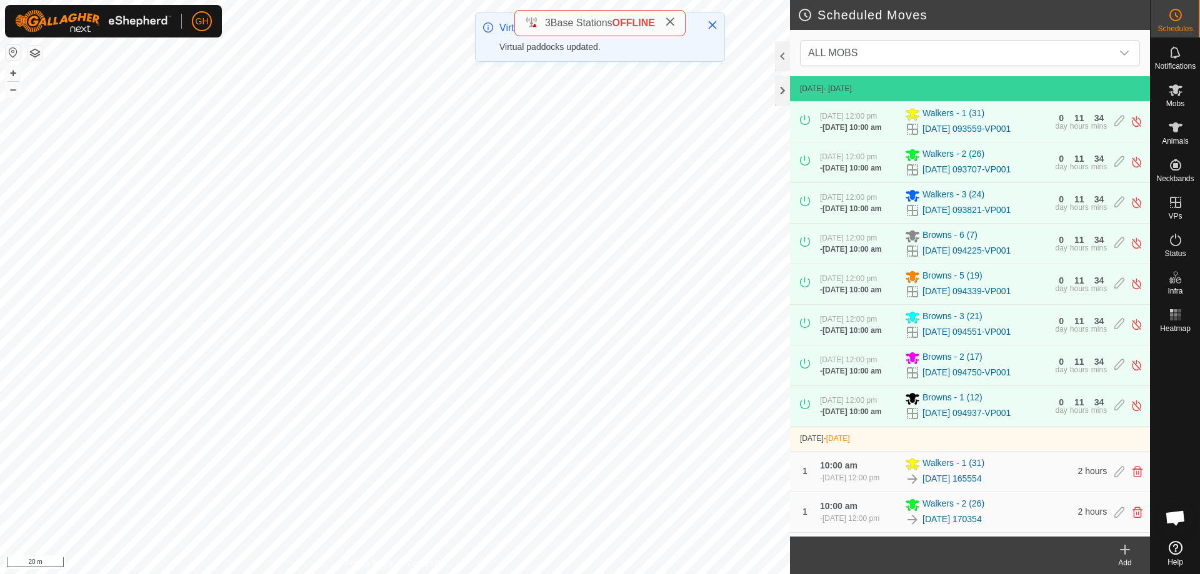
click at [1123, 556] on icon at bounding box center [1125, 550] width 15 height 15
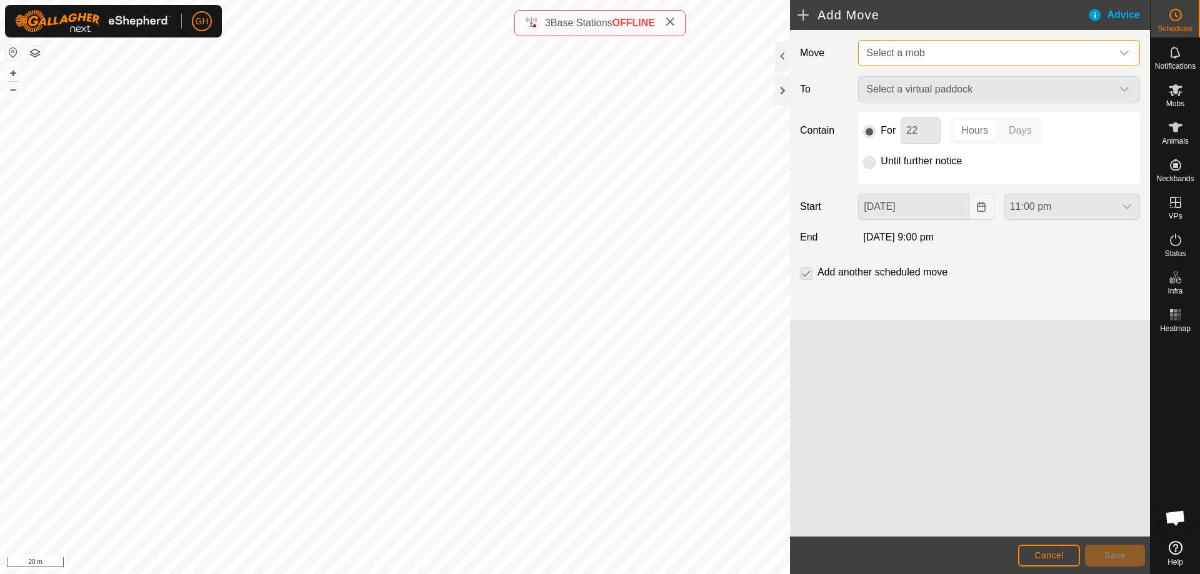
click at [1015, 64] on span "Select a mob" at bounding box center [986, 53] width 251 height 25
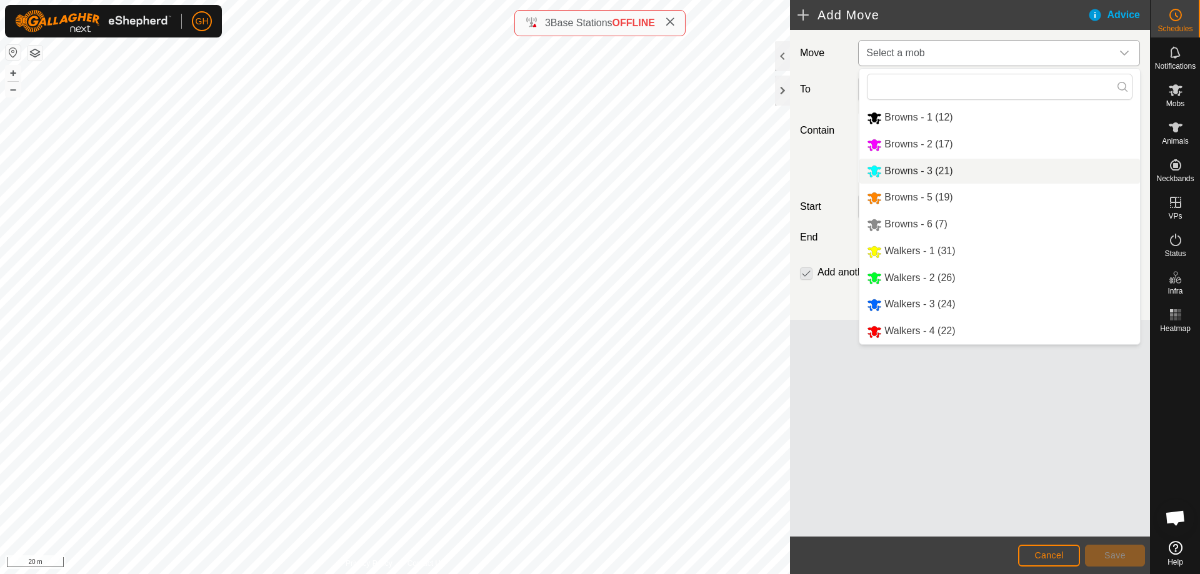
click at [927, 145] on li "Browns - 2 (17)" at bounding box center [999, 145] width 281 height 26
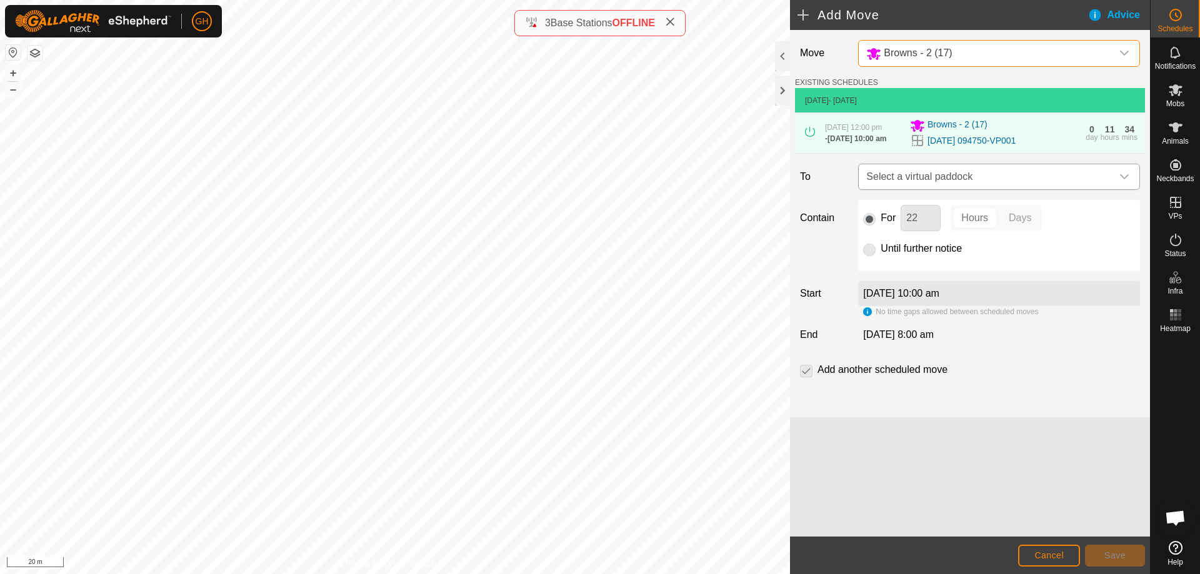
click at [1019, 189] on span "Select a virtual paddock" at bounding box center [986, 176] width 251 height 25
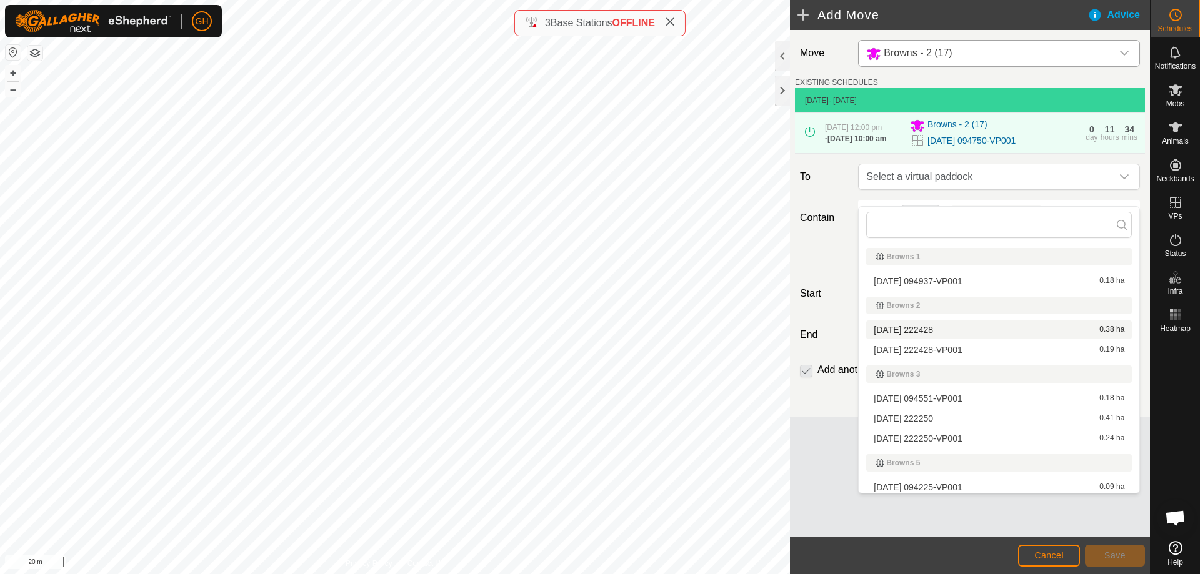
click at [953, 333] on li "[DATE] 222428 0.38 ha" at bounding box center [999, 330] width 266 height 19
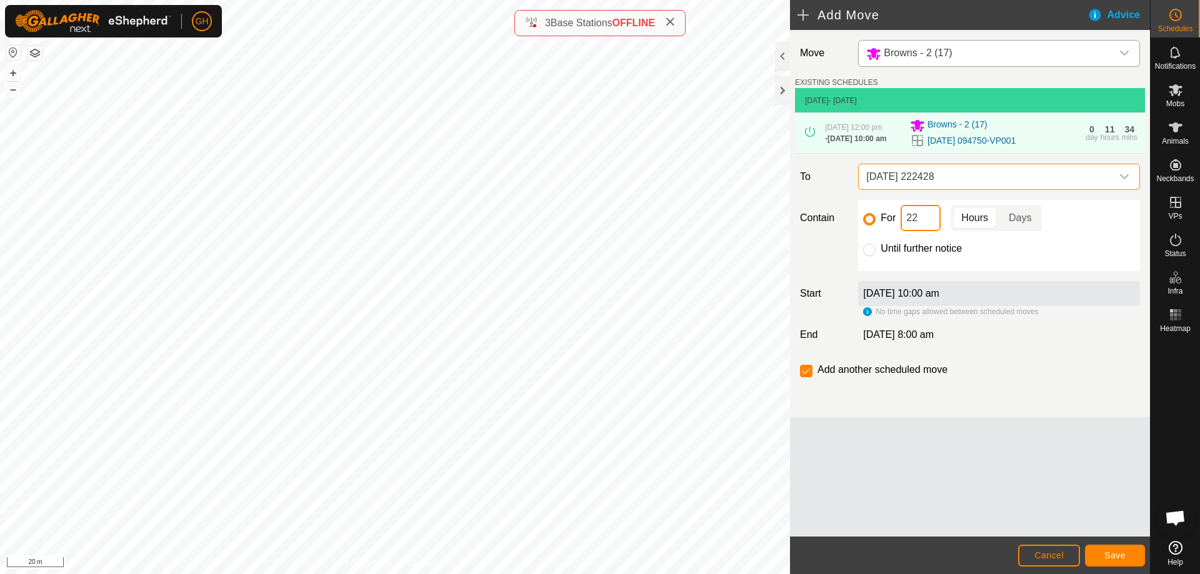
click at [928, 236] on div "GH Schedules Notifications Mobs Animals Neckbands VPs Status Infra Heatmap Help…" at bounding box center [600, 287] width 1200 height 574
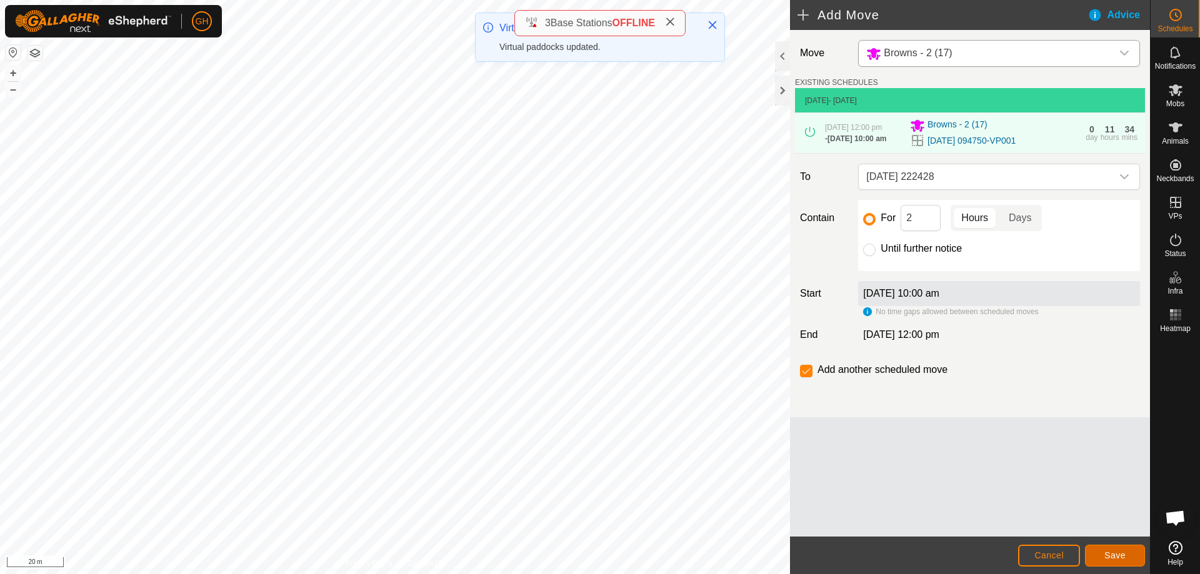
click at [1114, 555] on span "Save" at bounding box center [1114, 556] width 21 height 10
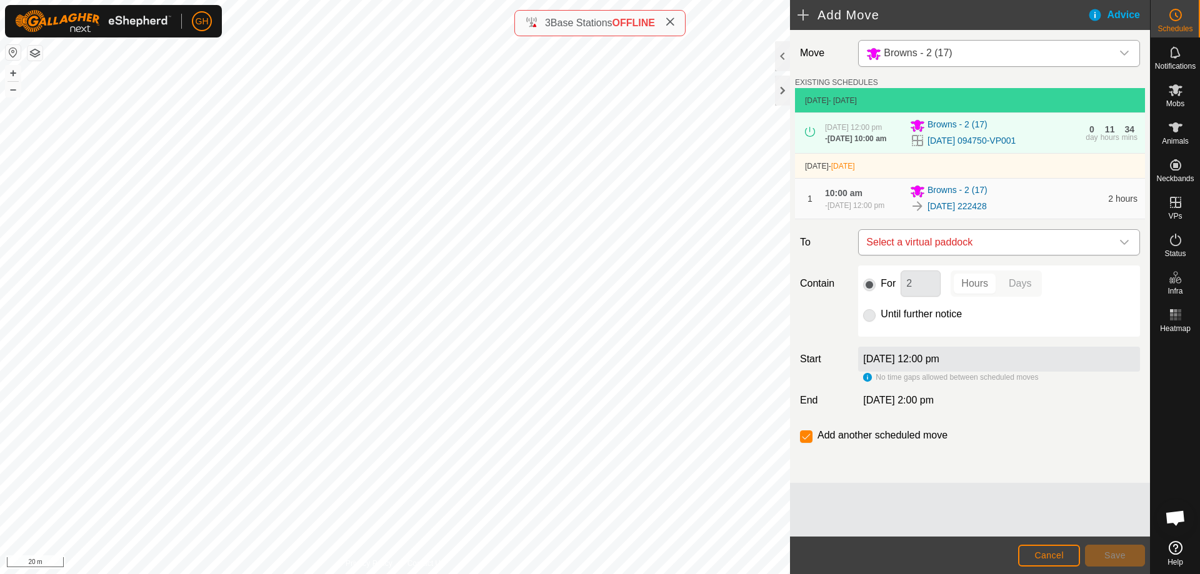
click at [998, 255] on span "Select a virtual paddock" at bounding box center [986, 242] width 251 height 25
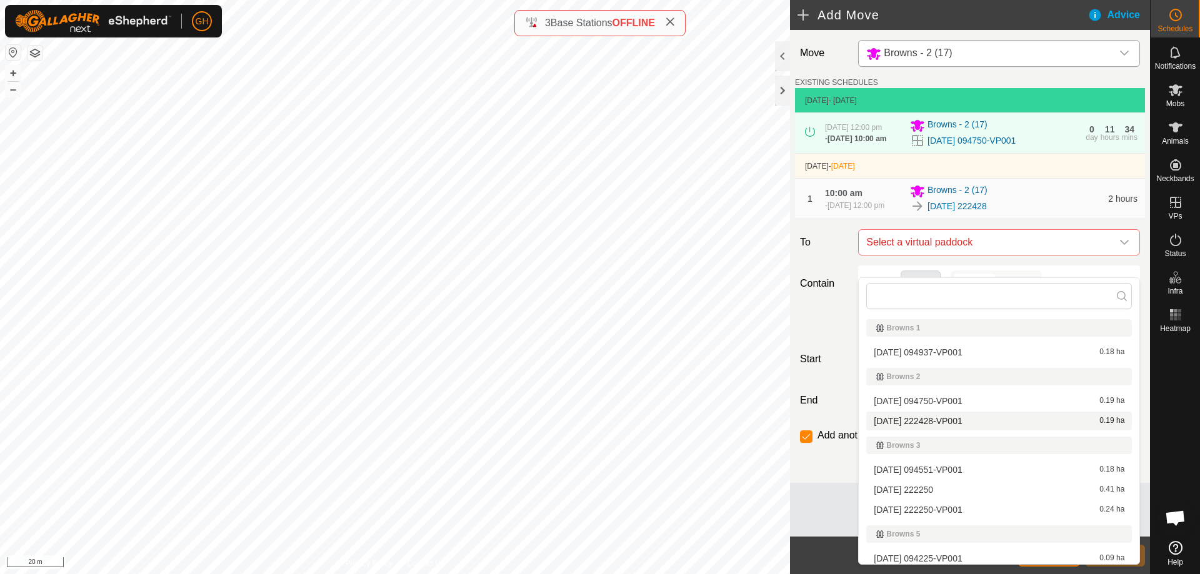
click at [956, 419] on li "[DATE] 222428-VP001 0.19 ha" at bounding box center [999, 421] width 266 height 19
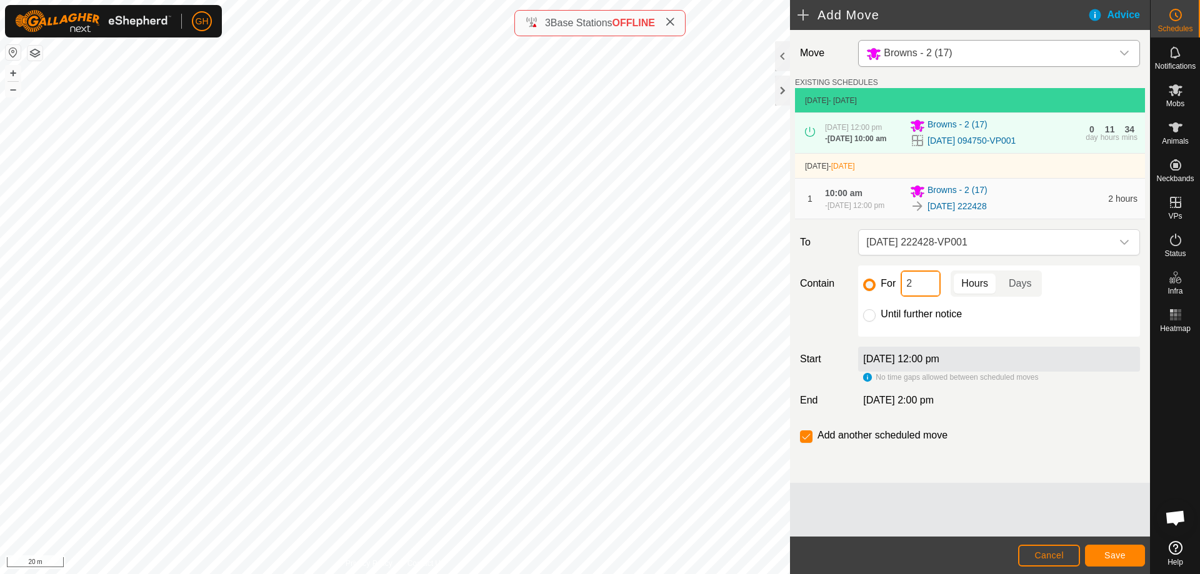
click at [909, 297] on input "2" at bounding box center [921, 284] width 40 height 26
type input "22"
click at [803, 443] on input "checkbox" at bounding box center [806, 437] width 13 height 13
checkbox input "false"
click at [1116, 548] on button "Save" at bounding box center [1115, 556] width 60 height 22
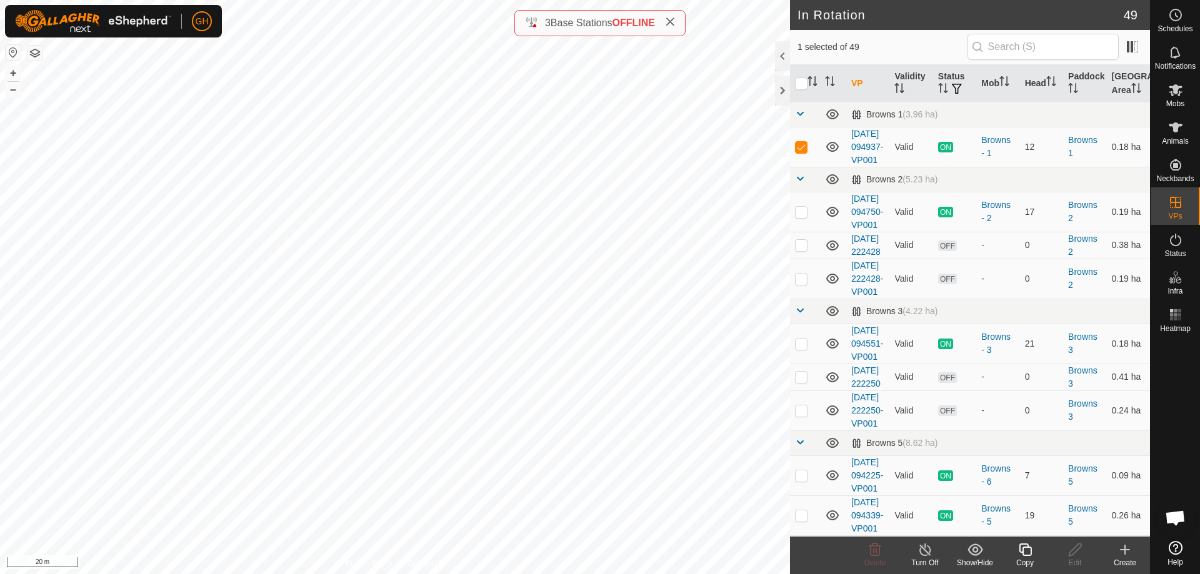
click at [1127, 554] on icon at bounding box center [1125, 550] width 15 height 15
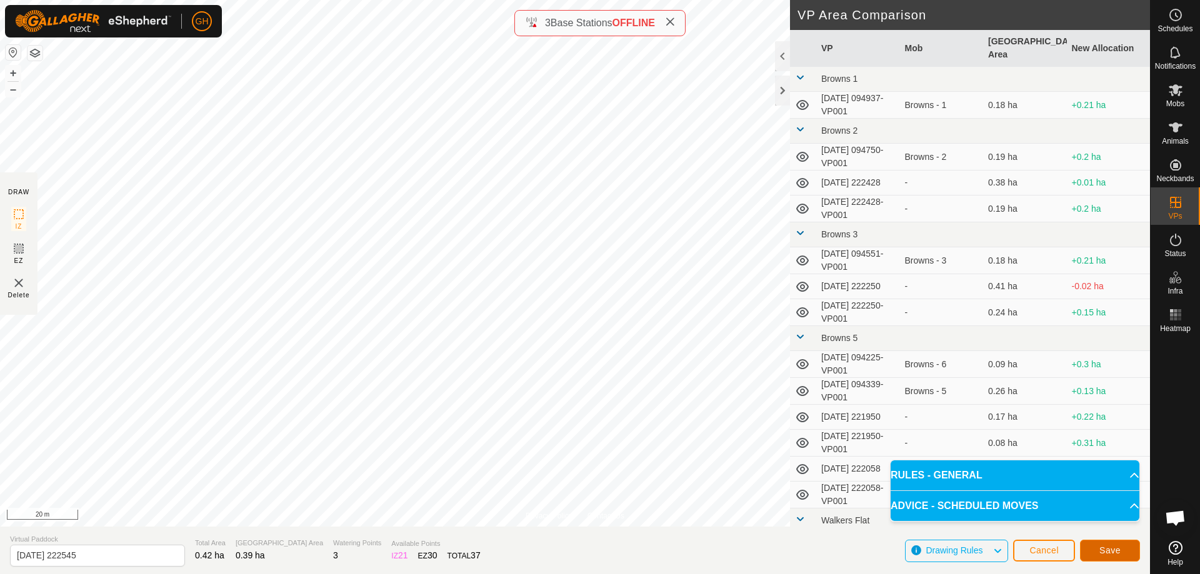
click at [1095, 547] on button "Save" at bounding box center [1110, 551] width 60 height 22
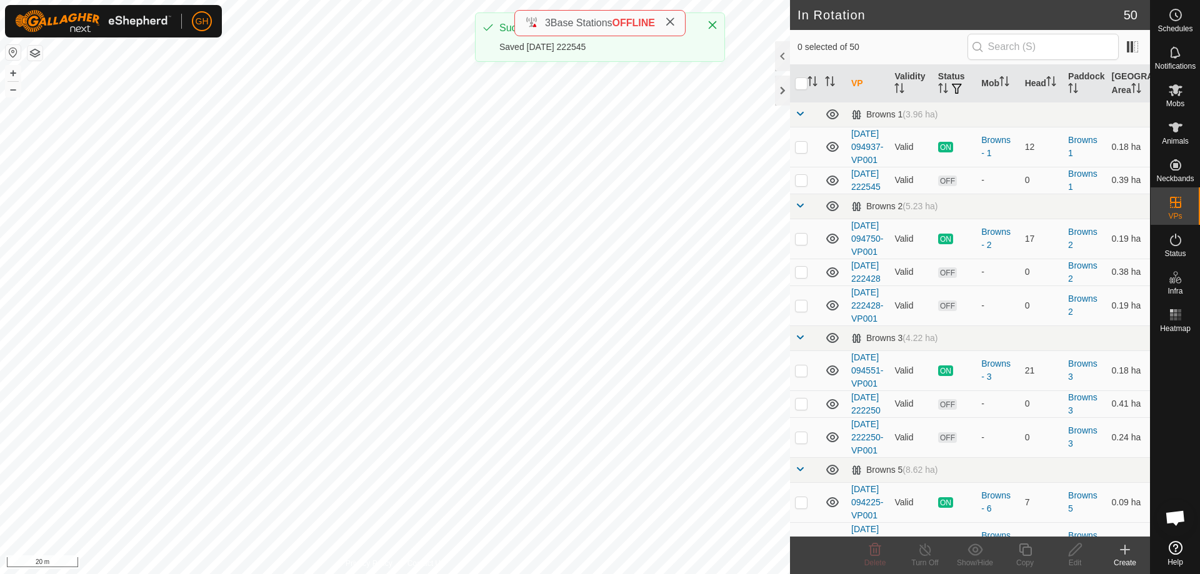
checkbox input "true"
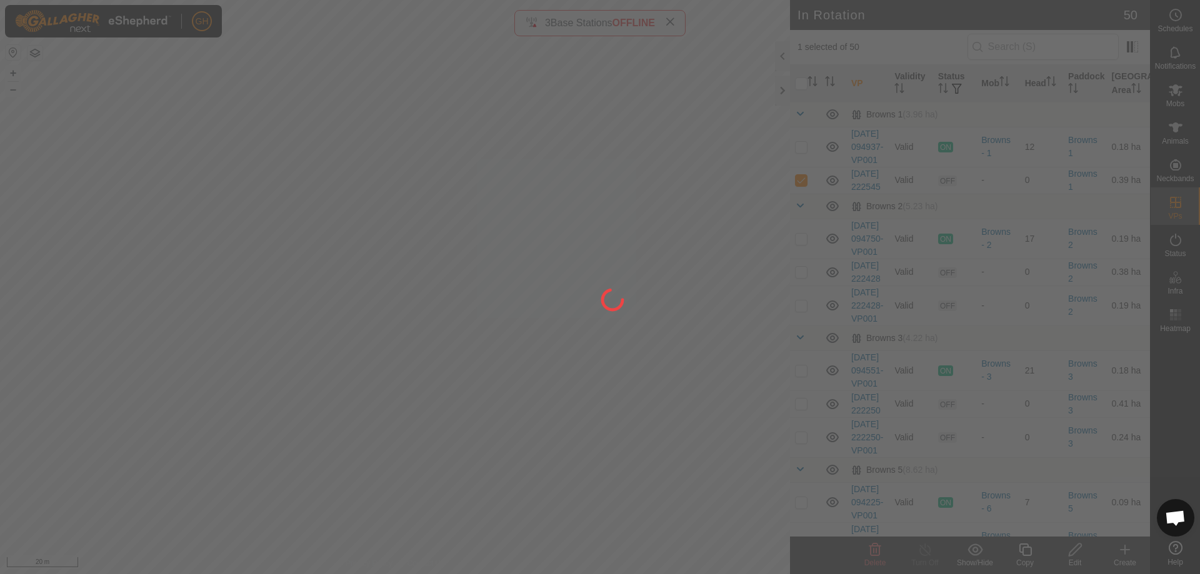
drag, startPoint x: 1031, startPoint y: 544, endPoint x: 1026, endPoint y: 551, distance: 8.5
click at [1026, 551] on div at bounding box center [600, 287] width 1200 height 574
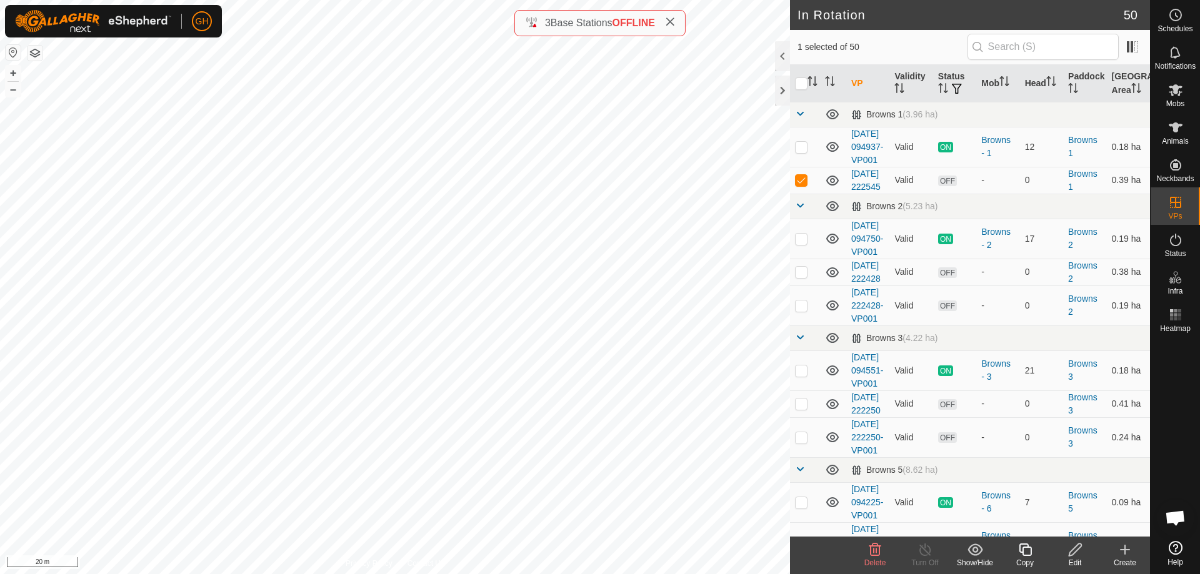
click at [1022, 549] on icon at bounding box center [1026, 550] width 16 height 15
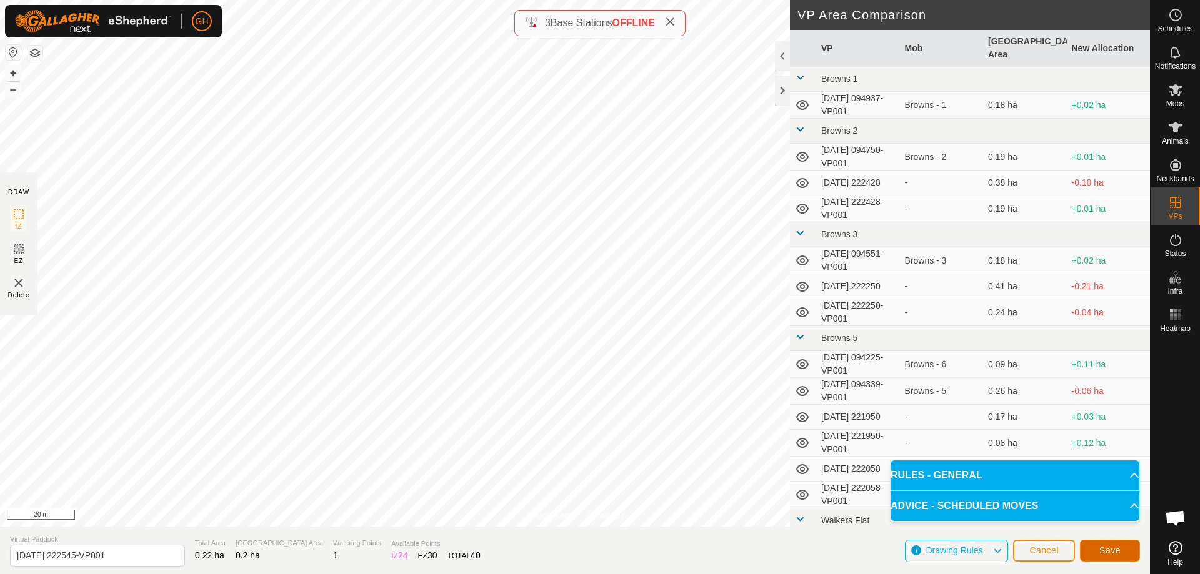
click at [1123, 557] on button "Save" at bounding box center [1110, 551] width 60 height 22
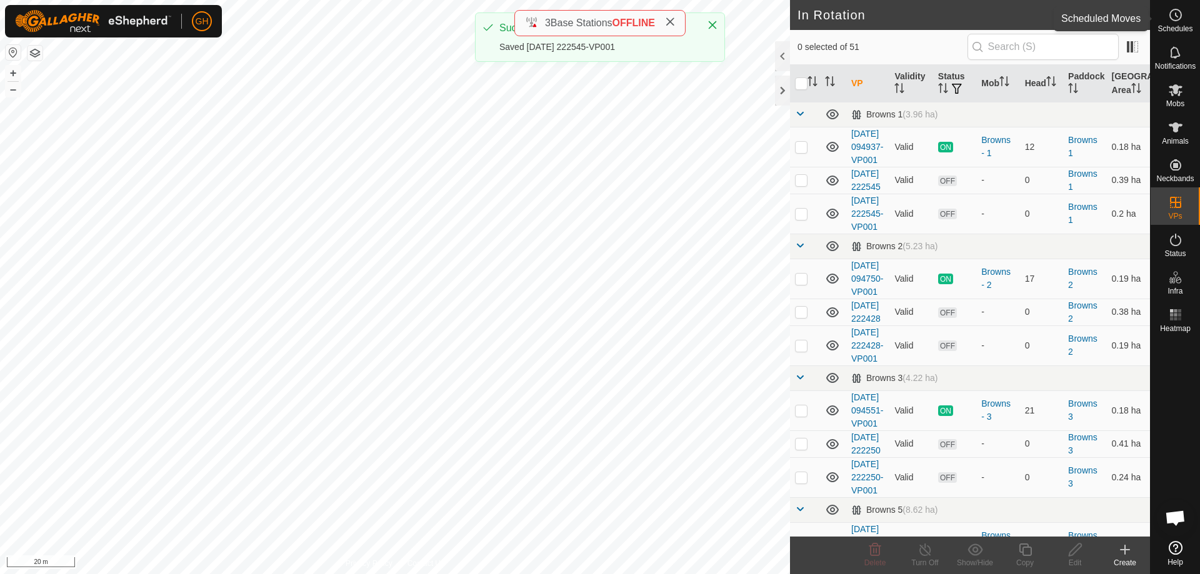
click at [1181, 18] on icon at bounding box center [1175, 15] width 15 height 15
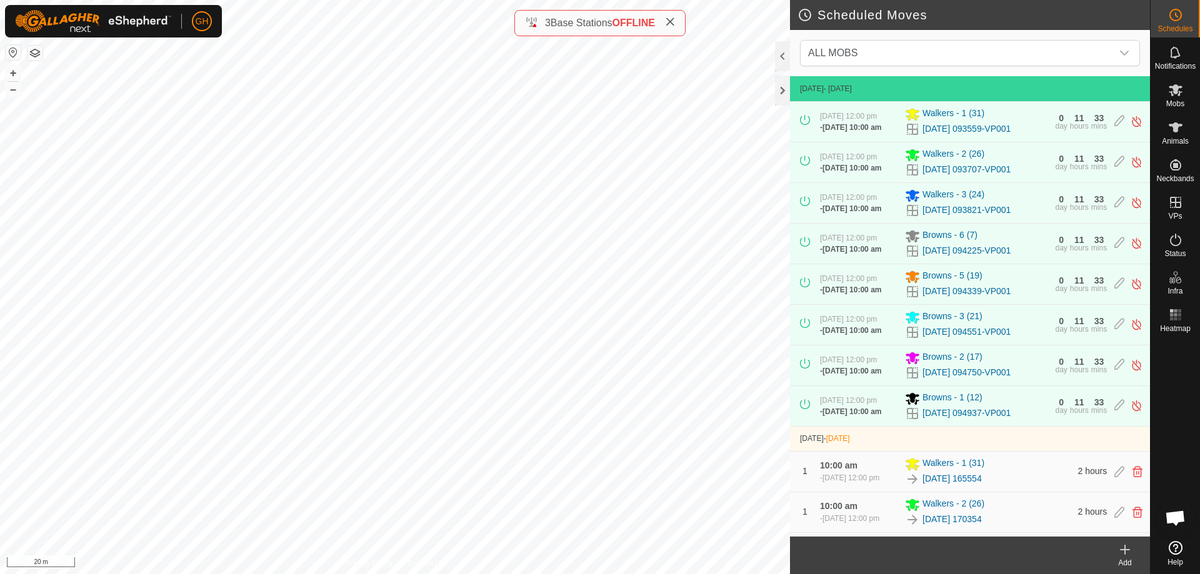
click at [1128, 558] on div "Add" at bounding box center [1125, 563] width 50 height 11
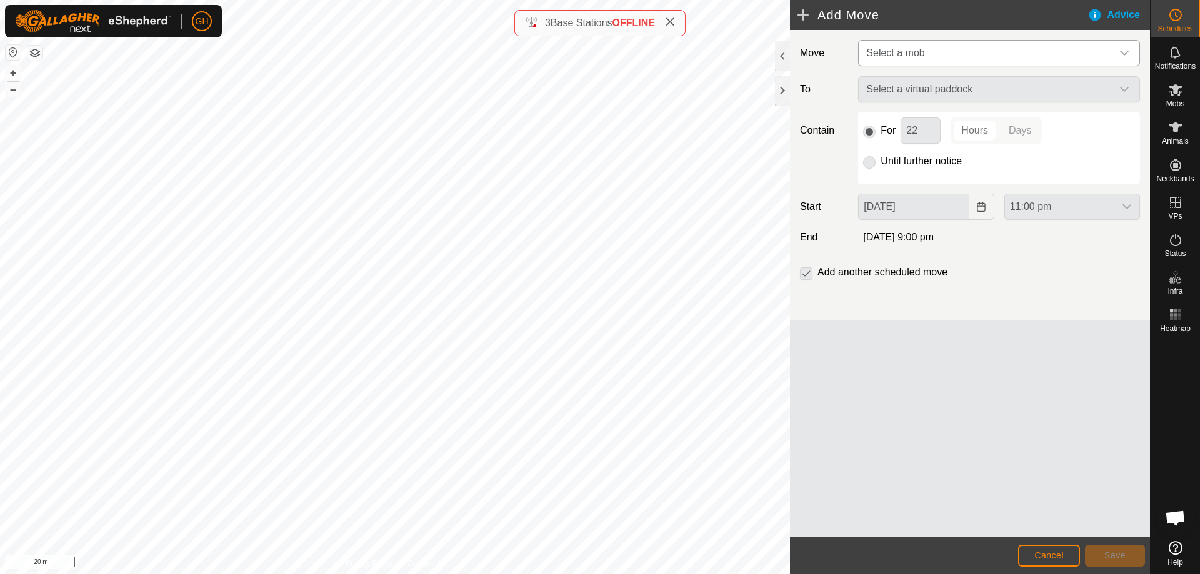
click at [1004, 53] on span "Select a mob" at bounding box center [986, 53] width 251 height 25
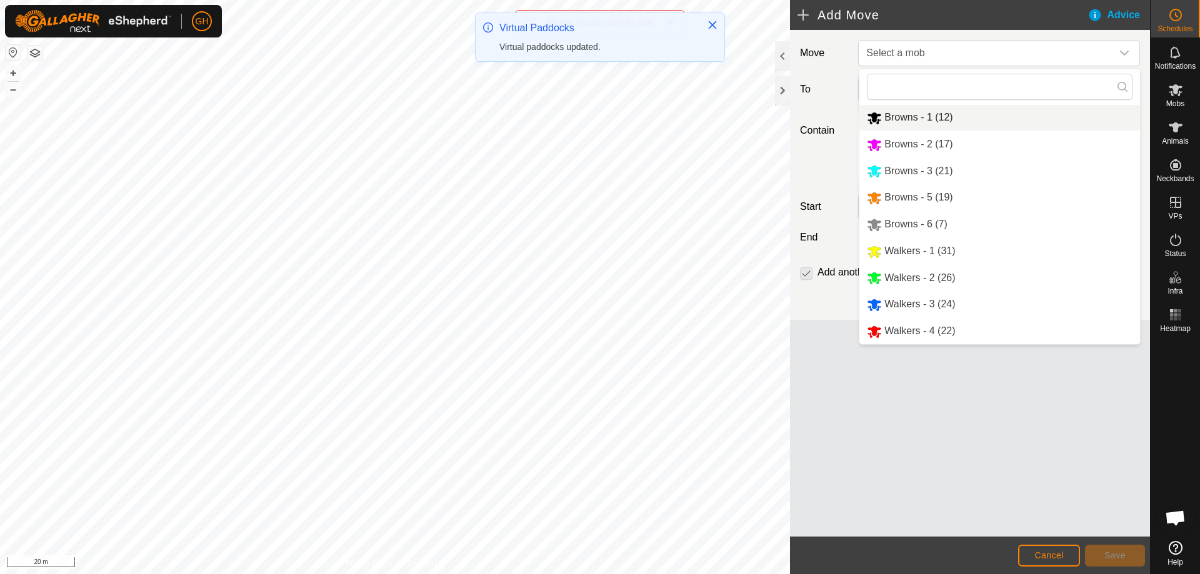
click at [948, 116] on li "Browns - 1 (12)" at bounding box center [999, 118] width 281 height 26
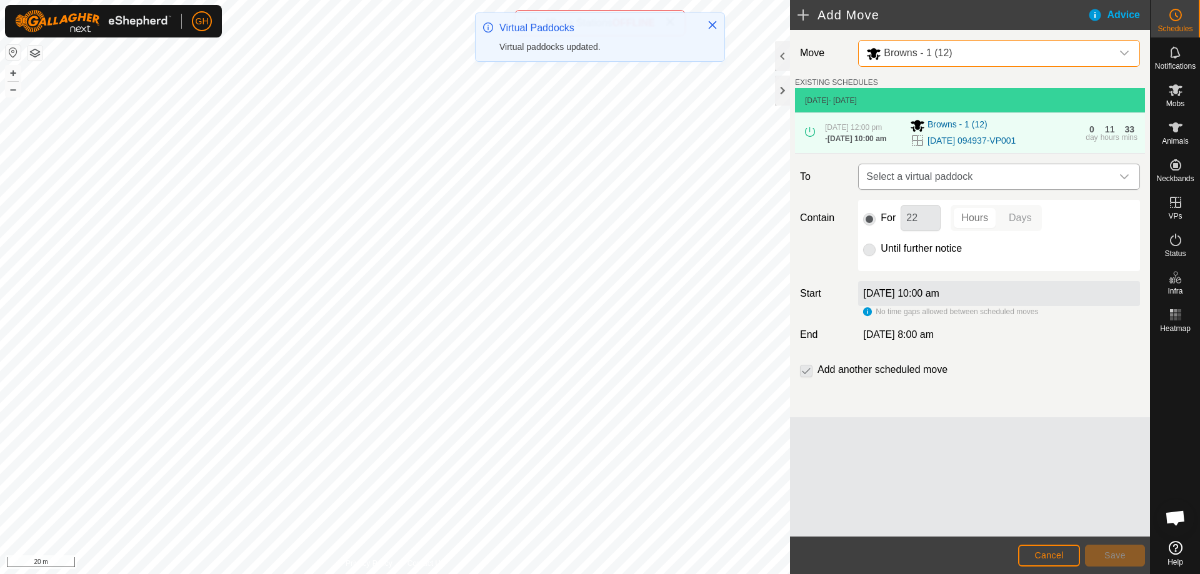
click at [1016, 186] on span "Select a virtual paddock" at bounding box center [986, 176] width 251 height 25
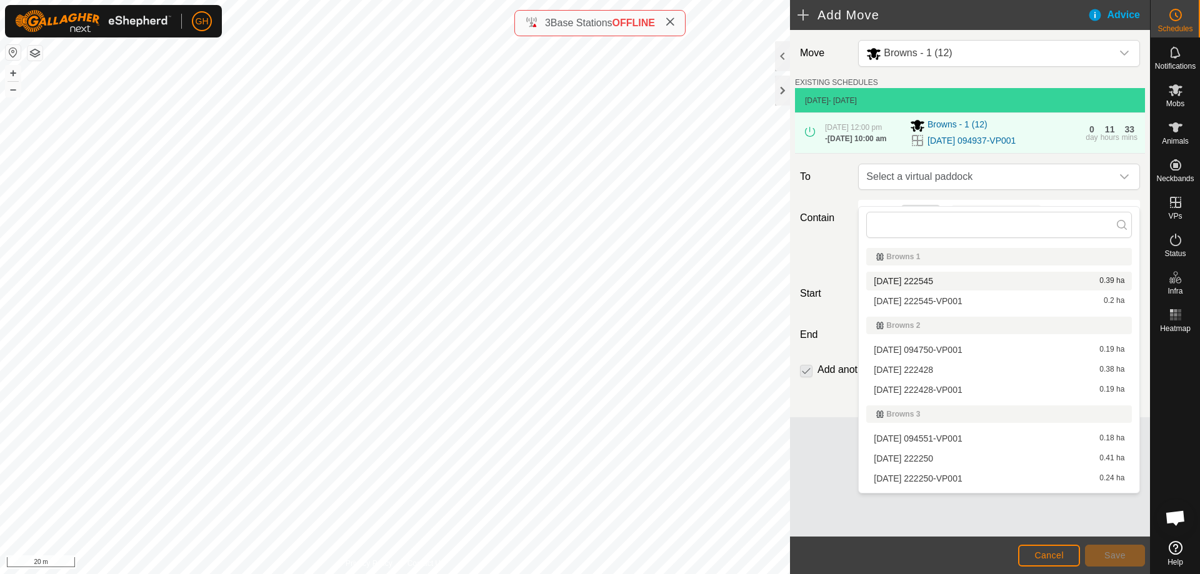
click at [949, 281] on li "[DATE] 222545 0.39 ha" at bounding box center [999, 281] width 266 height 19
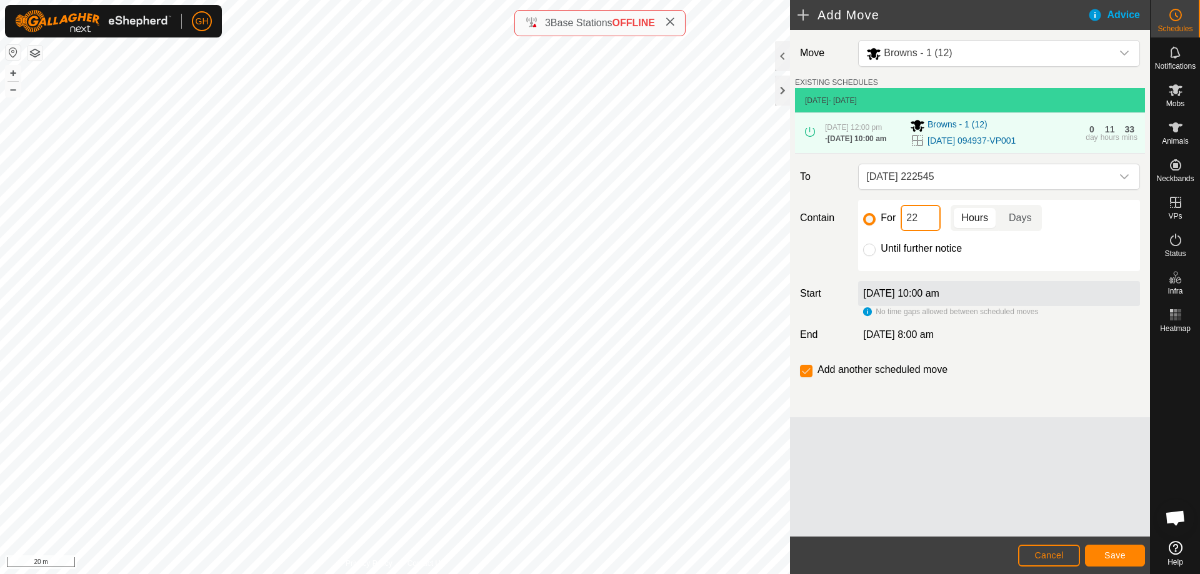
click at [926, 231] on input "22" at bounding box center [921, 218] width 40 height 26
click at [1123, 555] on span "Save" at bounding box center [1114, 556] width 21 height 10
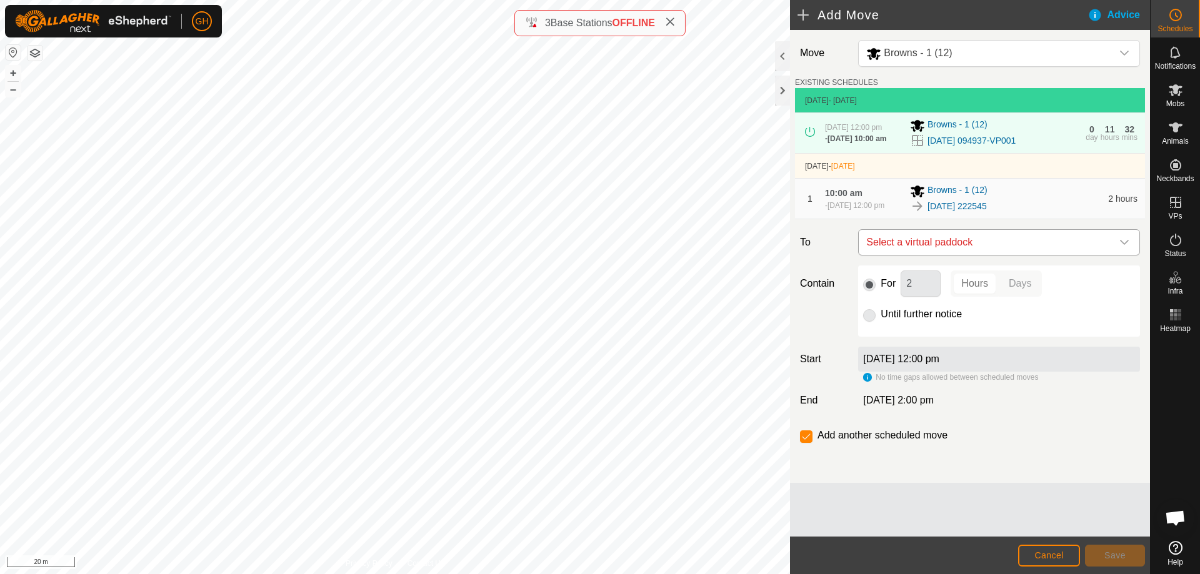
click at [1023, 255] on span "Select a virtual paddock" at bounding box center [986, 242] width 251 height 25
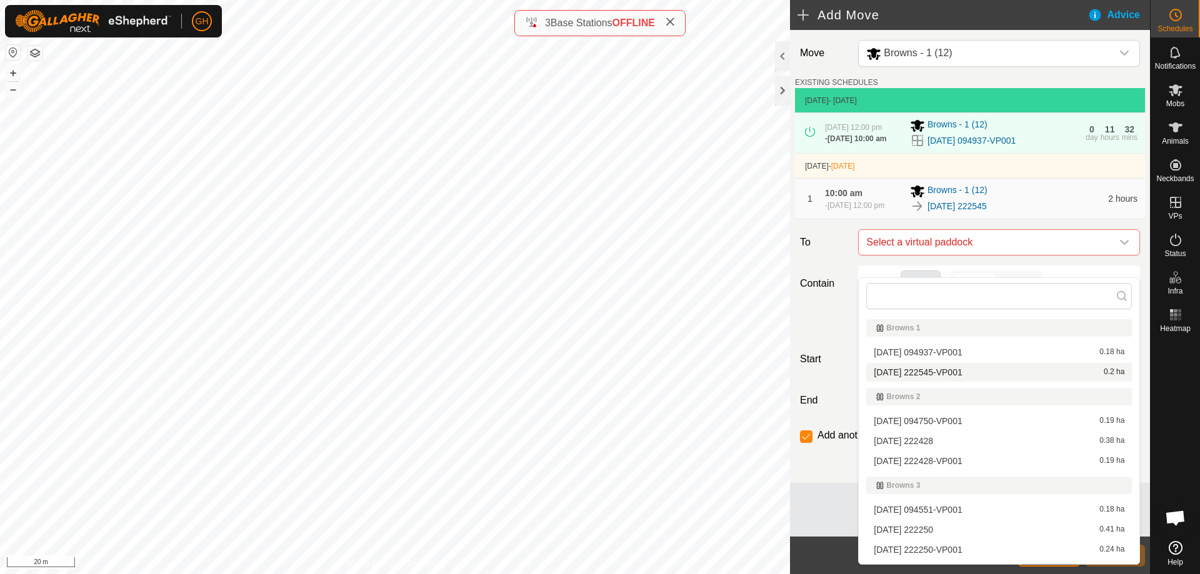
click at [1001, 373] on li "[DATE] 222545-VP001 0.2 ha" at bounding box center [999, 372] width 266 height 19
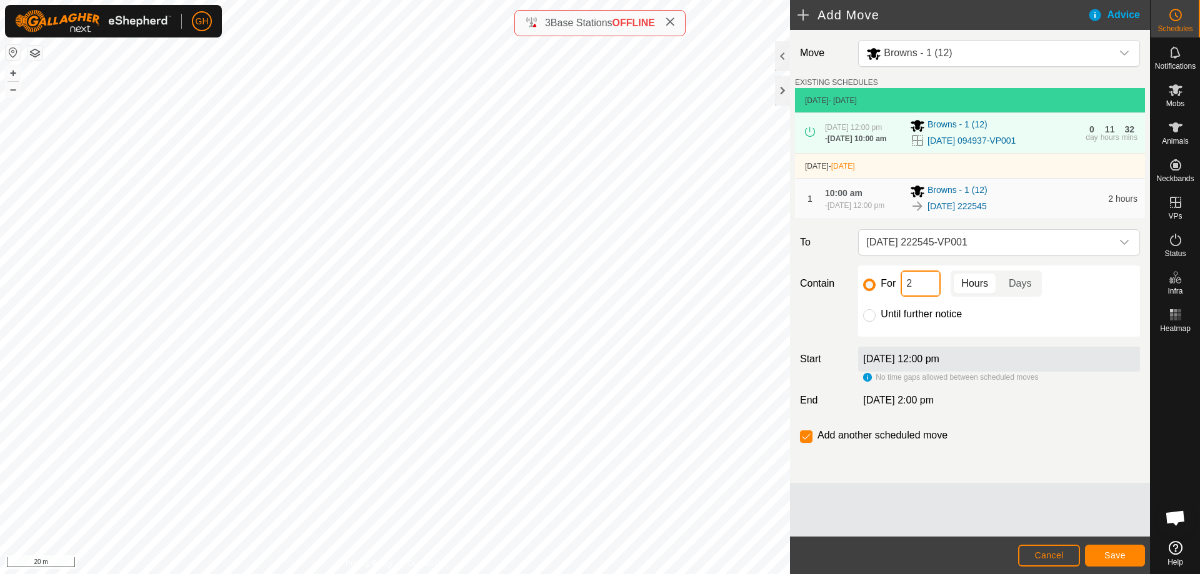
click at [921, 297] on input "2" at bounding box center [921, 284] width 40 height 26
type input "22"
click at [806, 453] on div "Add another scheduled move" at bounding box center [970, 440] width 350 height 25
click at [808, 443] on input "checkbox" at bounding box center [806, 437] width 13 height 13
checkbox input "false"
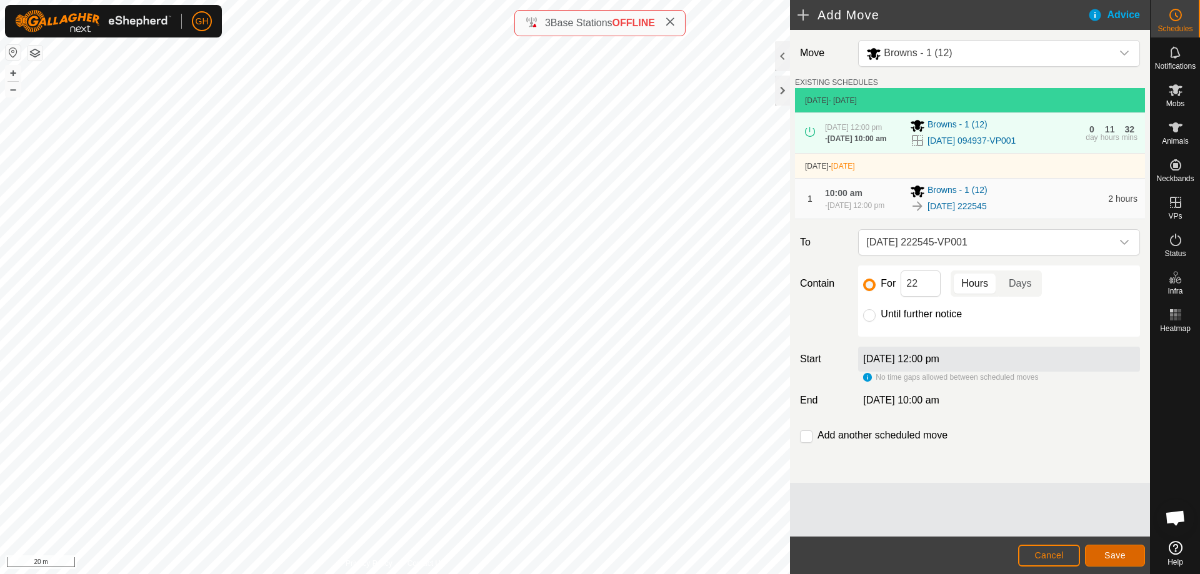
click at [1120, 554] on span "Save" at bounding box center [1114, 556] width 21 height 10
